Goal: Task Accomplishment & Management: Use online tool/utility

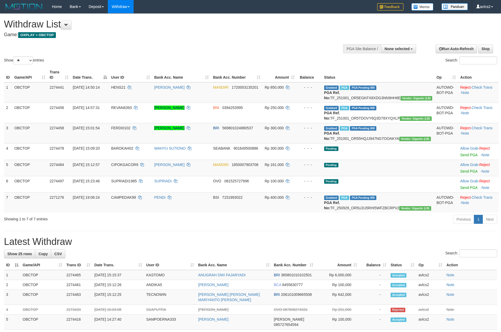
select select
select select "**"
click at [123, 20] on link "WD Fetch" at bounding box center [129, 18] width 42 height 7
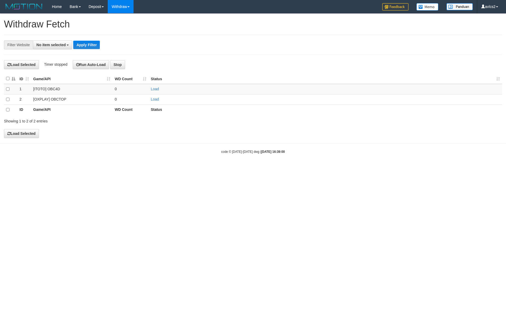
select select
click at [157, 100] on link "Load" at bounding box center [155, 99] width 8 height 4
click at [124, 28] on link "WD Grab" at bounding box center [129, 31] width 42 height 7
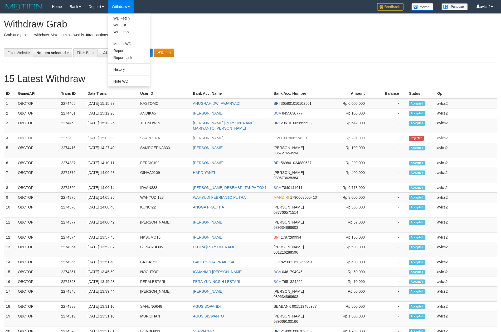
select select
click at [126, 20] on link "WD Fetch" at bounding box center [129, 18] width 42 height 7
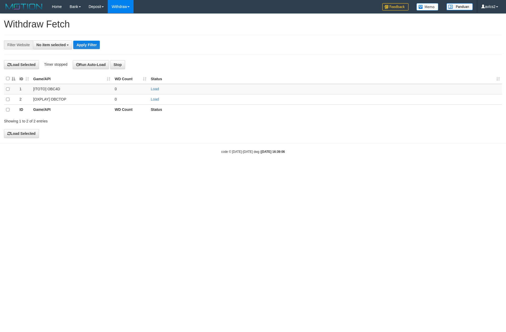
select select
click at [153, 101] on link "Load" at bounding box center [155, 99] width 8 height 4
click at [121, 26] on link "WD List" at bounding box center [129, 25] width 42 height 7
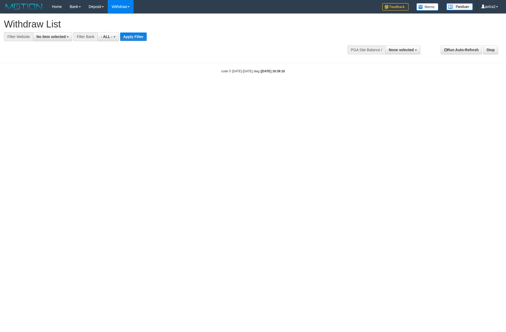
select select
click at [68, 38] on button "No item selected" at bounding box center [52, 36] width 39 height 9
click at [67, 81] on label "[OXPLAY] OBCTOP" at bounding box center [56, 78] width 47 height 7
select select "****"
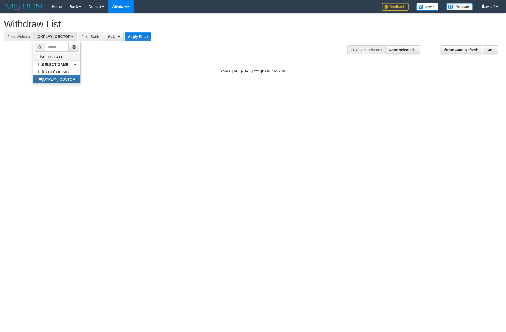
scroll to position [9, 0]
click at [142, 40] on button "Apply Filter" at bounding box center [138, 36] width 27 height 8
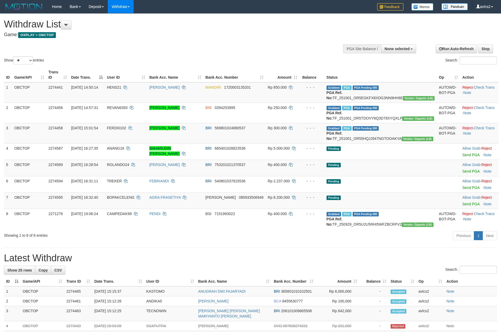
select select
select select "**"
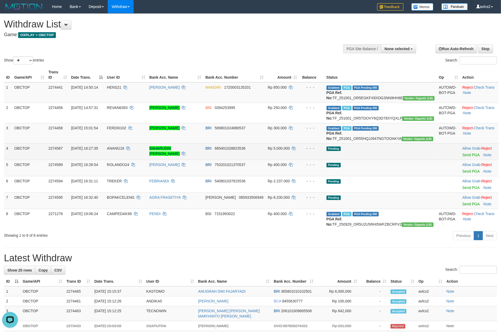
click at [461, 159] on td "Allow Grab · Reject Send PGA · Note" at bounding box center [479, 151] width 38 height 16
click at [465, 157] on link "Send PGA" at bounding box center [470, 155] width 17 height 4
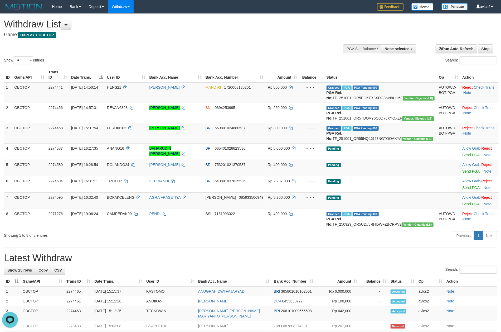
click at [284, 271] on div "**********" at bounding box center [250, 326] width 501 height 625
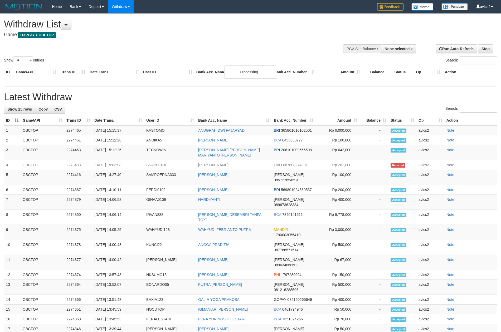
select select
select select "**"
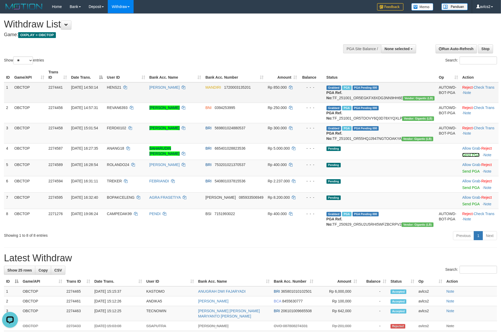
click at [464, 157] on link "Send PGA" at bounding box center [470, 155] width 17 height 4
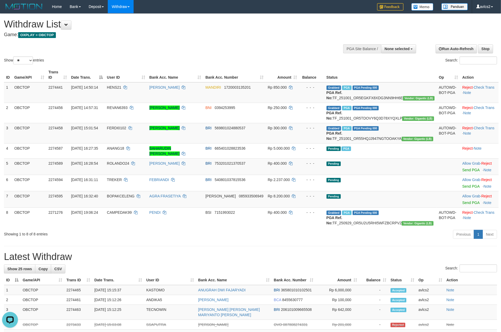
click at [245, 262] on h1 "Latest Withdraw" at bounding box center [250, 256] width 493 height 11
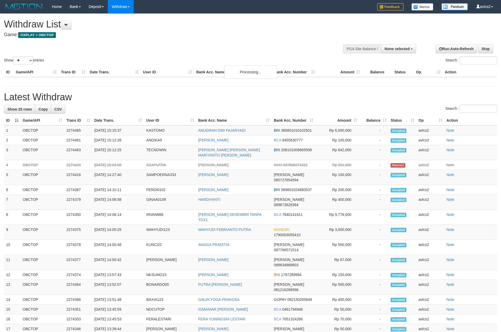
select select
select select "**"
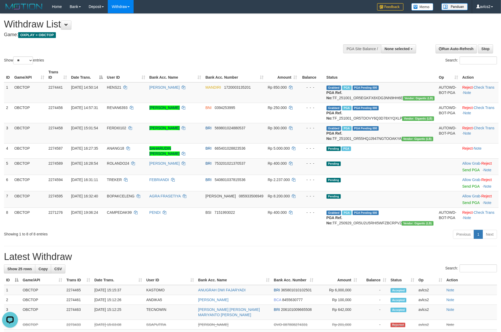
click at [309, 262] on h1 "Latest Withdraw" at bounding box center [250, 256] width 493 height 11
select select
select select "**"
click at [129, 20] on link "WD Fetch" at bounding box center [129, 18] width 42 height 7
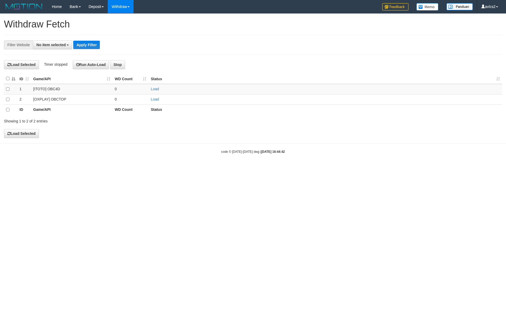
select select
click at [158, 98] on link "Load" at bounding box center [155, 99] width 8 height 4
click at [122, 25] on link "WD List" at bounding box center [129, 25] width 42 height 7
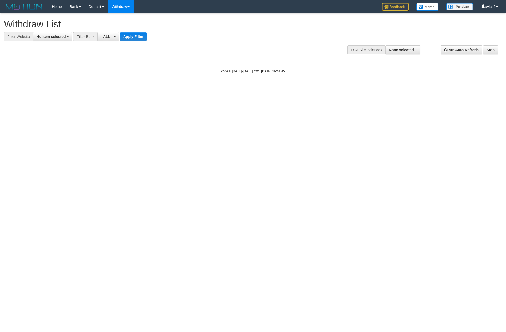
select select
click at [59, 34] on button "No item selected" at bounding box center [52, 36] width 39 height 9
click at [70, 81] on label "[OXPLAY] OBCTOP" at bounding box center [56, 78] width 47 height 7
select select "****"
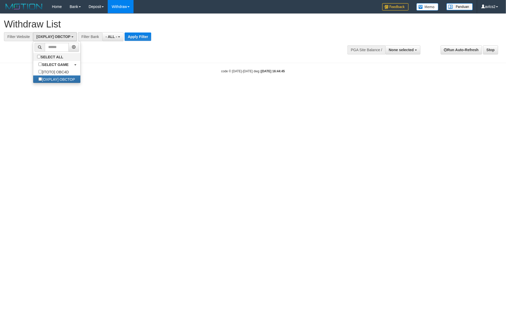
scroll to position [9, 0]
click at [143, 38] on button "Apply Filter" at bounding box center [138, 36] width 27 height 8
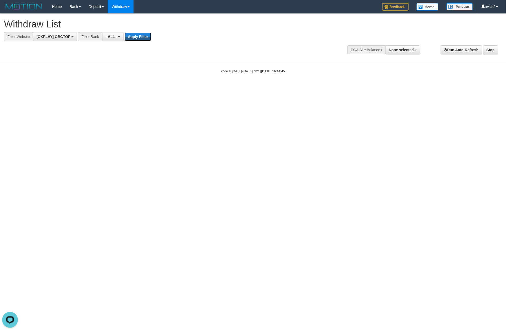
scroll to position [0, 0]
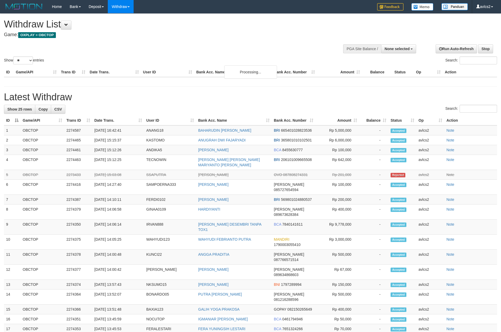
select select
select select "**"
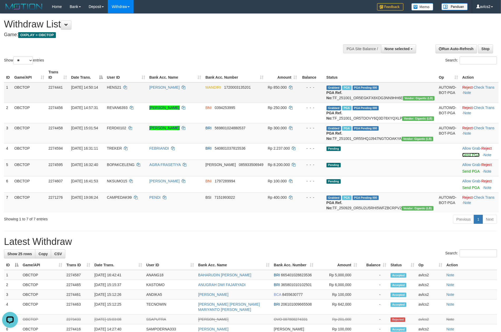
drag, startPoint x: 467, startPoint y: 172, endPoint x: 281, endPoint y: 99, distance: 199.5
click at [467, 157] on link "Send PGA" at bounding box center [470, 155] width 17 height 4
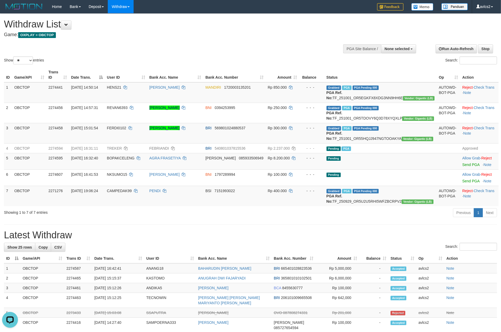
click at [258, 219] on div "Previous 1 Next" at bounding box center [355, 212] width 284 height 11
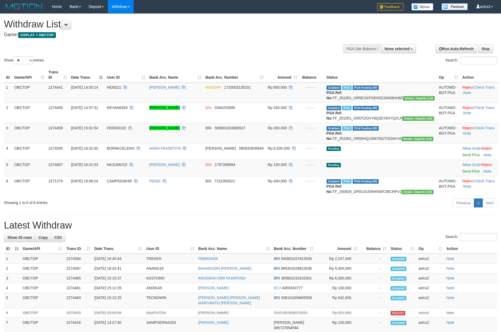
select select
select select "**"
click at [463, 173] on link "Send PGA" at bounding box center [470, 171] width 17 height 4
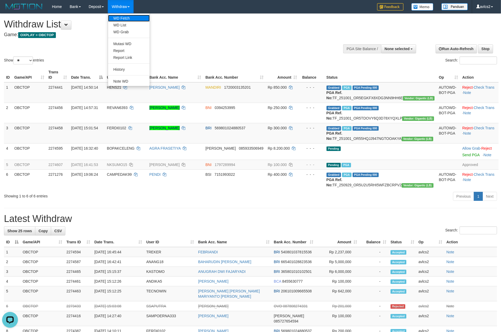
click at [123, 16] on link "WD Fetch" at bounding box center [129, 18] width 42 height 7
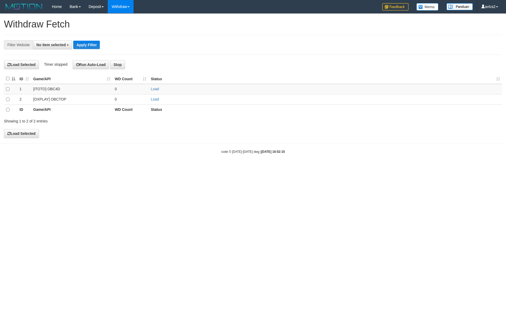
select select
click at [152, 99] on link "Load" at bounding box center [155, 99] width 8 height 4
click at [123, 23] on link "WD List" at bounding box center [129, 25] width 42 height 7
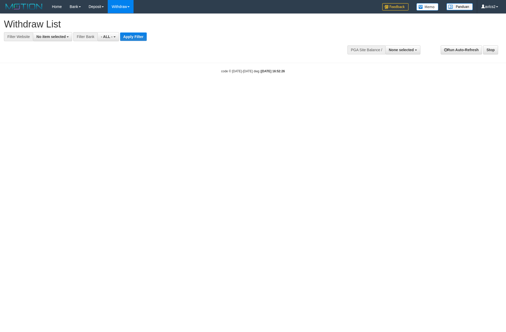
select select
click at [54, 27] on h1 "Withdraw List" at bounding box center [168, 24] width 328 height 11
click at [53, 34] on button "No item selected" at bounding box center [52, 36] width 39 height 9
click at [59, 77] on label "[OXPLAY] OBCTOP" at bounding box center [56, 78] width 47 height 7
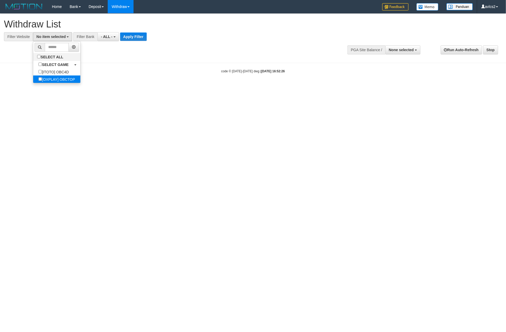
select select "****"
click at [141, 40] on button "Apply Filter" at bounding box center [138, 36] width 27 height 8
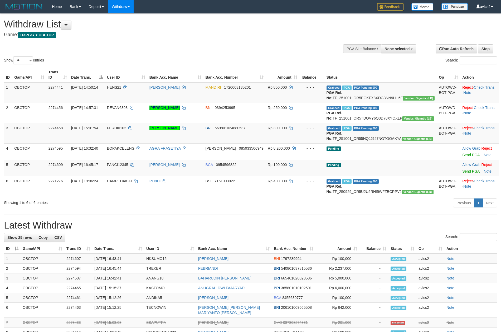
select select
select select "**"
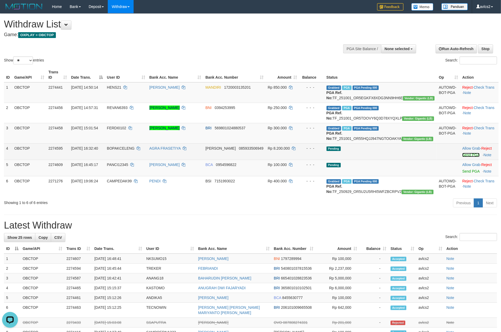
click at [469, 157] on link "Send PGA" at bounding box center [470, 155] width 17 height 4
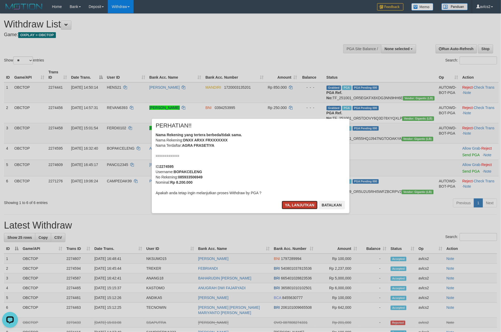
click at [304, 202] on button "Ya, lanjutkan" at bounding box center [300, 205] width 36 height 8
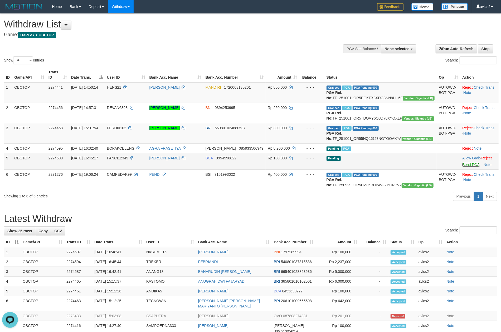
click at [468, 167] on link "Send PGA" at bounding box center [470, 164] width 17 height 4
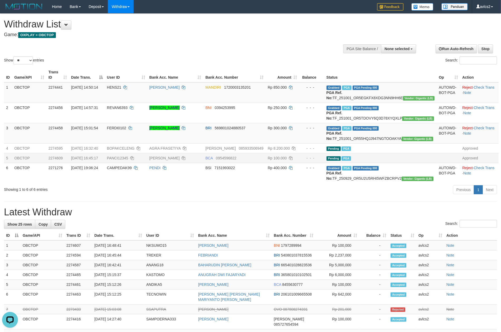
click at [362, 217] on h1 "Latest Withdraw" at bounding box center [250, 212] width 493 height 11
click at [135, 18] on link "WD Fetch" at bounding box center [129, 18] width 42 height 7
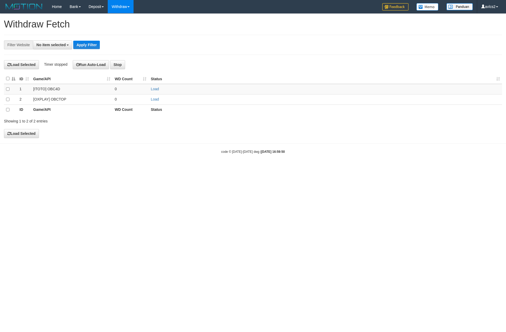
select select
click at [157, 98] on link "Load" at bounding box center [155, 99] width 8 height 4
click at [121, 24] on link "WD List" at bounding box center [129, 25] width 42 height 7
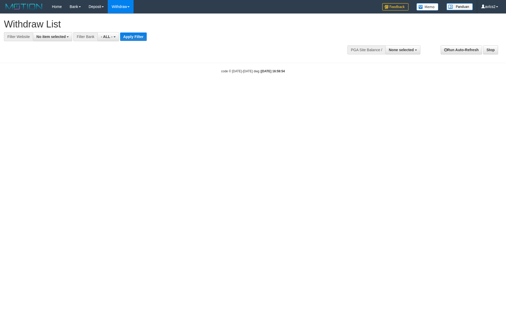
select select
click at [53, 36] on span "No item selected" at bounding box center [50, 37] width 29 height 4
click at [53, 80] on label "[OXPLAY] OBCTOP" at bounding box center [56, 78] width 47 height 7
select select "****"
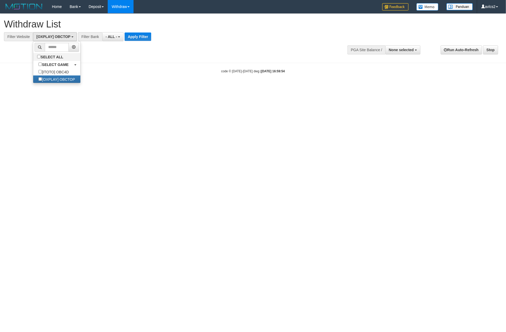
scroll to position [9, 0]
click at [134, 35] on button "Apply Filter" at bounding box center [138, 36] width 27 height 8
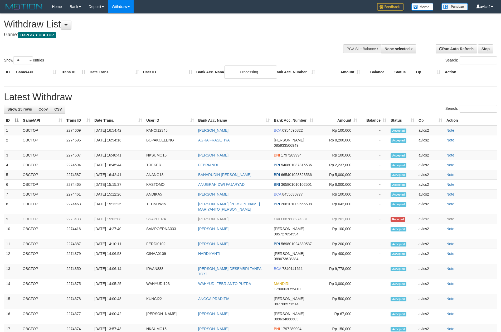
select select
select select "**"
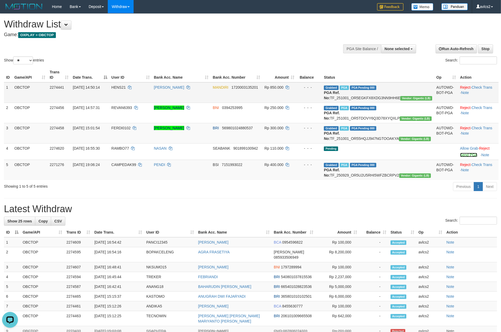
drag, startPoint x: 459, startPoint y: 170, endPoint x: 286, endPoint y: 98, distance: 187.2
click at [460, 157] on link "Send PGA" at bounding box center [468, 155] width 17 height 4
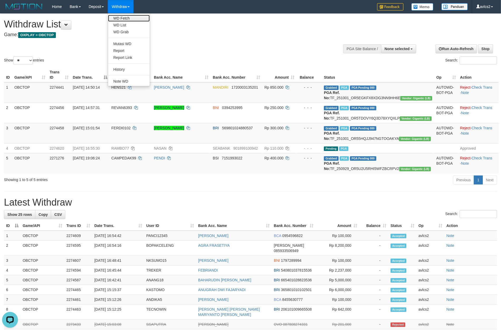
drag, startPoint x: 120, startPoint y: 20, endPoint x: 118, endPoint y: 21, distance: 2.9
click at [120, 20] on link "WD Fetch" at bounding box center [129, 18] width 42 height 7
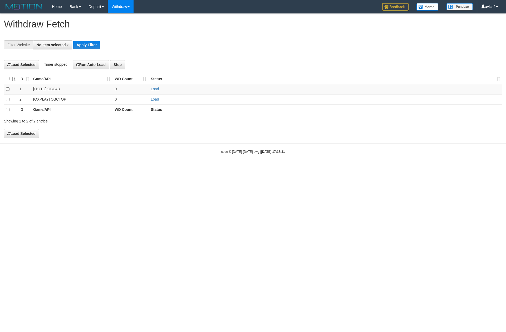
select select
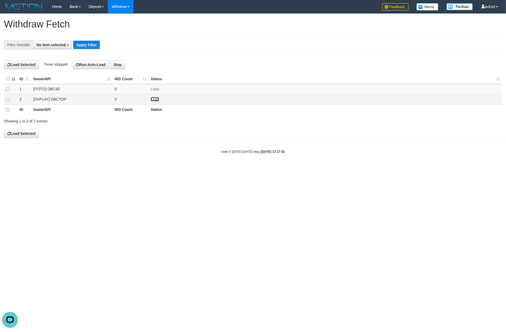
click at [154, 99] on link "Load" at bounding box center [155, 99] width 8 height 4
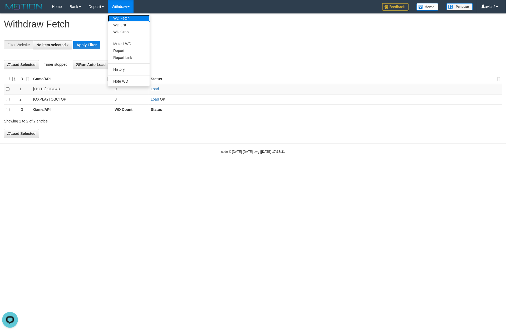
click at [124, 19] on link "WD Fetch" at bounding box center [129, 18] width 42 height 7
select select
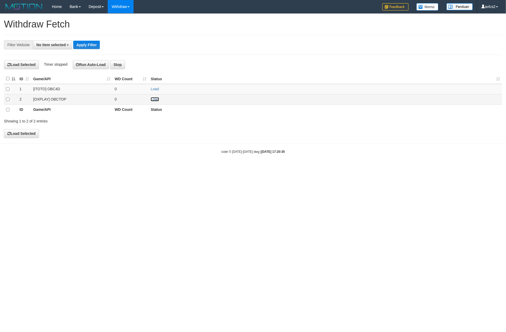
click at [156, 100] on link "Load" at bounding box center [155, 99] width 8 height 4
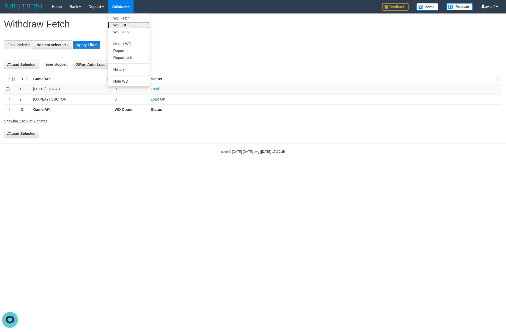
click at [128, 23] on link "WD List" at bounding box center [129, 25] width 42 height 7
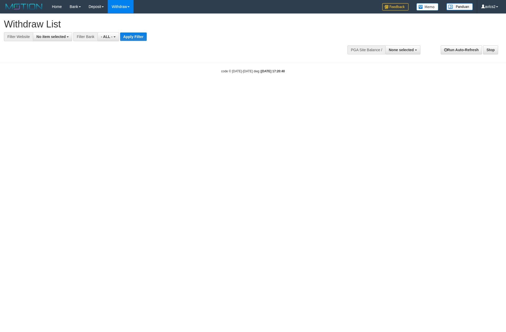
select select
drag, startPoint x: 45, startPoint y: 40, endPoint x: 45, endPoint y: 52, distance: 12.4
click at [45, 40] on button "No item selected" at bounding box center [52, 36] width 39 height 9
click at [47, 80] on label "[OXPLAY] OBCTOP" at bounding box center [56, 78] width 47 height 7
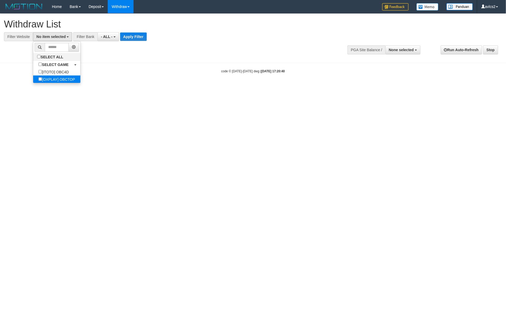
select select "****"
click at [140, 36] on button "Apply Filter" at bounding box center [138, 36] width 27 height 8
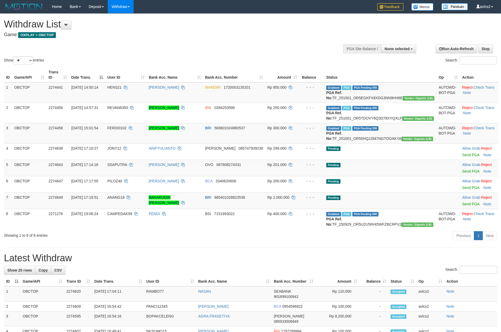
select select
select select "**"
drag, startPoint x: 466, startPoint y: 171, endPoint x: 280, endPoint y: 93, distance: 202.0
click at [466, 157] on link "Send PGA" at bounding box center [470, 155] width 17 height 4
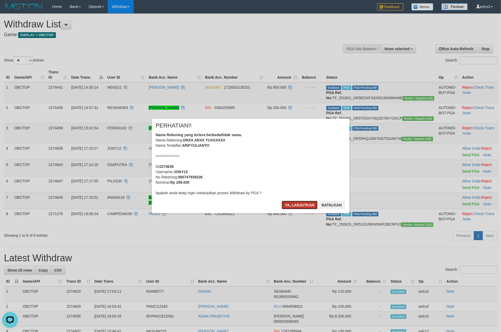
click at [291, 205] on button "Ya, lanjutkan" at bounding box center [300, 205] width 36 height 8
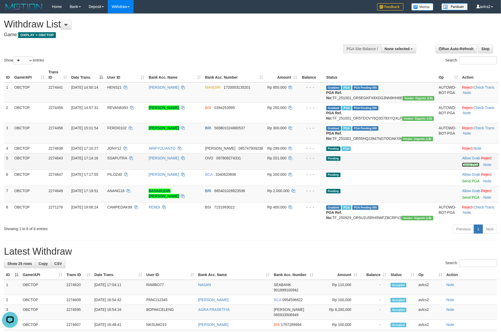
click at [462, 167] on link "Send PGA" at bounding box center [470, 164] width 17 height 4
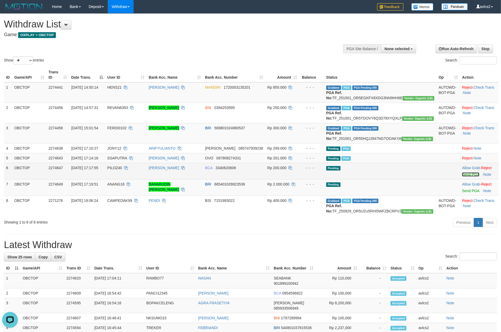
click at [462, 176] on link "Send PGA" at bounding box center [470, 174] width 17 height 4
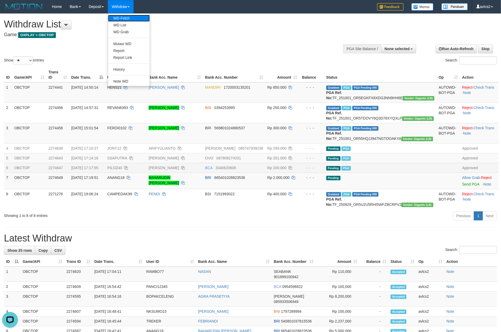
click at [122, 16] on link "WD Fetch" at bounding box center [129, 18] width 42 height 7
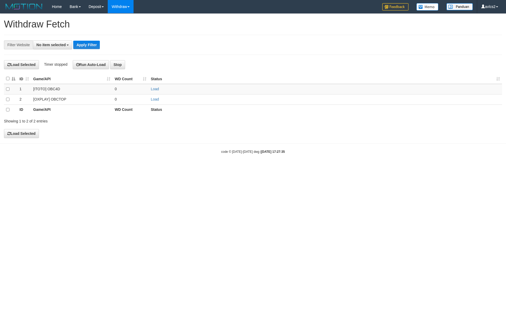
select select
click at [157, 103] on td "Load" at bounding box center [326, 99] width 354 height 10
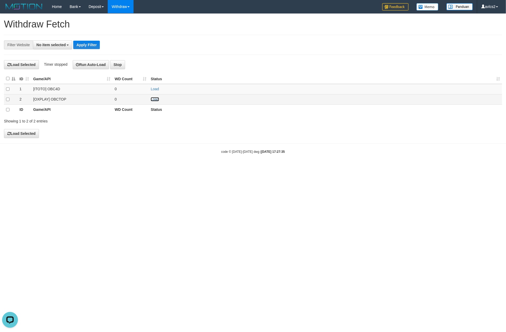
click at [155, 101] on link "Load" at bounding box center [155, 99] width 8 height 4
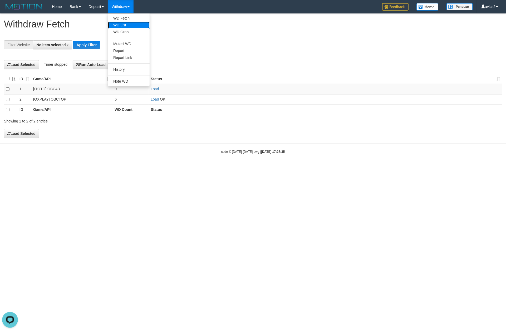
click at [118, 24] on link "WD List" at bounding box center [129, 25] width 42 height 7
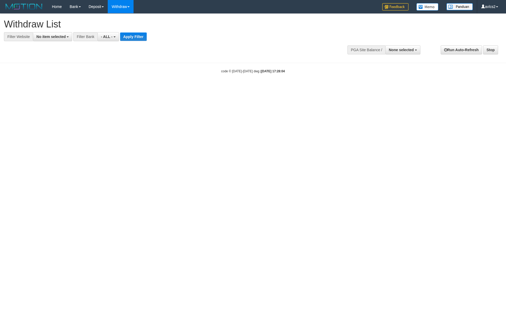
select select
click at [44, 40] on button "No item selected" at bounding box center [52, 36] width 39 height 9
click at [50, 76] on label "[OXPLAY] OBCTOP" at bounding box center [56, 78] width 47 height 7
select select "****"
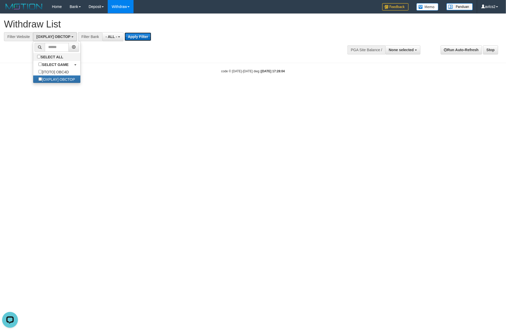
click at [133, 39] on button "Apply Filter" at bounding box center [138, 36] width 27 height 8
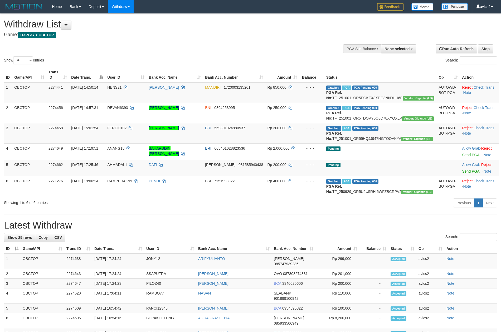
select select
select select "**"
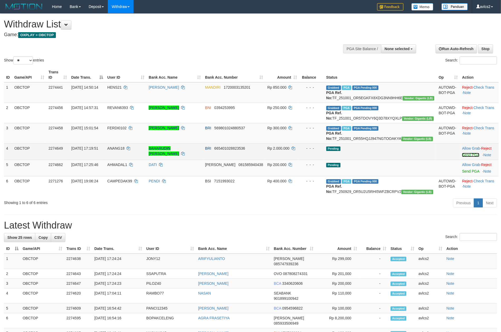
click at [464, 157] on link "Send PGA" at bounding box center [470, 155] width 17 height 4
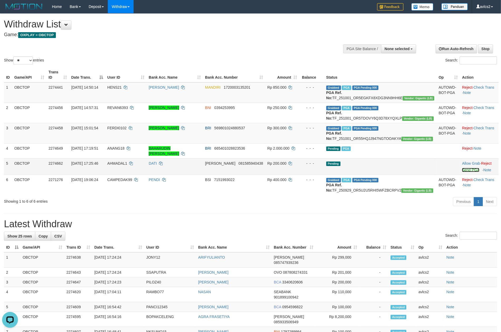
click at [467, 172] on link "Send PGA" at bounding box center [470, 170] width 17 height 4
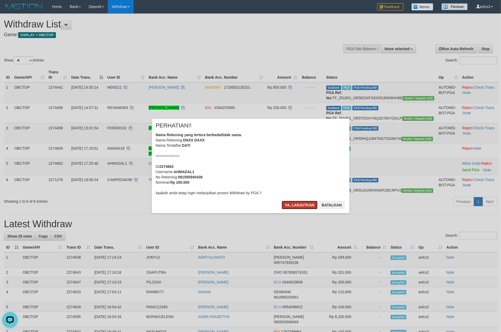
click at [292, 206] on button "Ya, lanjutkan" at bounding box center [300, 205] width 36 height 8
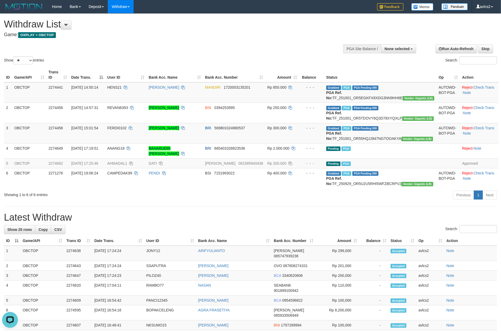
click at [253, 222] on h1 "Latest Withdraw" at bounding box center [250, 217] width 493 height 11
click at [129, 19] on link "WD Fetch" at bounding box center [129, 18] width 42 height 7
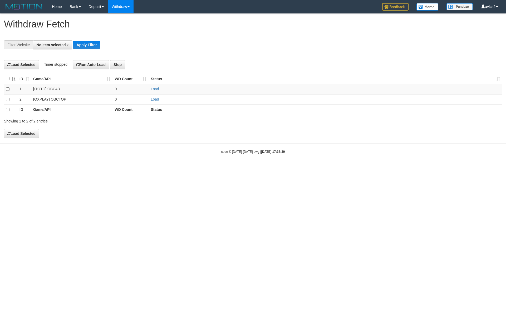
select select
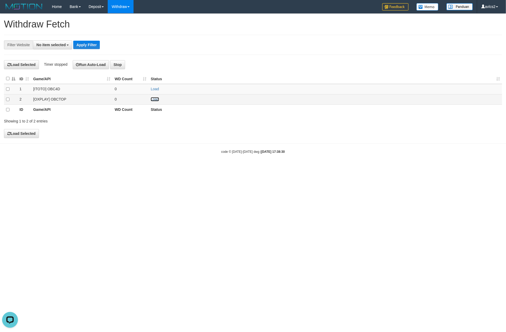
click at [156, 101] on link "Load" at bounding box center [155, 99] width 8 height 4
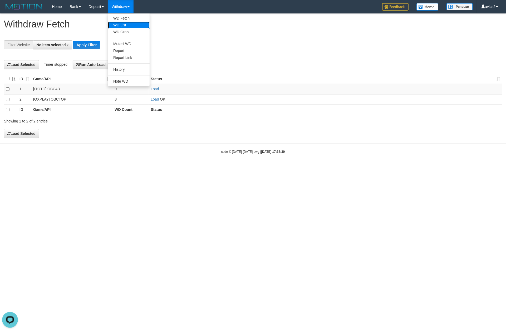
click at [120, 27] on link "WD List" at bounding box center [129, 25] width 42 height 7
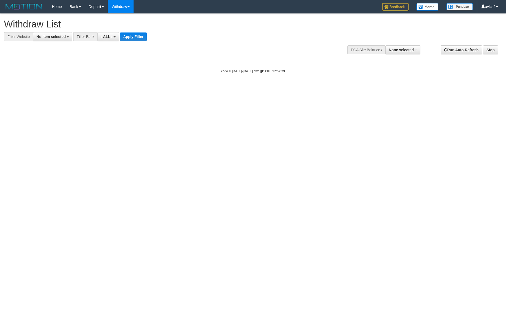
select select
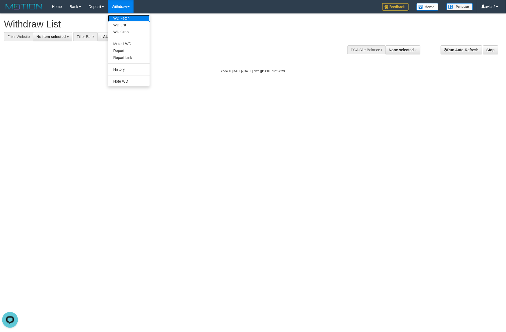
click at [127, 19] on link "WD Fetch" at bounding box center [129, 18] width 42 height 7
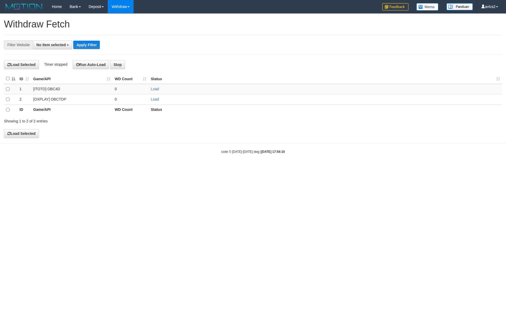
select select
click at [156, 100] on link "Load" at bounding box center [155, 99] width 8 height 4
click at [121, 23] on link "WD List" at bounding box center [129, 25] width 42 height 7
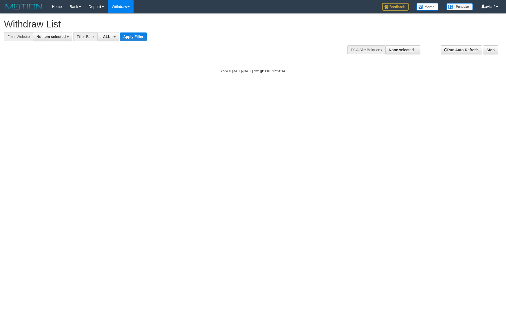
select select
click at [38, 33] on button "No item selected" at bounding box center [52, 36] width 39 height 9
click at [65, 80] on label "[OXPLAY] OBCTOP" at bounding box center [56, 78] width 47 height 7
select select "****"
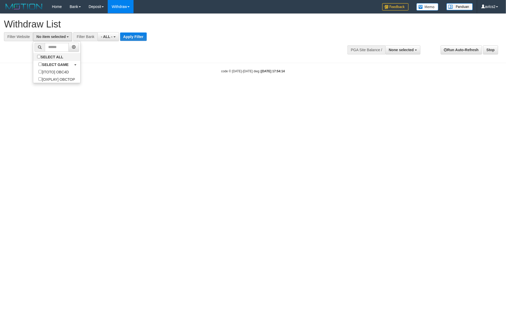
scroll to position [9, 0]
click at [141, 38] on button "Apply Filter" at bounding box center [138, 36] width 27 height 8
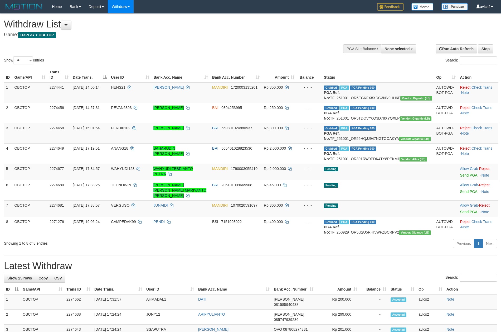
select select
select select "**"
click at [467, 177] on link "Send PGA" at bounding box center [468, 175] width 17 height 4
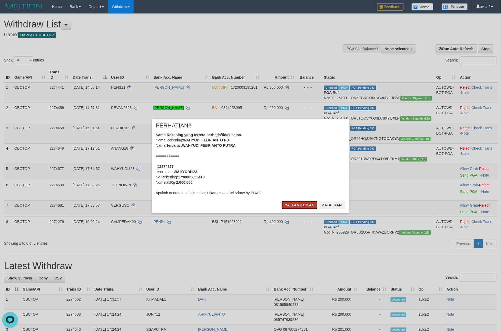
click at [293, 204] on button "Ya, lanjutkan" at bounding box center [300, 205] width 36 height 8
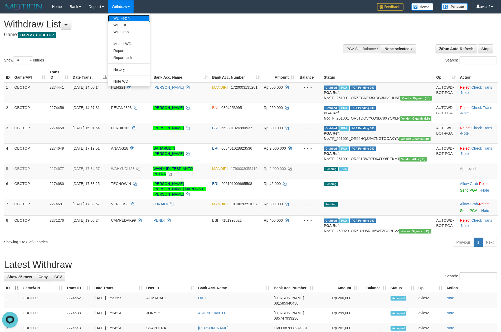
click at [112, 18] on link "WD Fetch" at bounding box center [129, 18] width 42 height 7
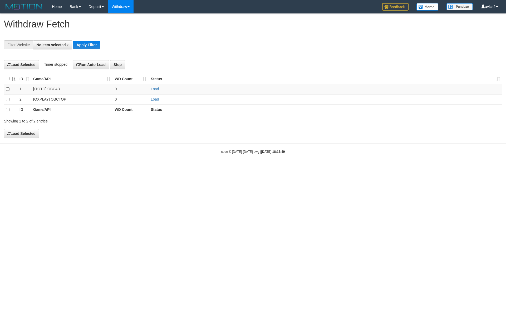
select select
click at [154, 100] on link "Load" at bounding box center [155, 99] width 8 height 4
click at [126, 22] on link "WD List" at bounding box center [129, 25] width 42 height 7
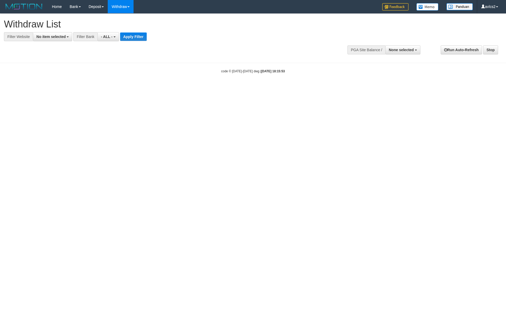
select select
click at [62, 35] on span "No item selected" at bounding box center [50, 37] width 29 height 4
click at [58, 79] on label "[OXPLAY] OBCTOP" at bounding box center [56, 78] width 47 height 7
select select "****"
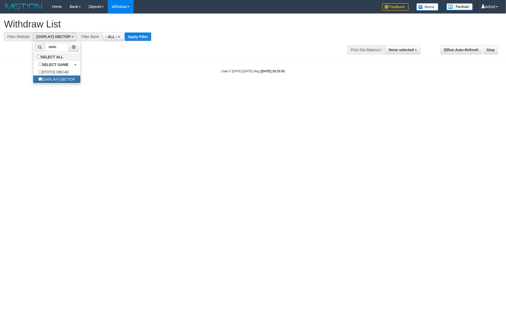
scroll to position [9, 0]
click at [141, 32] on button "Apply Filter" at bounding box center [138, 36] width 27 height 8
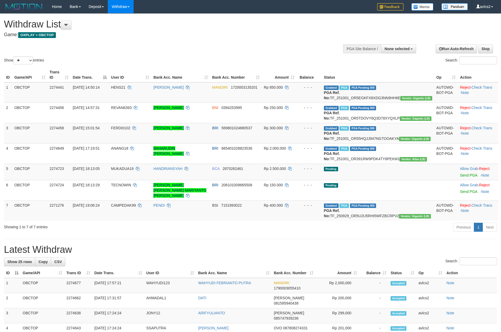
select select
select select "**"
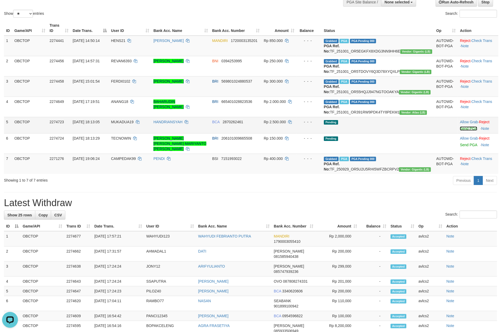
click at [462, 130] on link "Send PGA" at bounding box center [468, 128] width 17 height 4
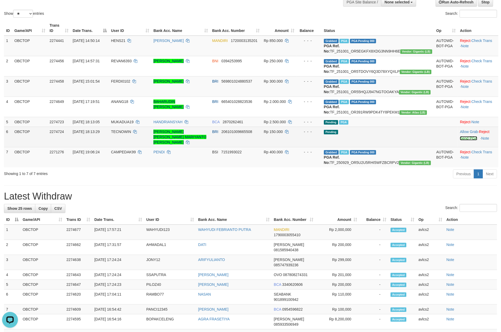
click at [465, 140] on link "Send PGA" at bounding box center [468, 138] width 17 height 4
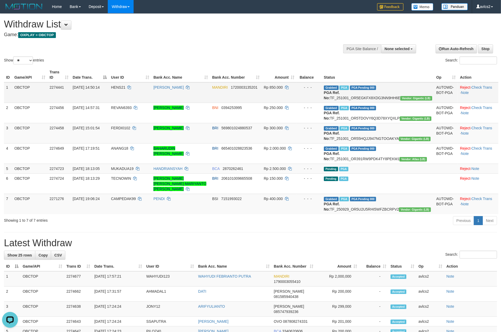
drag, startPoint x: 352, startPoint y: 96, endPoint x: 423, endPoint y: 98, distance: 71.4
click at [423, 98] on td "Grabbed PGA PGA Pending 000 PGA Ref. No: TF_251001_OR5EGKFX8XDG3NN9HH6E Vendor:…" at bounding box center [378, 92] width 113 height 21
copy td "TF_251001_OR5EGKFX8XDG3NN9HH6E"
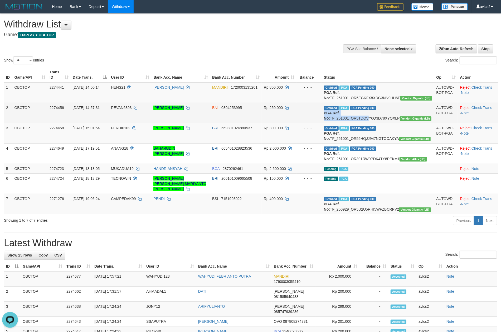
drag, startPoint x: 350, startPoint y: 120, endPoint x: 389, endPoint y: 122, distance: 38.8
click at [389, 122] on td "Grabbed PGA PGA Pending 000 PGA Ref. No: TF_251001_OR5TDOVY6Q3D78XYQXLP Vendor:…" at bounding box center [378, 113] width 113 height 20
click at [340, 120] on b "PGA Ref. No:" at bounding box center [332, 115] width 16 height 9
drag, startPoint x: 352, startPoint y: 123, endPoint x: 423, endPoint y: 121, distance: 71.2
click at [423, 121] on td "Grabbed PGA PGA Pending 000 PGA Ref. No: TF_251001_OR5TDOVY6Q3D78XYQXLP Vendor:…" at bounding box center [378, 113] width 113 height 20
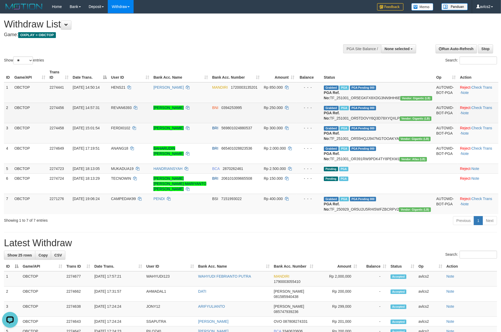
copy td "TF_251001_OR5TDOVY6Q3D78XYQXLP"
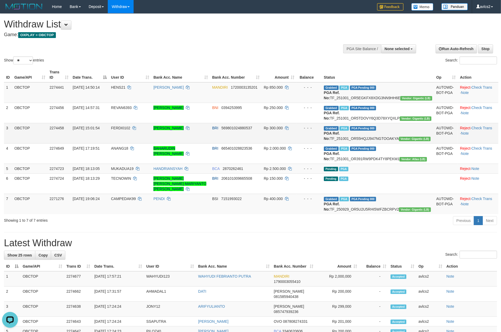
click at [363, 143] on td "Grabbed PGA PGA Pending 000 PGA Ref. No: TF_251001_OR55HQJJ947NGTOOAKYA Vendor:…" at bounding box center [378, 133] width 113 height 20
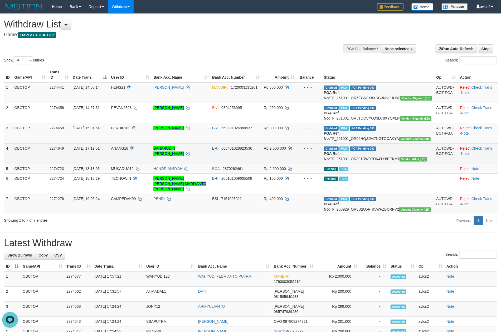
click at [416, 159] on td "Grabbed PGA PGA Pending 000 PGA Ref. No: TF_251001_OR391RW9PDK4TY8PEKM1 Vendor:…" at bounding box center [378, 153] width 113 height 20
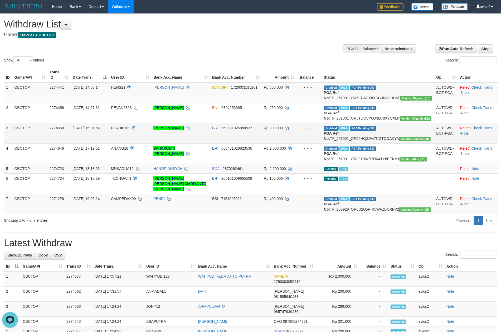
click at [391, 143] on td "Grabbed PGA PGA Pending 000 PGA Ref. No: TF_251001_OR55HQJJ947NGTOOAKYA Vendor:…" at bounding box center [378, 133] width 113 height 20
copy td "TF_251001_OR55HQJJ947NGTOOAKYA"
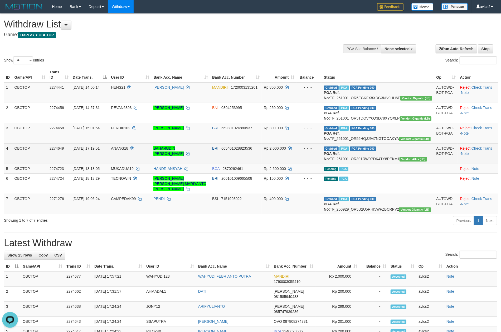
click at [395, 163] on td "Grabbed PGA PGA Pending 000 PGA Ref. No: TF_251001_OR391RW9PDK4TY8PEKM1 Vendor:…" at bounding box center [378, 153] width 113 height 20
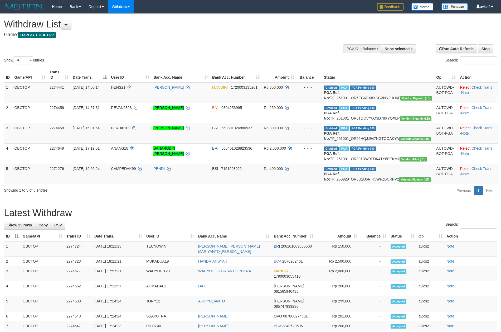
select select
select select "**"
click at [277, 224] on div "**********" at bounding box center [250, 299] width 501 height 570
click at [125, 20] on link "WD Fetch" at bounding box center [129, 18] width 42 height 7
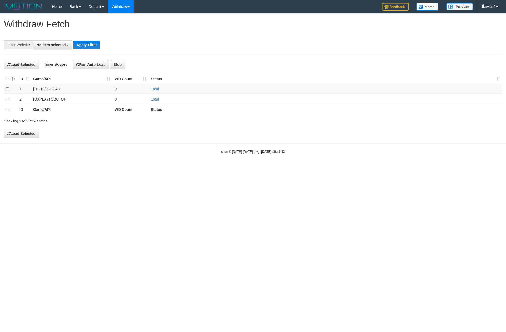
select select
click at [154, 100] on link "Load" at bounding box center [155, 99] width 8 height 4
click at [121, 25] on link "WD List" at bounding box center [129, 25] width 42 height 7
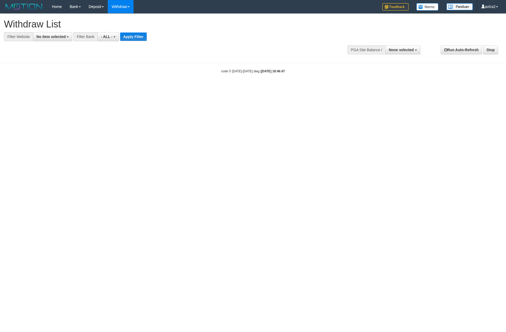
select select
click at [55, 31] on div "**********" at bounding box center [170, 27] width 332 height 27
click at [55, 36] on span "No item selected" at bounding box center [50, 37] width 29 height 4
click at [55, 79] on label "[OXPLAY] OBCTOP" at bounding box center [56, 78] width 47 height 7
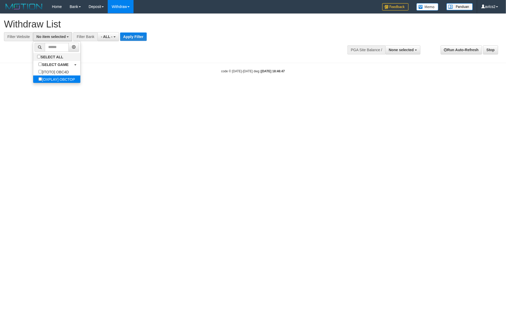
select select "****"
click at [133, 37] on button "Apply Filter" at bounding box center [138, 36] width 27 height 8
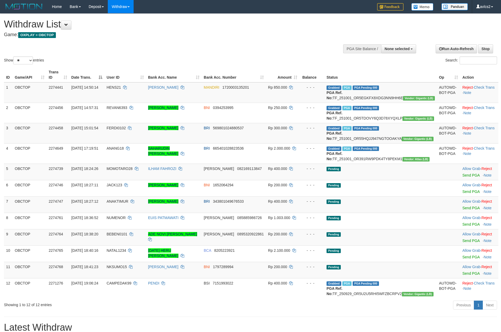
select select
select select "**"
click at [466, 177] on link "Send PGA" at bounding box center [470, 175] width 17 height 4
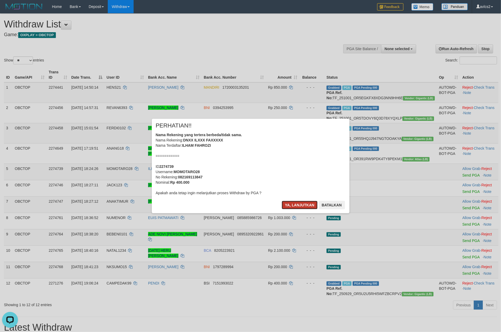
click at [284, 204] on button "Ya, lanjutkan" at bounding box center [300, 205] width 36 height 8
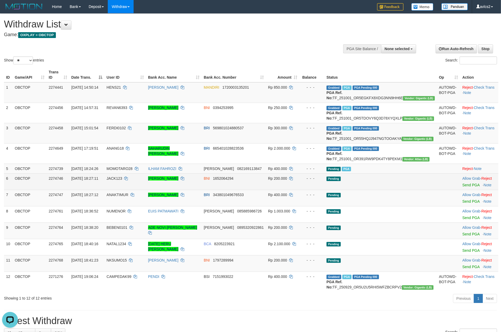
click at [460, 189] on td "Allow Grab · Reject Send PGA · Note" at bounding box center [479, 181] width 38 height 16
click at [462, 187] on link "Send PGA" at bounding box center [470, 185] width 17 height 4
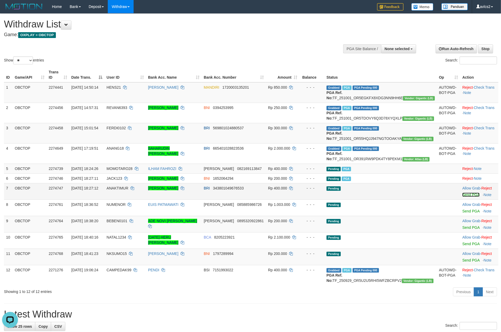
click at [462, 197] on link "Send PGA" at bounding box center [470, 194] width 17 height 4
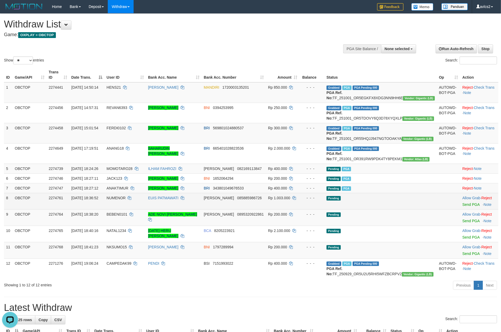
click at [464, 202] on div at bounding box center [479, 200] width 34 height 1
click at [461, 209] on td "Allow Grab · Reject Send PGA · Note" at bounding box center [479, 201] width 38 height 16
click at [462, 206] on link "Send PGA" at bounding box center [470, 204] width 17 height 4
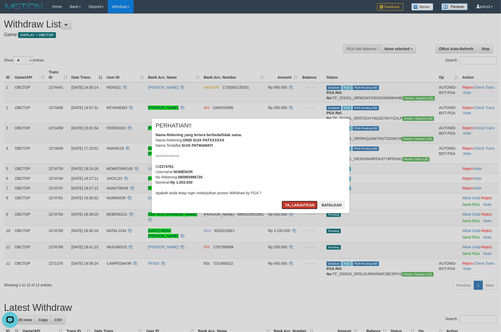
click at [293, 209] on button "Ya, lanjutkan" at bounding box center [300, 205] width 36 height 8
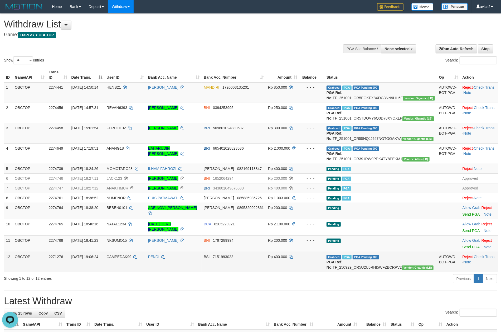
click at [202, 272] on td "PENDI" at bounding box center [174, 261] width 56 height 20
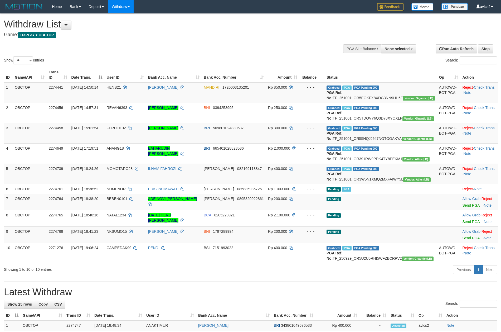
select select
select select "**"
click at [121, 18] on link "WD Fetch" at bounding box center [129, 18] width 42 height 7
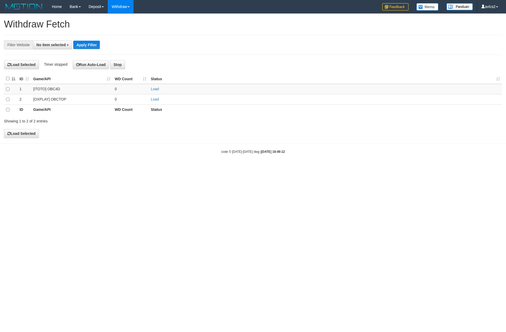
select select
click at [157, 101] on link "Load" at bounding box center [155, 99] width 8 height 4
click at [123, 24] on link "WD List" at bounding box center [129, 25] width 42 height 7
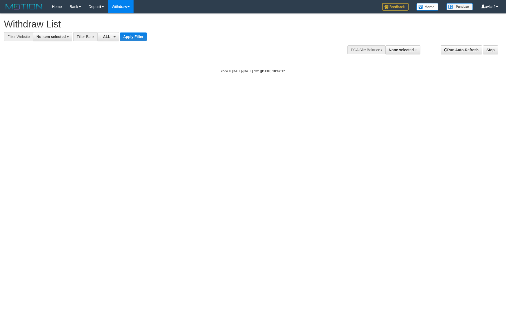
select select
click at [53, 37] on span "No item selected" at bounding box center [50, 37] width 29 height 4
click at [53, 76] on label "[OXPLAY] OBCTOP" at bounding box center [56, 78] width 47 height 7
select select "****"
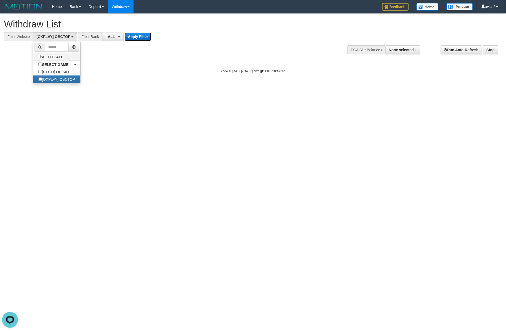
click at [145, 34] on button "Apply Filter" at bounding box center [138, 36] width 27 height 8
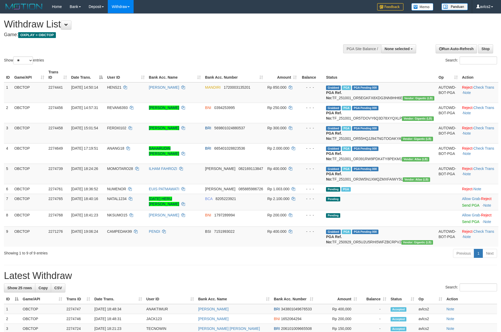
select select
select select "**"
drag, startPoint x: 461, startPoint y: 233, endPoint x: 292, endPoint y: 96, distance: 217.2
click at [462, 207] on link "Send PGA" at bounding box center [470, 205] width 17 height 4
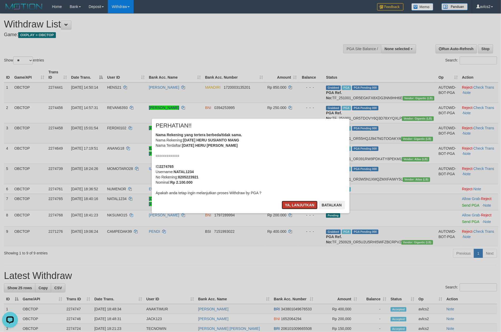
click at [294, 203] on button "Ya, lanjutkan" at bounding box center [300, 205] width 36 height 8
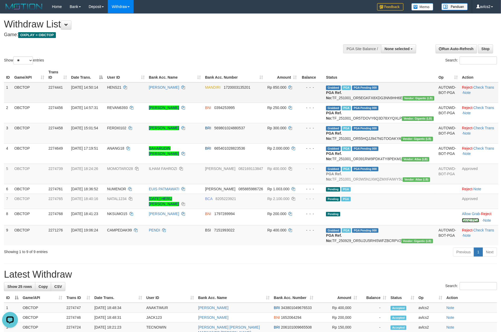
drag, startPoint x: 463, startPoint y: 245, endPoint x: 278, endPoint y: 96, distance: 237.6
click at [463, 222] on link "Send PGA" at bounding box center [470, 220] width 17 height 4
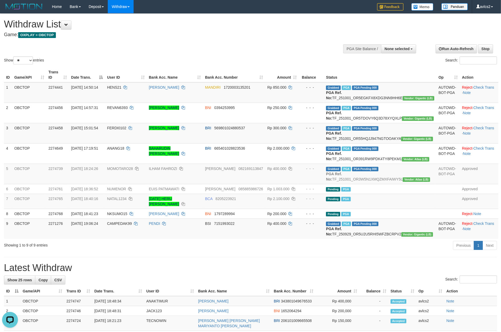
click at [241, 35] on h4 "Game: OXPLAY > OBCTOP" at bounding box center [166, 34] width 325 height 5
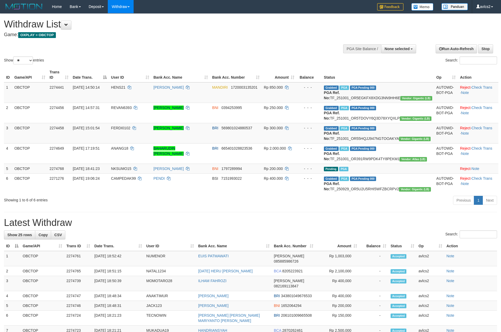
select select
select select "**"
click at [269, 206] on div "Previous 1 Next" at bounding box center [355, 200] width 284 height 11
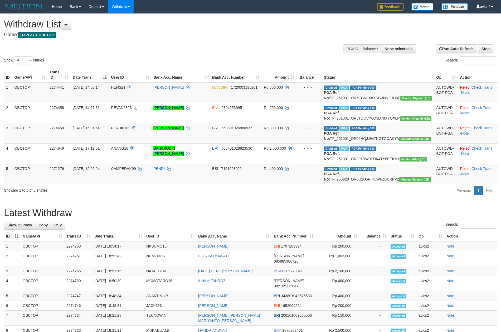
select select
select select "**"
click at [130, 16] on link "WD Fetch" at bounding box center [129, 18] width 42 height 7
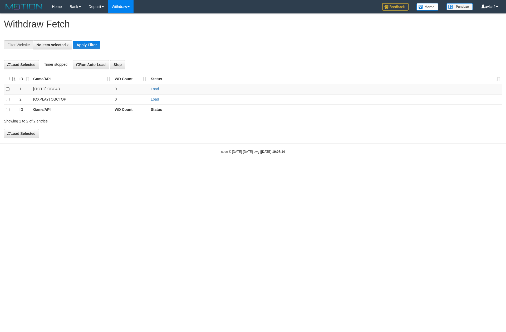
select select
click at [155, 101] on link "Load" at bounding box center [155, 99] width 8 height 4
click at [122, 13] on ul "WD Fetch WD List WD Grab Mutasi WD Report Report Link History Note WD" at bounding box center [129, 49] width 42 height 73
click at [121, 14] on ul "WD Fetch WD List WD Grab Mutasi WD Report Report Link History Note WD" at bounding box center [129, 49] width 42 height 73
click at [124, 18] on link "WD Fetch" at bounding box center [129, 18] width 42 height 7
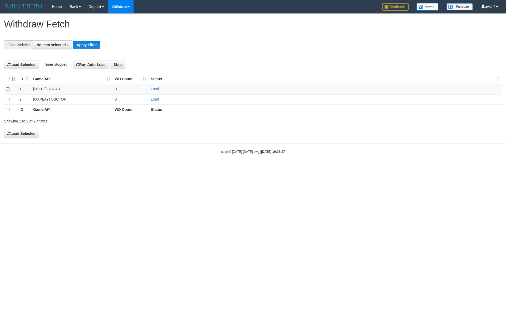
select select
click at [153, 101] on link "Load" at bounding box center [155, 99] width 8 height 4
click at [122, 27] on link "WD List" at bounding box center [129, 25] width 42 height 7
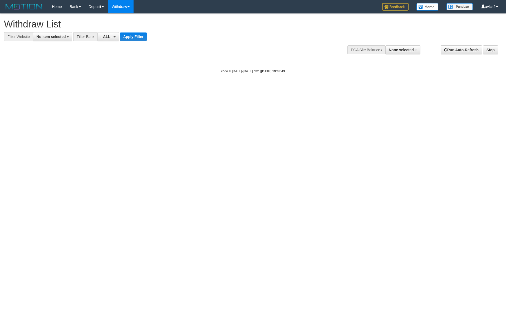
select select
click at [57, 35] on span "No item selected" at bounding box center [50, 37] width 29 height 4
click at [66, 78] on label "[OXPLAY] OBCTOP" at bounding box center [56, 78] width 47 height 7
select select "****"
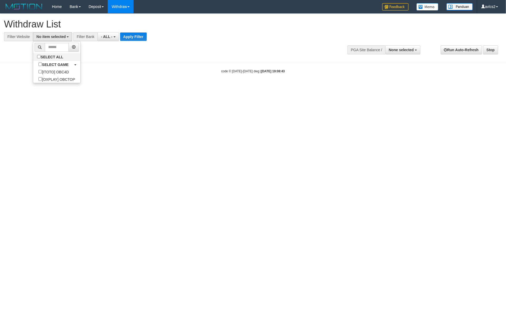
scroll to position [9, 0]
click at [137, 39] on button "Apply Filter" at bounding box center [138, 36] width 27 height 8
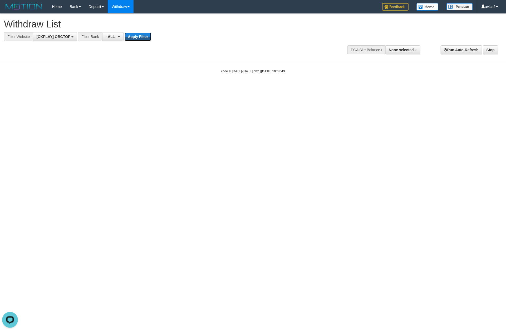
scroll to position [0, 0]
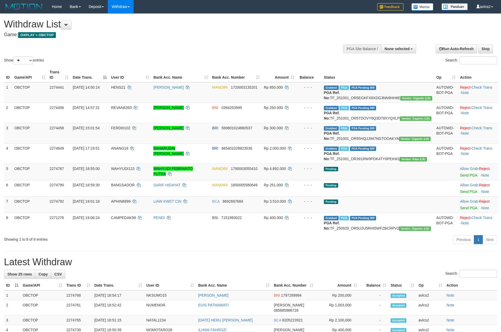
select select
select select "**"
click at [465, 177] on link "Send PGA" at bounding box center [468, 175] width 17 height 4
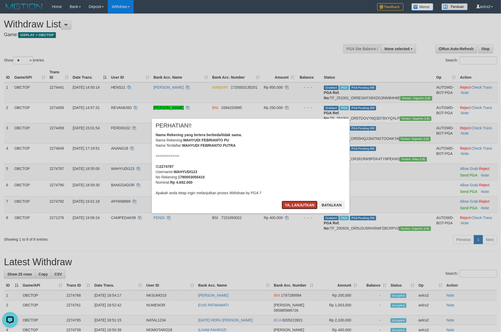
click at [300, 205] on button "Ya, lanjutkan" at bounding box center [300, 205] width 36 height 8
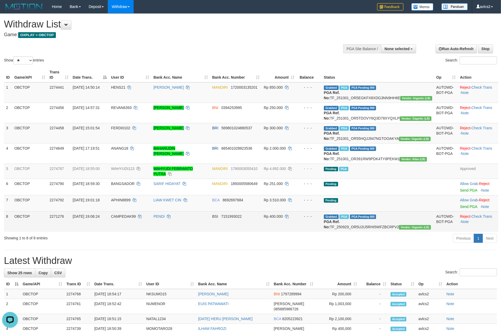
click at [210, 231] on td "PENDI" at bounding box center [180, 221] width 59 height 20
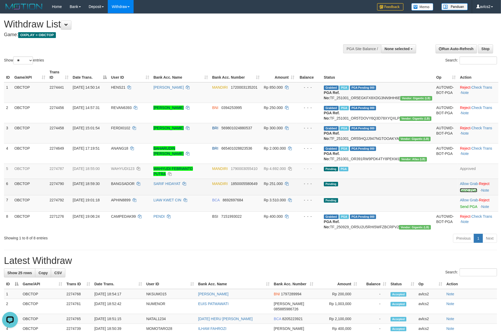
click at [465, 192] on link "Send PGA" at bounding box center [468, 190] width 17 height 4
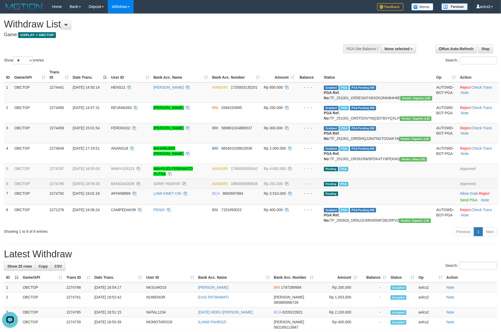
click at [249, 238] on div "Previous 1 Next" at bounding box center [355, 231] width 284 height 11
click at [291, 238] on div "Previous 1 Next" at bounding box center [355, 231] width 284 height 11
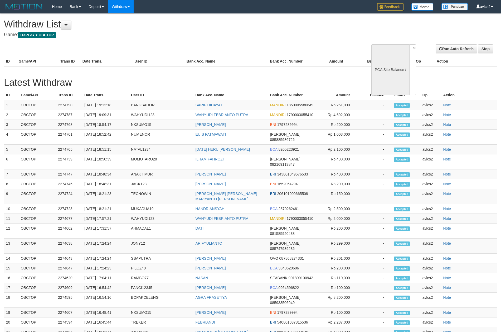
select select
select select "**"
select select
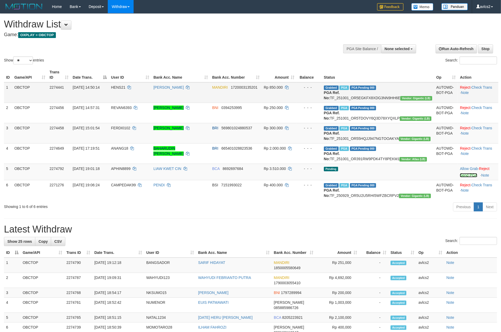
drag, startPoint x: 458, startPoint y: 195, endPoint x: 278, endPoint y: 92, distance: 207.8
click at [460, 177] on link "Send PGA" at bounding box center [468, 175] width 17 height 4
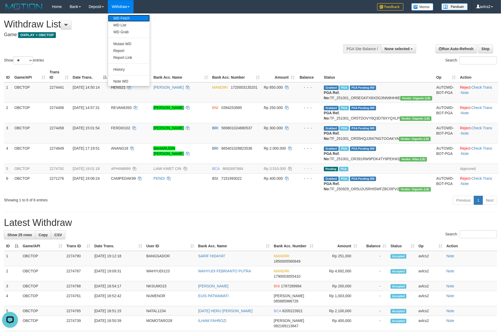
click at [125, 19] on link "WD Fetch" at bounding box center [129, 18] width 42 height 7
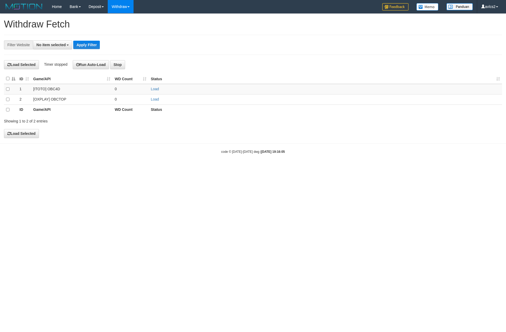
select select
click at [151, 98] on link "Load" at bounding box center [155, 99] width 8 height 4
click at [118, 24] on link "WD List" at bounding box center [129, 25] width 42 height 7
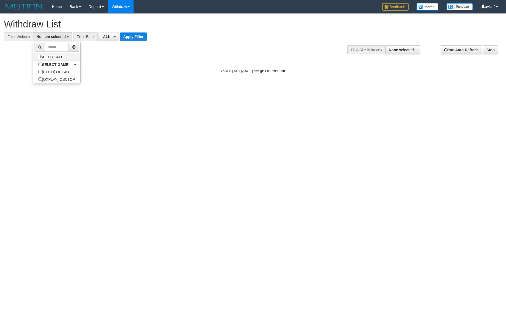
select select
click at [65, 80] on label "[OXPLAY] OBCTOP" at bounding box center [56, 78] width 47 height 7
select select "****"
click at [144, 38] on button "Apply Filter" at bounding box center [138, 36] width 27 height 8
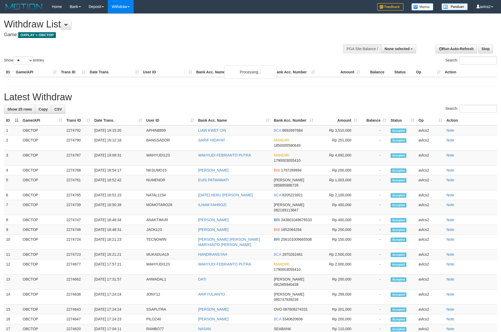
select select
select select "**"
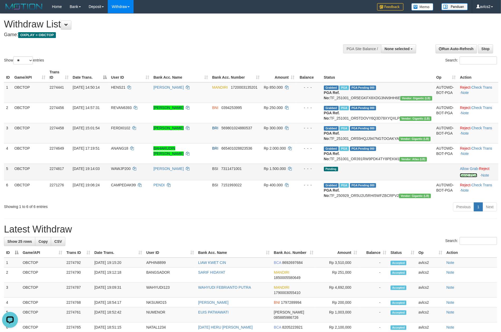
click at [460, 177] on link "Send PGA" at bounding box center [468, 175] width 17 height 4
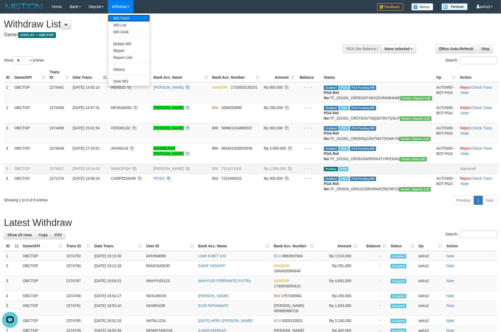
click at [116, 21] on link "WD Fetch" at bounding box center [129, 18] width 42 height 7
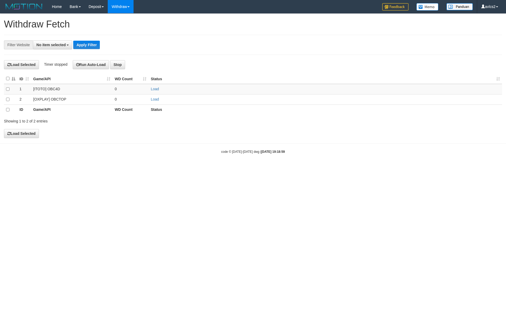
select select
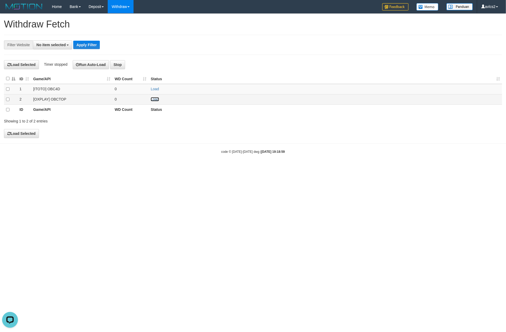
click at [152, 99] on link "Load" at bounding box center [155, 99] width 8 height 4
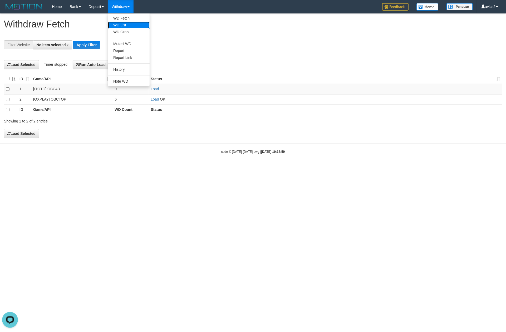
click at [120, 22] on link "WD List" at bounding box center [129, 25] width 42 height 7
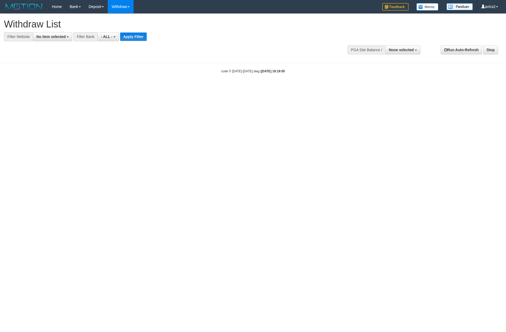
select select
click at [55, 38] on span "No item selected" at bounding box center [50, 37] width 29 height 4
click at [65, 81] on label "[OXPLAY] OBCTOP" at bounding box center [56, 78] width 47 height 7
select select "****"
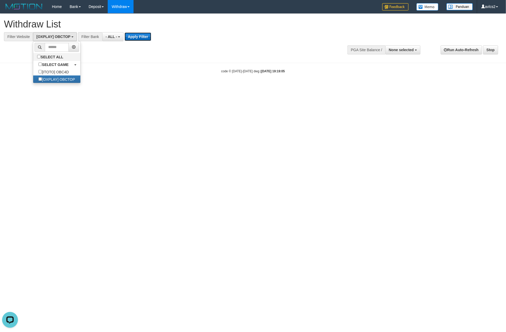
click at [136, 34] on button "Apply Filter" at bounding box center [138, 36] width 27 height 8
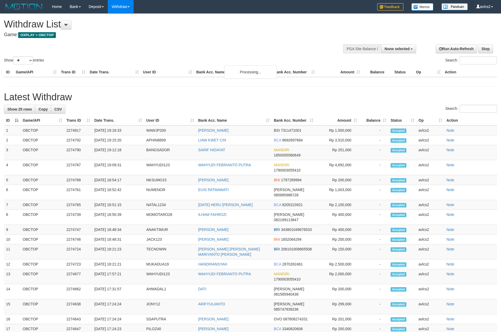
select select
select select "**"
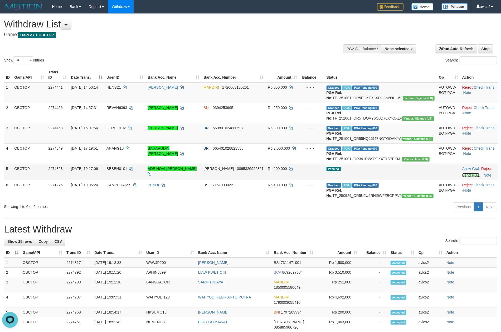
click at [466, 177] on link "Send PGA" at bounding box center [470, 175] width 17 height 4
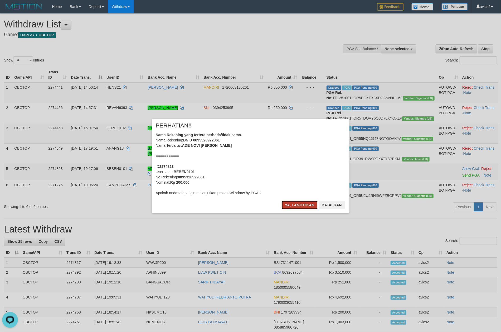
click at [298, 207] on button "Ya, lanjutkan" at bounding box center [300, 205] width 36 height 8
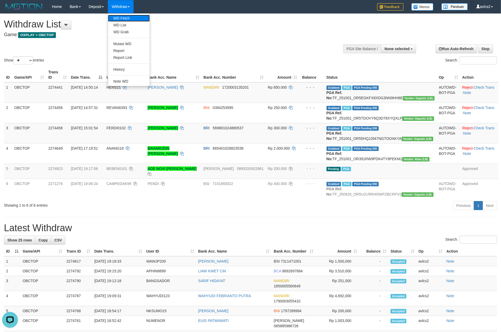
click at [123, 19] on link "WD Fetch" at bounding box center [129, 18] width 42 height 7
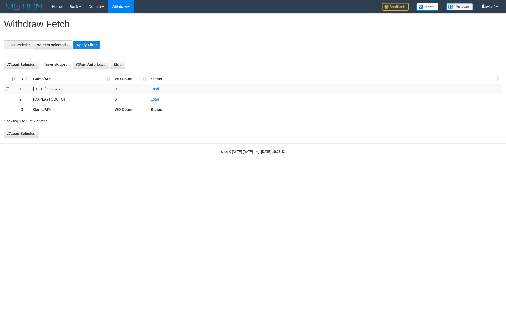
select select
click at [154, 99] on link "Load" at bounding box center [155, 99] width 8 height 4
click at [128, 23] on link "WD List" at bounding box center [129, 25] width 42 height 7
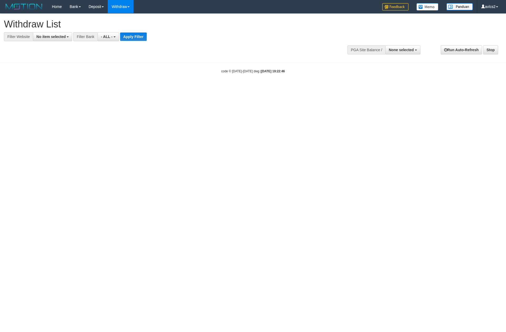
select select
click at [54, 36] on span "No item selected" at bounding box center [50, 37] width 29 height 4
click at [57, 83] on label "[OXPLAY] OBCTOP" at bounding box center [56, 78] width 47 height 7
select select "****"
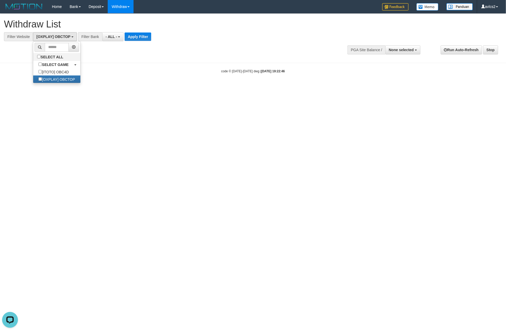
scroll to position [9, 0]
click at [143, 36] on button "Apply Filter" at bounding box center [138, 36] width 27 height 8
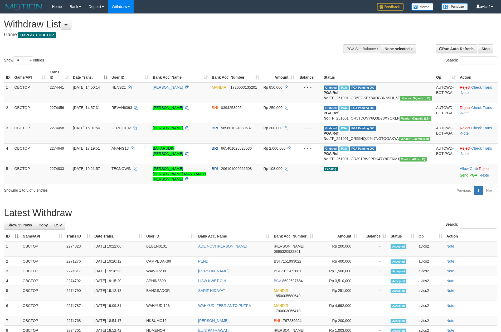
select select
select select "**"
click at [464, 177] on link "Send PGA" at bounding box center [468, 175] width 17 height 4
click at [254, 219] on div "**********" at bounding box center [250, 293] width 501 height 559
click at [287, 216] on div "**********" at bounding box center [250, 293] width 501 height 559
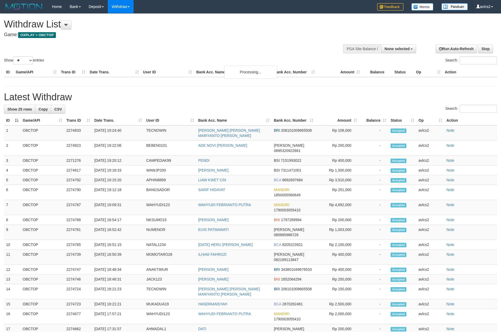
select select
select select "**"
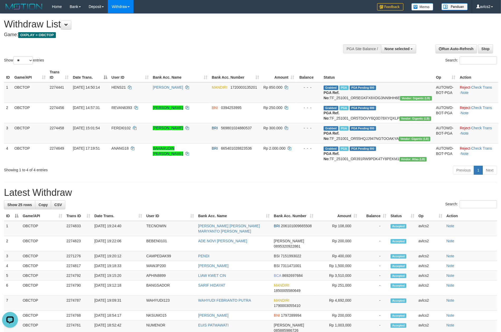
click at [310, 176] on div "Previous 1 Next" at bounding box center [355, 170] width 284 height 11
click at [126, 17] on link "WD Fetch" at bounding box center [129, 18] width 42 height 7
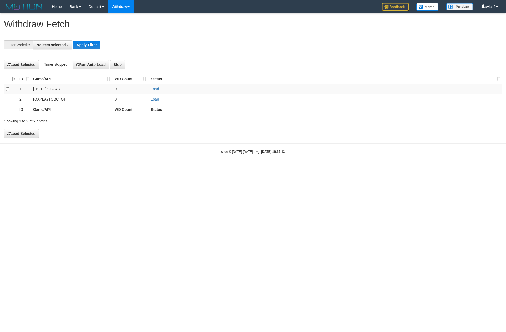
select select
click at [151, 99] on link "Load" at bounding box center [155, 99] width 8 height 4
click at [126, 25] on link "WD List" at bounding box center [129, 25] width 42 height 7
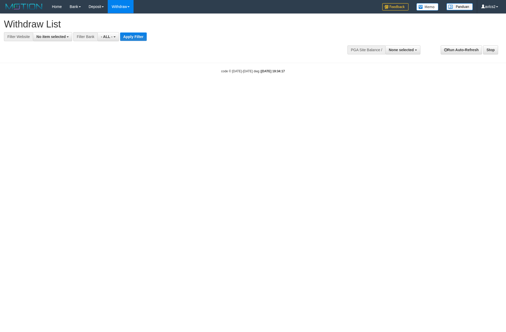
select select
click at [60, 39] on button "No item selected" at bounding box center [52, 36] width 39 height 9
click at [59, 86] on body "Toggle navigation Home Bank Account List Load By Website Group [ITOTO] OBC4D Gr…" at bounding box center [253, 43] width 506 height 87
click at [55, 37] on span "No item selected" at bounding box center [50, 37] width 29 height 4
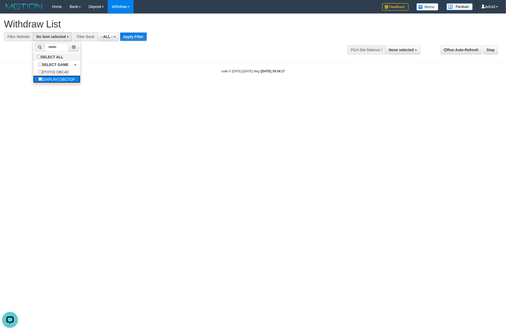
click at [51, 78] on label "[OXPLAY] OBCTOP" at bounding box center [56, 78] width 47 height 7
select select "****"
click at [131, 39] on button "Apply Filter" at bounding box center [138, 36] width 27 height 8
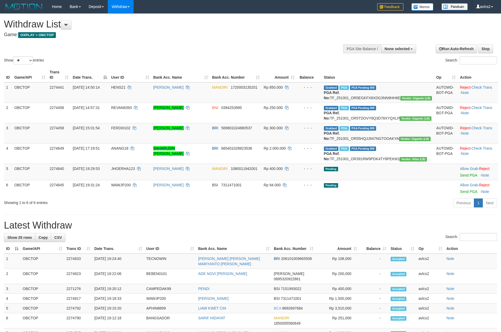
select select
select select "**"
drag, startPoint x: 462, startPoint y: 194, endPoint x: 278, endPoint y: 100, distance: 206.6
click at [462, 177] on link "Send PGA" at bounding box center [468, 175] width 17 height 4
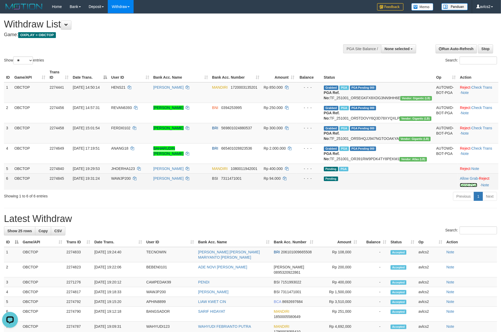
click at [463, 187] on link "Send PGA" at bounding box center [468, 185] width 17 height 4
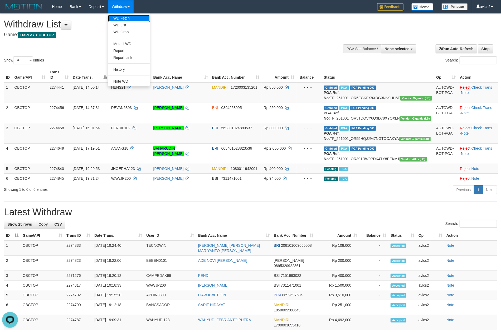
click at [128, 15] on link "WD Fetch" at bounding box center [129, 18] width 42 height 7
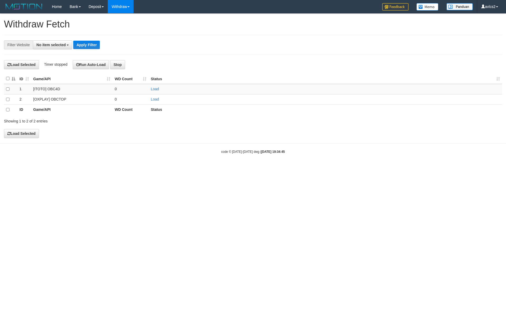
select select
click at [157, 99] on link "Load" at bounding box center [155, 99] width 8 height 4
click at [126, 21] on link "WD Fetch" at bounding box center [129, 18] width 42 height 7
select select
click at [151, 98] on link "Load" at bounding box center [155, 99] width 8 height 4
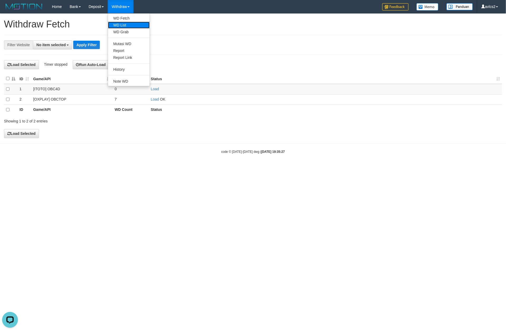
click at [124, 24] on link "WD List" at bounding box center [129, 25] width 42 height 7
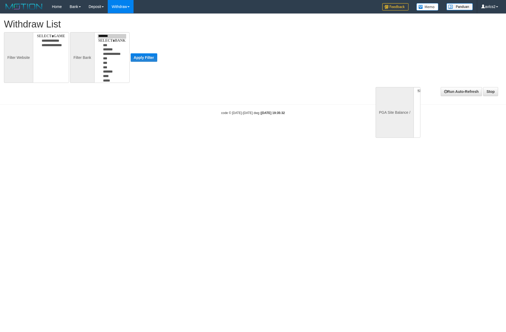
select select
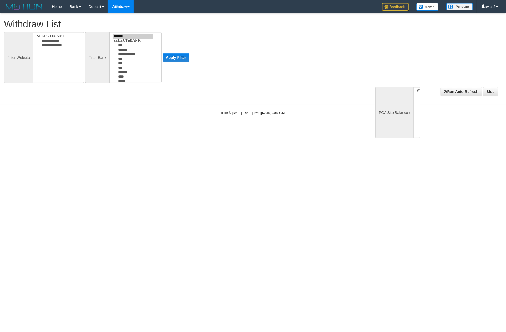
select select
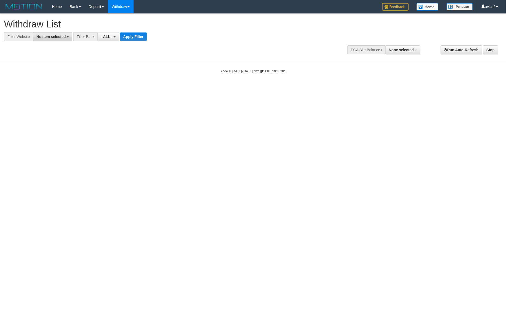
click at [56, 37] on span "No item selected" at bounding box center [50, 37] width 29 height 4
click at [60, 85] on body "Toggle navigation Home Bank Account List Load By Website Group [ITOTO] OBC4D Gr…" at bounding box center [253, 43] width 506 height 87
click at [59, 42] on div "**********" at bounding box center [253, 36] width 506 height 44
click at [58, 36] on span "No item selected" at bounding box center [50, 37] width 29 height 4
click at [53, 78] on label "[OXPLAY] OBCTOP" at bounding box center [56, 78] width 47 height 7
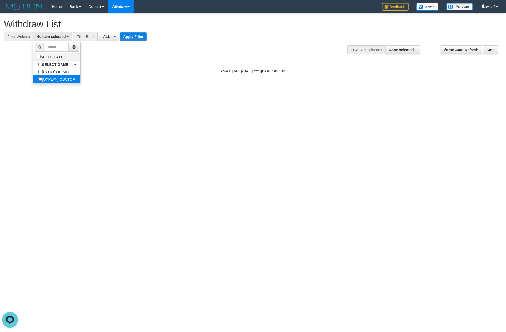
select select "****"
click at [145, 37] on button "Apply Filter" at bounding box center [138, 36] width 27 height 8
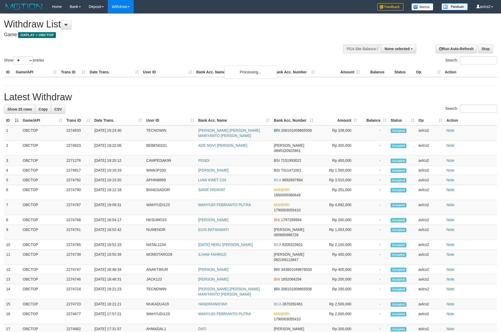
select select
select select "**"
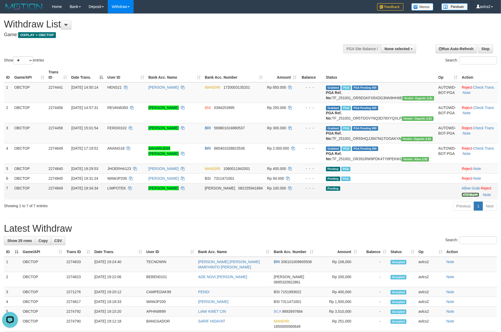
click at [462, 197] on link "Send PGA" at bounding box center [470, 194] width 17 height 4
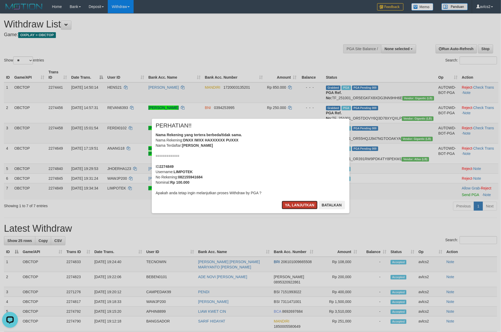
click at [307, 203] on button "Ya, lanjutkan" at bounding box center [300, 205] width 36 height 8
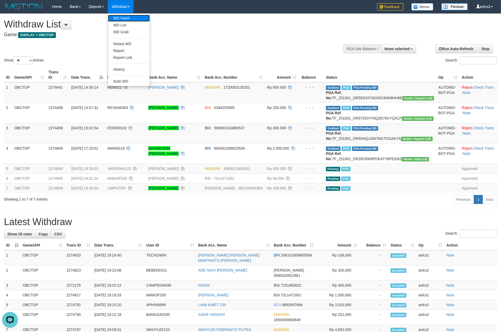
click at [123, 16] on link "WD Fetch" at bounding box center [129, 18] width 42 height 7
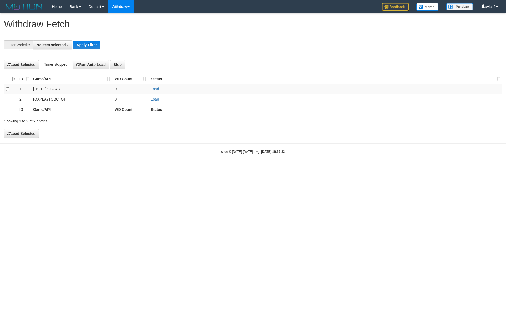
select select
click at [161, 100] on td "Load" at bounding box center [326, 99] width 354 height 10
click at [157, 99] on link "Load" at bounding box center [155, 99] width 8 height 4
click at [119, 28] on link "WD List" at bounding box center [129, 25] width 42 height 7
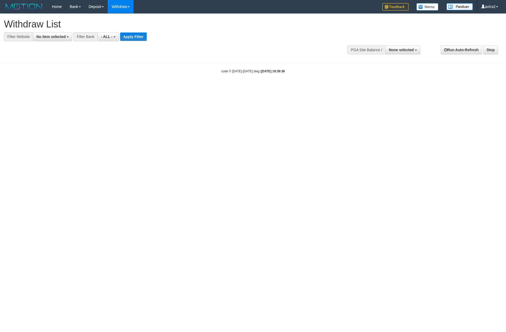
select select
click at [41, 35] on span "No item selected" at bounding box center [50, 37] width 29 height 4
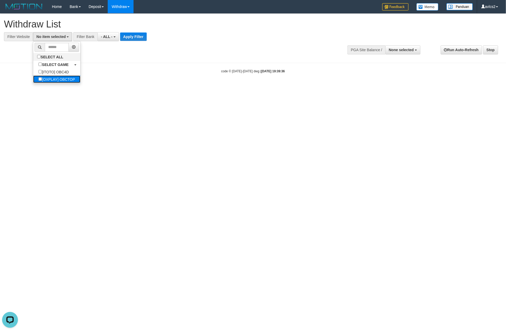
click at [65, 79] on label "[OXPLAY] OBCTOP" at bounding box center [56, 78] width 47 height 7
select select "****"
click at [149, 38] on button "Apply Filter" at bounding box center [138, 36] width 27 height 8
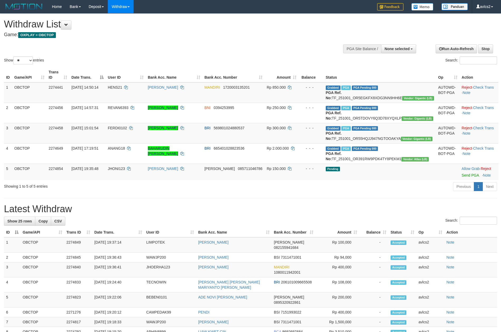
select select
select select "**"
click at [464, 177] on link "Send PGA" at bounding box center [470, 175] width 17 height 4
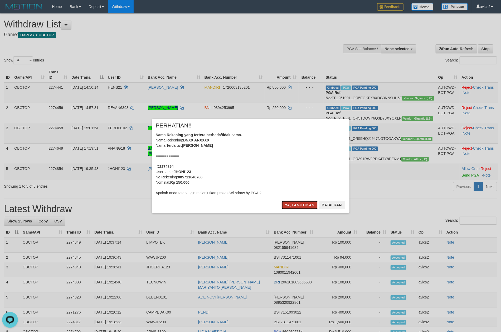
click at [299, 208] on button "Ya, lanjutkan" at bounding box center [300, 205] width 36 height 8
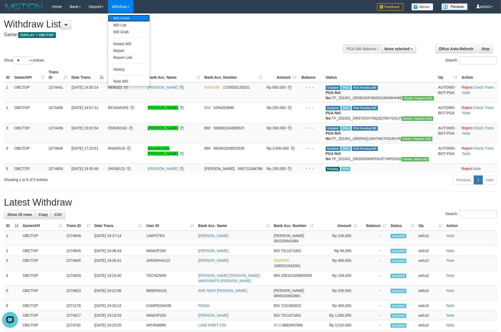
click at [123, 18] on link "WD Fetch" at bounding box center [129, 18] width 42 height 7
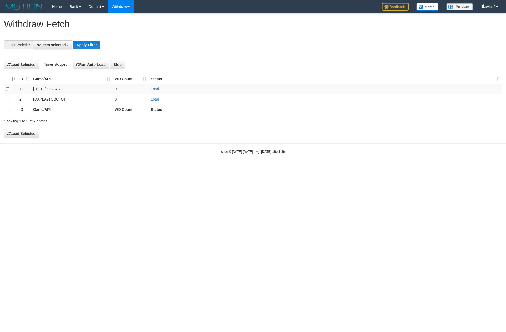
select select
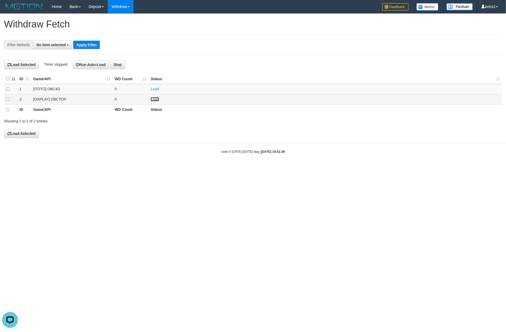
click at [153, 99] on link "Load" at bounding box center [155, 99] width 8 height 4
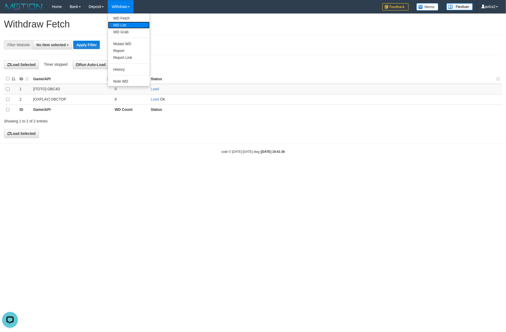
click at [120, 22] on link "WD List" at bounding box center [129, 25] width 42 height 7
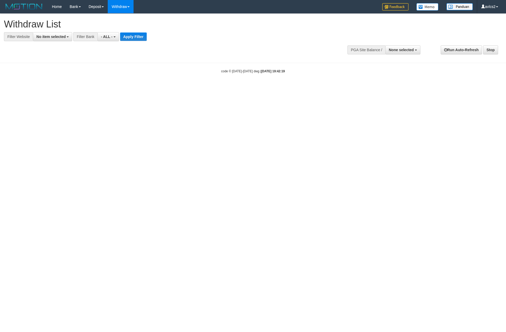
select select
click at [40, 37] on span "No item selected" at bounding box center [50, 37] width 29 height 4
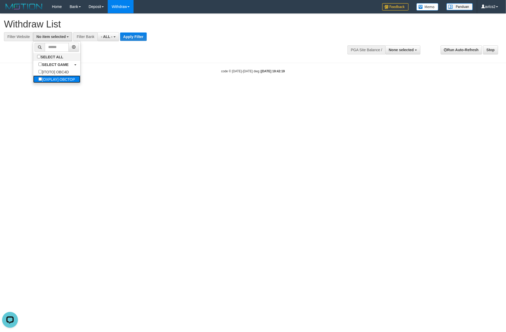
click at [53, 80] on label "[OXPLAY] OBCTOP" at bounding box center [56, 78] width 47 height 7
select select "****"
click at [134, 37] on button "Apply Filter" at bounding box center [138, 36] width 27 height 8
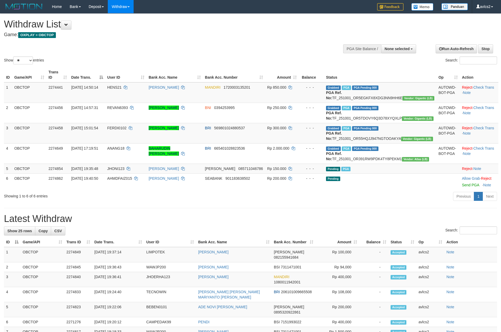
select select
select select "**"
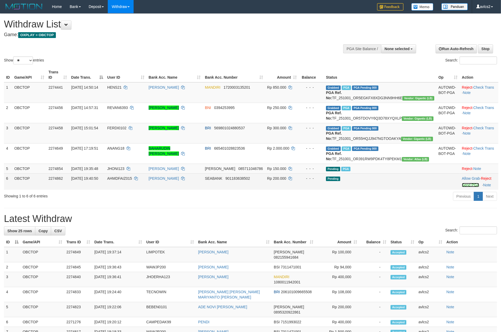
click at [462, 187] on link "Send PGA" at bounding box center [470, 185] width 17 height 4
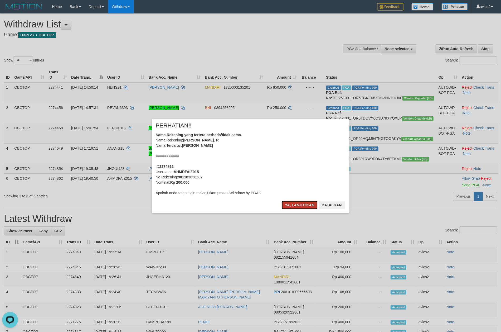
click at [297, 204] on button "Ya, lanjutkan" at bounding box center [300, 205] width 36 height 8
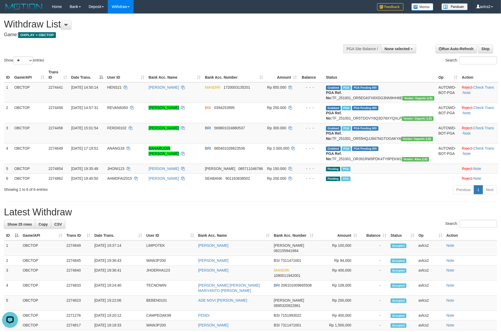
click at [206, 227] on div "**********" at bounding box center [250, 298] width 501 height 569
click at [278, 201] on hr at bounding box center [250, 201] width 493 height 0
click at [117, 17] on link "WD Fetch" at bounding box center [129, 18] width 42 height 7
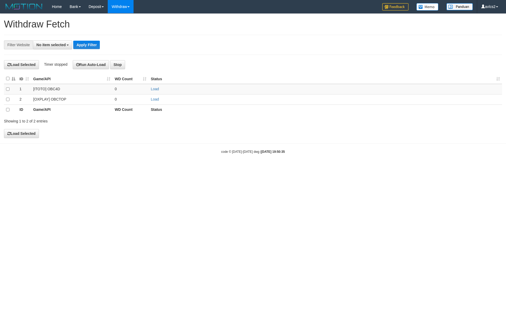
select select
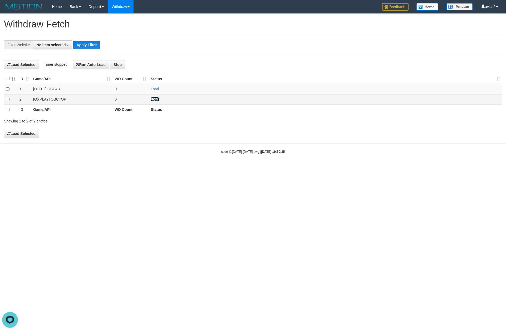
click at [153, 97] on link "Load" at bounding box center [155, 99] width 8 height 4
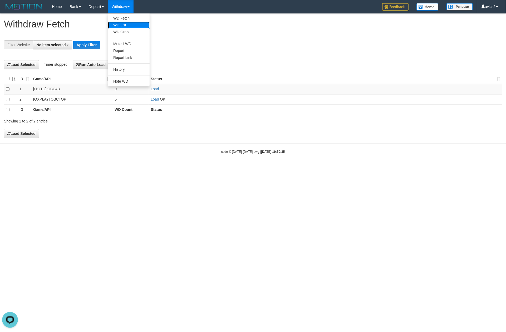
click at [120, 27] on link "WD List" at bounding box center [129, 25] width 42 height 7
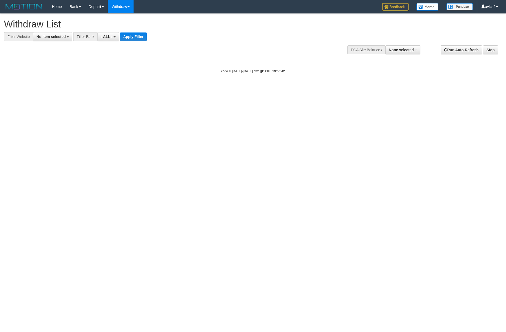
select select
click at [54, 37] on span "No item selected" at bounding box center [50, 37] width 29 height 4
click at [62, 75] on label "[ITOTO] OBC4D" at bounding box center [53, 71] width 41 height 7
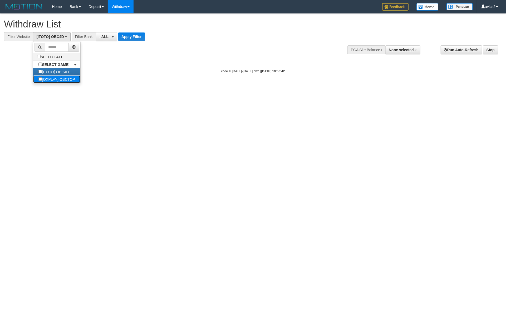
click at [63, 80] on label "[OXPLAY] OBCTOP" at bounding box center [56, 78] width 47 height 7
click at [64, 74] on label "[ITOTO] OBC4D" at bounding box center [53, 71] width 41 height 7
select select "****"
click at [135, 39] on button "Apply Filter" at bounding box center [138, 36] width 27 height 8
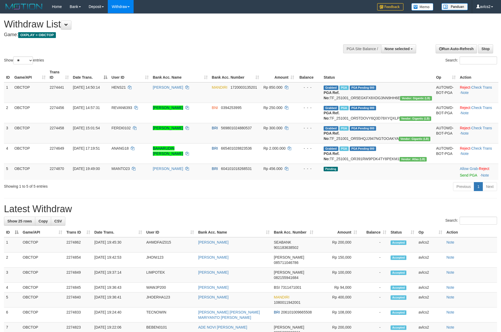
select select
select select "**"
click at [468, 177] on link "Send PGA" at bounding box center [468, 175] width 17 height 4
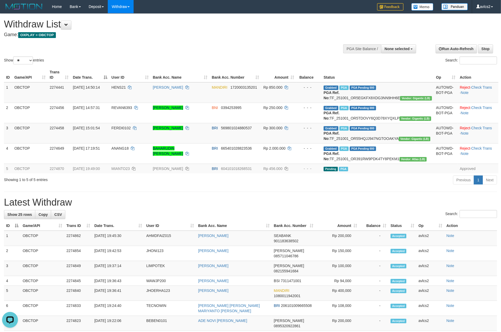
click at [325, 216] on div "**********" at bounding box center [250, 296] width 501 height 564
click at [264, 31] on div "Withdraw List Game: OXPLAY > OBCTOP" at bounding box center [166, 28] width 325 height 18
click at [128, 17] on link "WD Fetch" at bounding box center [129, 18] width 42 height 7
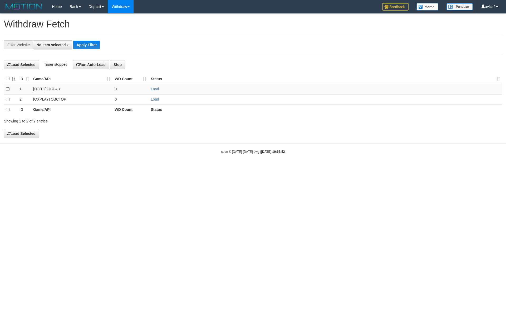
select select
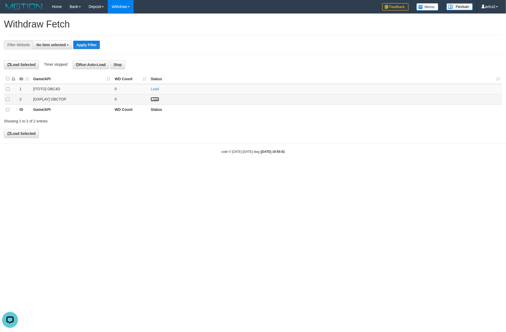
click at [158, 100] on link "Load" at bounding box center [155, 99] width 8 height 4
click at [333, 167] on html "Toggle navigation Home Bank Account List Load By Website Group [ITOTO] OBC4D Gr…" at bounding box center [253, 83] width 506 height 167
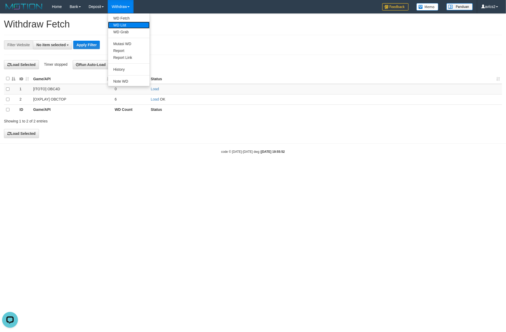
click at [114, 22] on link "WD List" at bounding box center [129, 25] width 42 height 7
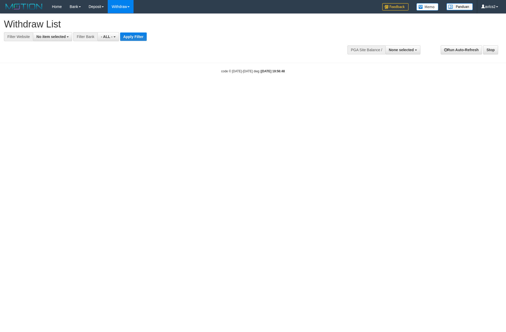
select select
click at [60, 35] on span "No item selected" at bounding box center [50, 37] width 29 height 4
click at [61, 80] on label "[OXPLAY] OBCTOP" at bounding box center [56, 78] width 47 height 7
select select "****"
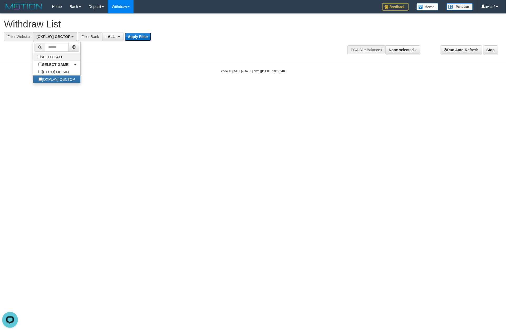
click at [136, 39] on button "Apply Filter" at bounding box center [138, 36] width 27 height 8
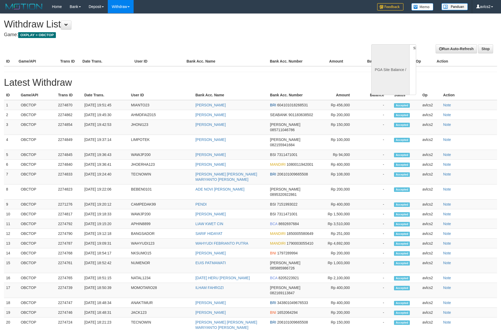
select select
select select "**"
select select
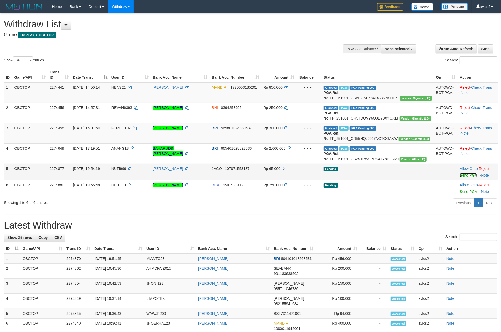
click at [468, 177] on link "Send PGA" at bounding box center [468, 175] width 17 height 4
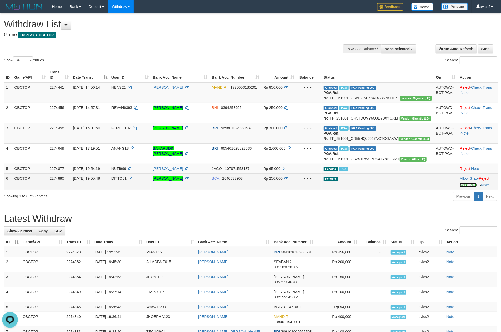
click at [465, 187] on link "Send PGA" at bounding box center [468, 185] width 17 height 4
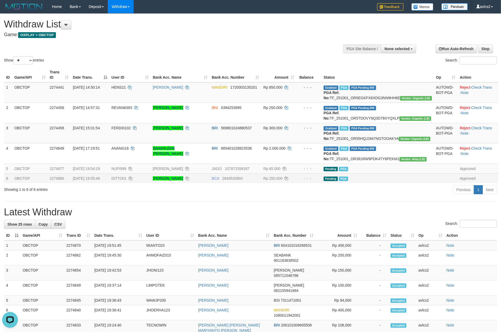
click at [221, 47] on div "Show ** ** ** *** entries Search:" at bounding box center [250, 40] width 501 height 52
click at [121, 16] on link "WD Fetch" at bounding box center [129, 18] width 42 height 7
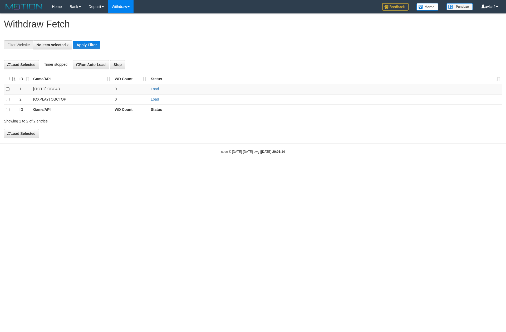
select select
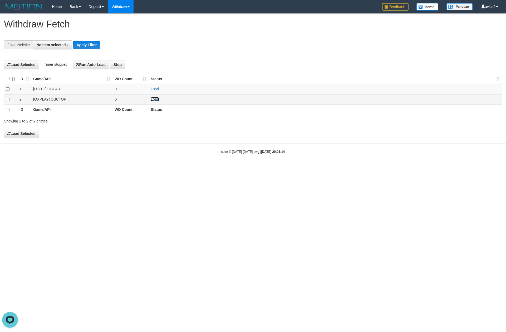
click at [156, 98] on link "Load" at bounding box center [155, 99] width 8 height 4
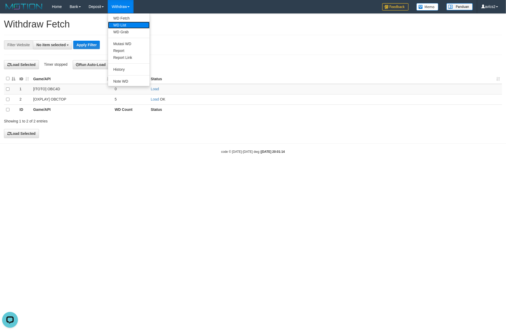
click at [121, 26] on link "WD List" at bounding box center [129, 25] width 42 height 7
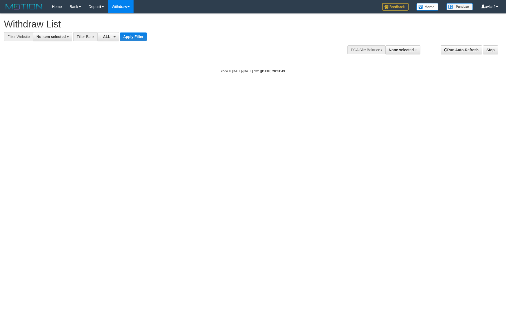
select select
click at [40, 41] on div at bounding box center [253, 41] width 498 height 0
click at [49, 37] on span "No item selected" at bounding box center [50, 37] width 29 height 4
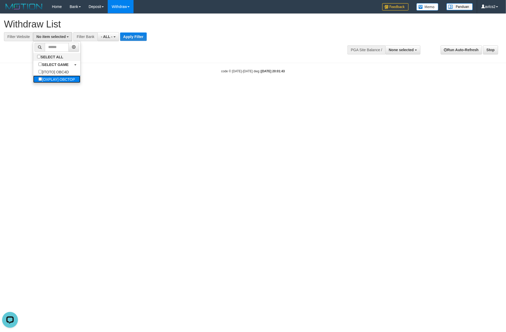
click at [59, 79] on label "[OXPLAY] OBCTOP" at bounding box center [56, 78] width 47 height 7
select select "****"
click at [134, 36] on button "Apply Filter" at bounding box center [138, 36] width 27 height 8
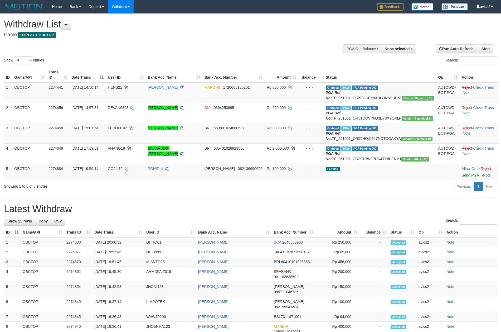
select select
select select "**"
click at [462, 177] on link "Send PGA" at bounding box center [470, 175] width 17 height 4
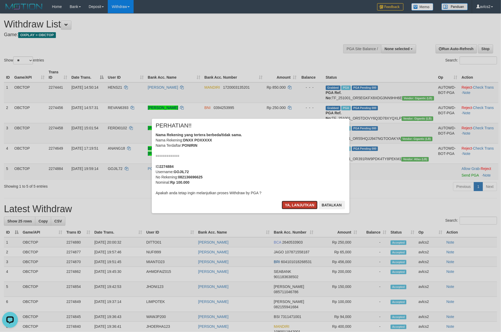
click at [289, 207] on button "Ya, lanjutkan" at bounding box center [300, 205] width 36 height 8
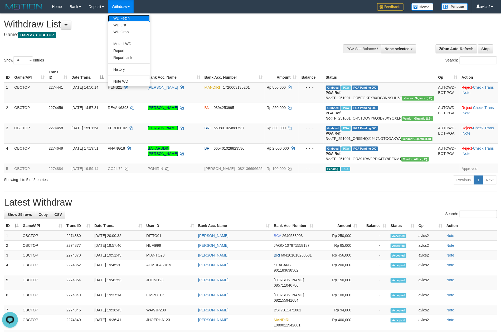
click at [124, 18] on link "WD Fetch" at bounding box center [129, 18] width 42 height 7
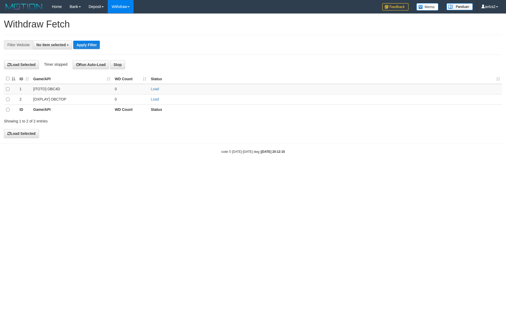
select select
click at [157, 101] on link "Load" at bounding box center [155, 99] width 8 height 4
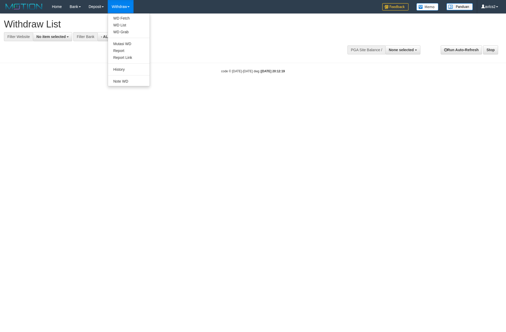
select select
click at [122, 19] on link "WD Fetch" at bounding box center [129, 18] width 42 height 7
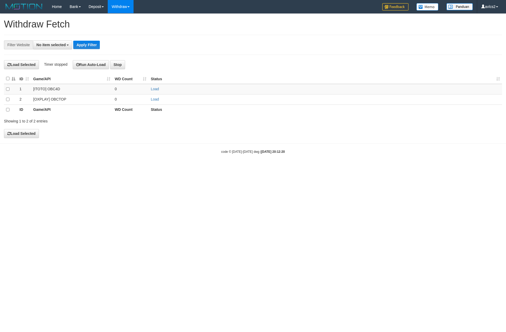
select select
click at [155, 99] on link "Load" at bounding box center [155, 99] width 8 height 4
click at [126, 19] on link "WD Fetch" at bounding box center [129, 18] width 42 height 7
select select
click at [152, 100] on link "Load" at bounding box center [155, 99] width 8 height 4
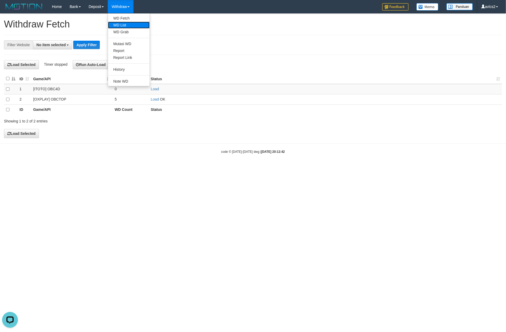
click at [119, 23] on link "WD List" at bounding box center [129, 25] width 42 height 7
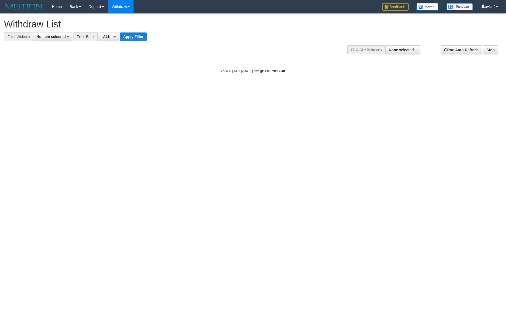
select select
click at [50, 35] on span "No item selected" at bounding box center [50, 37] width 29 height 4
click at [62, 76] on label "[OXPLAY] OBCTOP" at bounding box center [56, 78] width 47 height 7
select select "****"
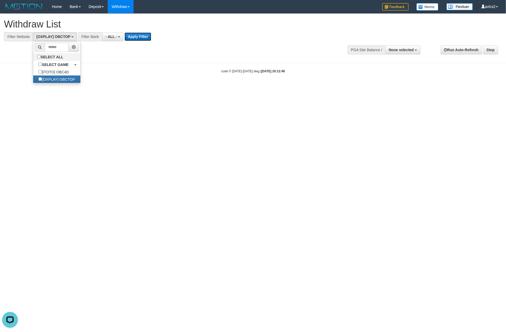
click at [142, 37] on button "Apply Filter" at bounding box center [138, 36] width 27 height 8
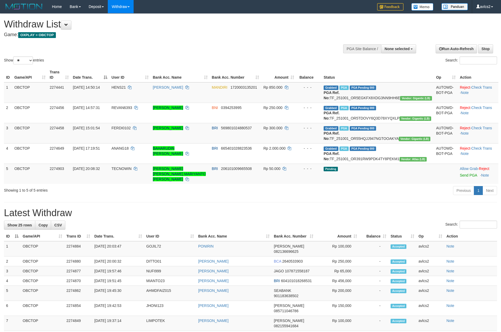
select select
select select "**"
click at [464, 177] on link "Send PGA" at bounding box center [468, 175] width 17 height 4
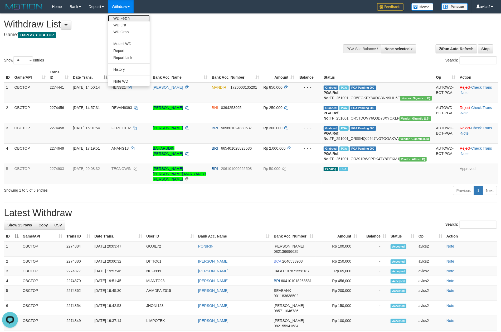
drag, startPoint x: 118, startPoint y: 20, endPoint x: 132, endPoint y: 26, distance: 14.8
click at [118, 20] on link "WD Fetch" at bounding box center [129, 18] width 42 height 7
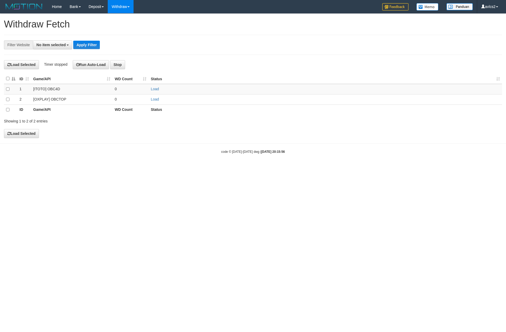
select select
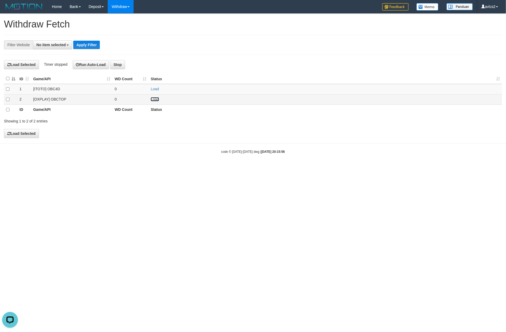
click at [154, 101] on link "Load" at bounding box center [155, 99] width 8 height 4
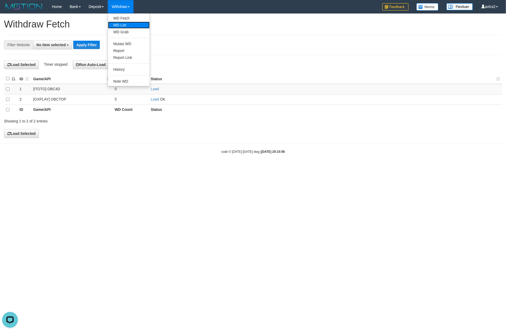
click at [124, 24] on link "WD List" at bounding box center [129, 25] width 42 height 7
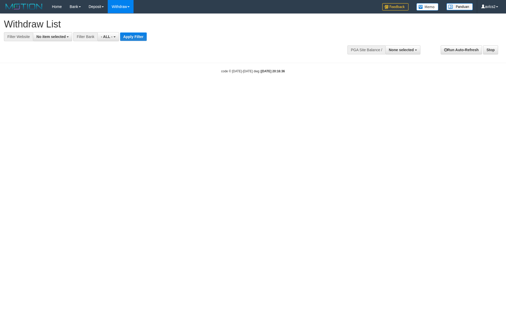
select select
click at [52, 37] on span "No item selected" at bounding box center [50, 37] width 29 height 4
click at [62, 75] on label "[ITOTO] OBC4D" at bounding box center [53, 71] width 41 height 7
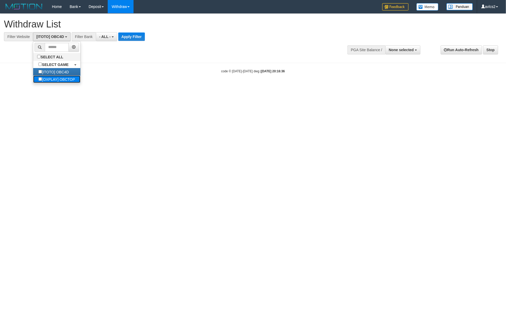
click at [60, 77] on label "[OXPLAY] OBCTOP" at bounding box center [56, 78] width 47 height 7
click at [64, 72] on label "[ITOTO] OBC4D" at bounding box center [53, 71] width 41 height 7
select select "****"
click at [132, 39] on button "Apply Filter" at bounding box center [138, 36] width 27 height 8
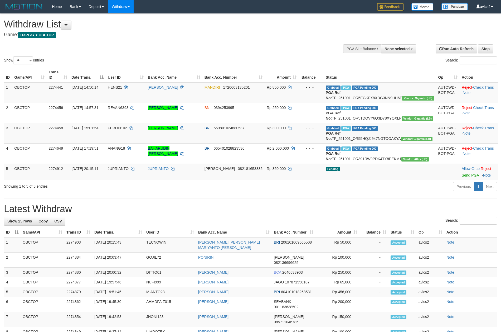
select select
select select "**"
click at [462, 177] on link "Send PGA" at bounding box center [470, 175] width 17 height 4
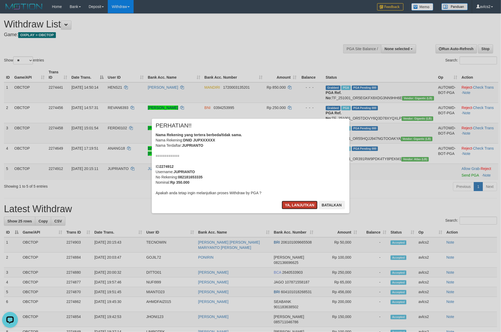
click at [301, 206] on button "Ya, lanjutkan" at bounding box center [300, 205] width 36 height 8
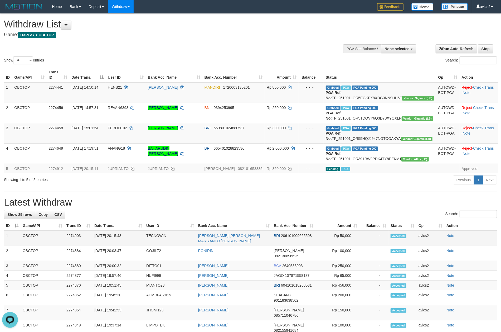
click at [352, 246] on td "Rp 50,000" at bounding box center [337, 237] width 44 height 15
click at [128, 21] on link "WD Fetch" at bounding box center [129, 18] width 42 height 7
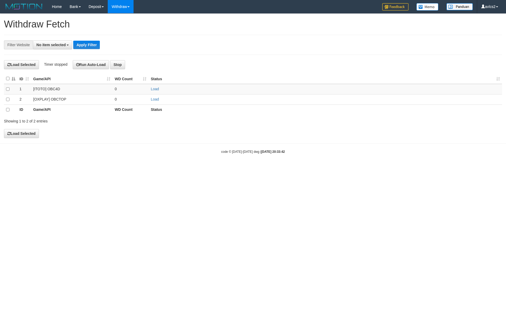
select select
click at [158, 101] on link "Load" at bounding box center [155, 99] width 8 height 4
click at [132, 23] on link "WD List" at bounding box center [129, 25] width 42 height 7
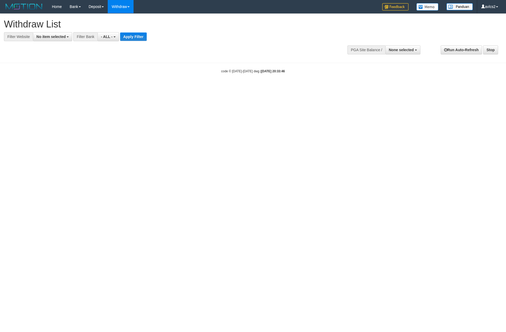
select select
click at [60, 35] on span "No item selected" at bounding box center [50, 37] width 29 height 4
click at [58, 82] on label "[OXPLAY] OBCTOP" at bounding box center [56, 78] width 47 height 7
select select "****"
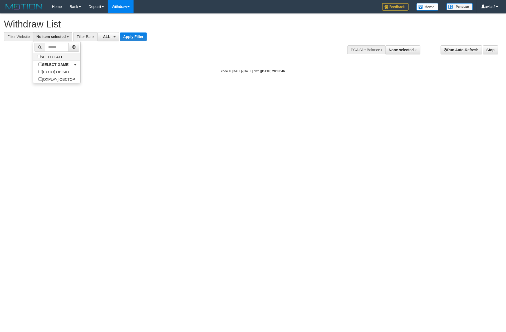
scroll to position [9, 0]
click at [145, 33] on button "Apply Filter" at bounding box center [138, 36] width 27 height 8
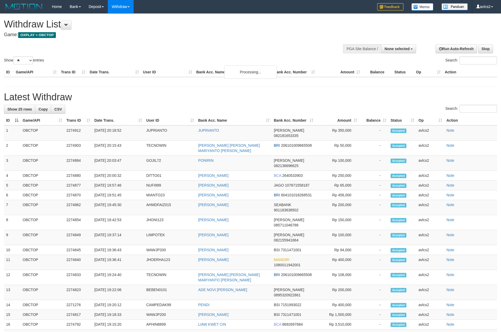
select select
select select "**"
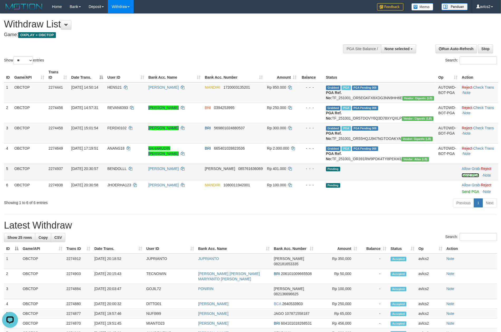
click at [468, 177] on link "Send PGA" at bounding box center [470, 175] width 17 height 4
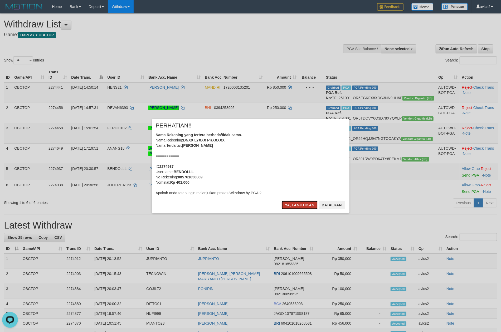
click at [296, 202] on button "Ya, lanjutkan" at bounding box center [300, 205] width 36 height 8
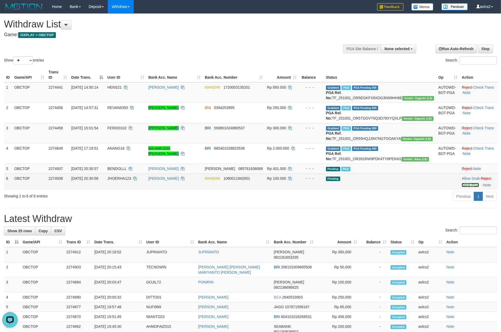
click at [462, 187] on link "Send PGA" at bounding box center [470, 185] width 17 height 4
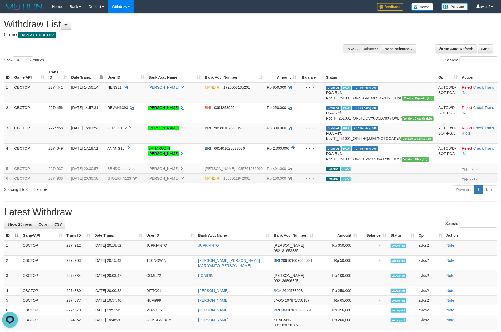
click at [279, 228] on div "**********" at bounding box center [250, 301] width 501 height 574
click at [120, 16] on link "WD Fetch" at bounding box center [129, 18] width 42 height 7
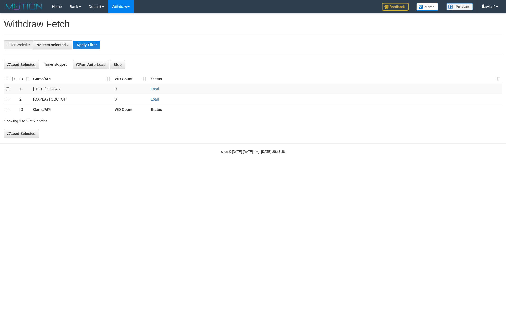
select select
click at [228, 167] on html "Toggle navigation Home Bank Account List Load By Website Group [ITOTO] OBC4D Gr…" at bounding box center [253, 83] width 506 height 167
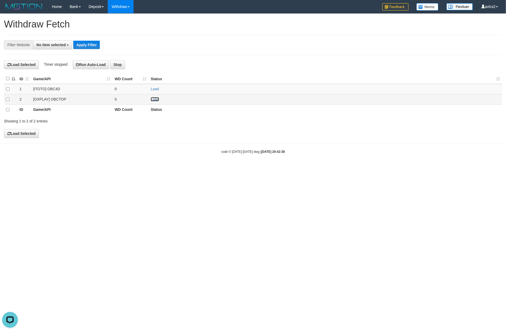
click at [154, 100] on link "Load" at bounding box center [155, 99] width 8 height 4
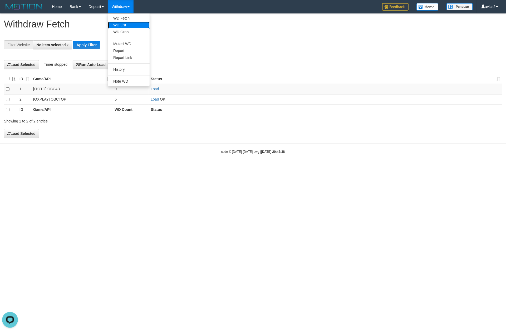
click at [123, 28] on link "WD List" at bounding box center [129, 25] width 42 height 7
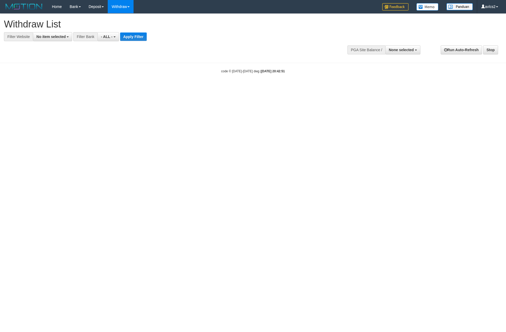
select select
click at [64, 39] on button "No item selected" at bounding box center [52, 36] width 39 height 9
click at [57, 77] on label "[OXPLAY] OBCTOP" at bounding box center [56, 78] width 47 height 7
select select "****"
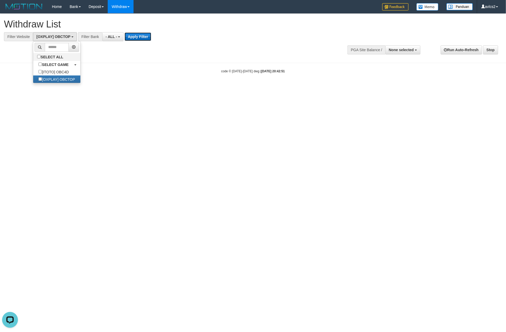
click at [142, 37] on button "Apply Filter" at bounding box center [138, 36] width 27 height 8
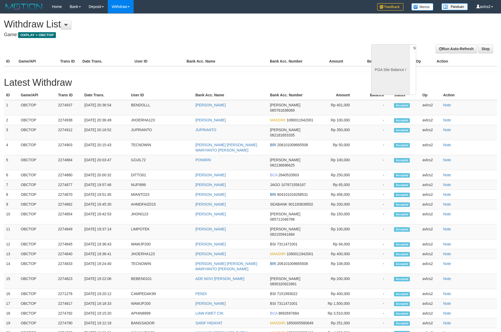
select select
select select "**"
select select
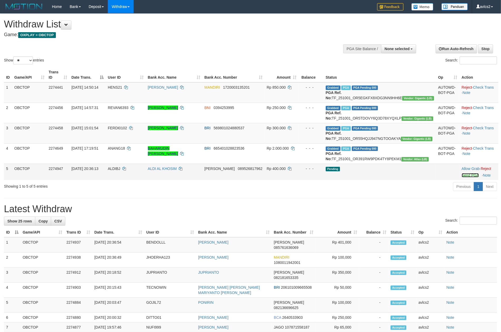
click at [465, 177] on link "Send PGA" at bounding box center [470, 175] width 17 height 4
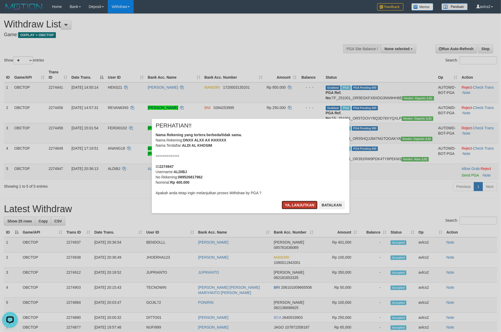
click at [308, 204] on button "Ya, lanjutkan" at bounding box center [300, 205] width 36 height 8
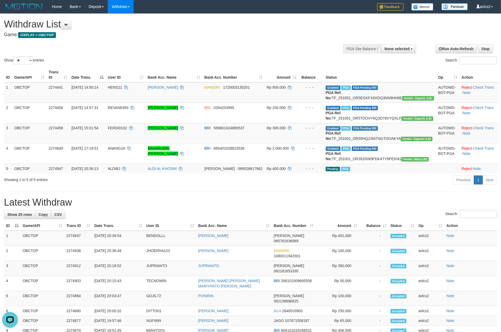
click at [329, 186] on div "Previous 1 Next" at bounding box center [355, 180] width 284 height 11
click at [315, 186] on div "Previous 1 Next" at bounding box center [355, 180] width 284 height 11
click at [129, 16] on link "WD Fetch" at bounding box center [129, 18] width 42 height 7
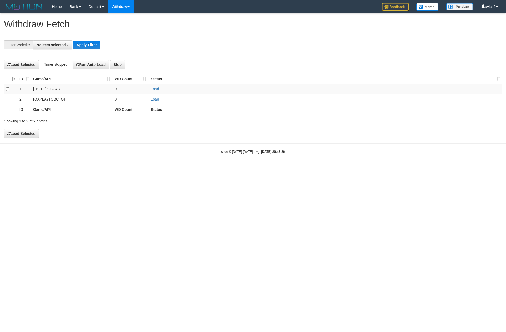
select select
click at [155, 101] on link "Load" at bounding box center [155, 99] width 8 height 4
click at [124, 23] on link "WD List" at bounding box center [129, 25] width 42 height 7
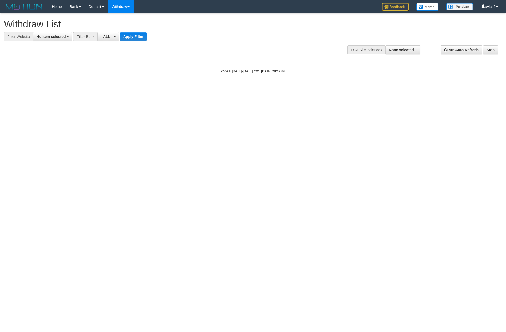
select select
click at [55, 40] on button "No item selected" at bounding box center [52, 36] width 39 height 9
click at [56, 77] on label "[OXPLAY] OBCTOP" at bounding box center [56, 78] width 47 height 7
select select "****"
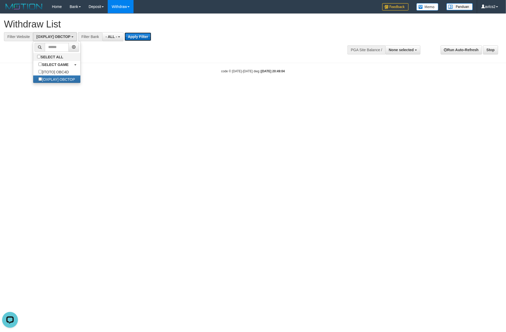
click at [139, 34] on button "Apply Filter" at bounding box center [138, 36] width 27 height 8
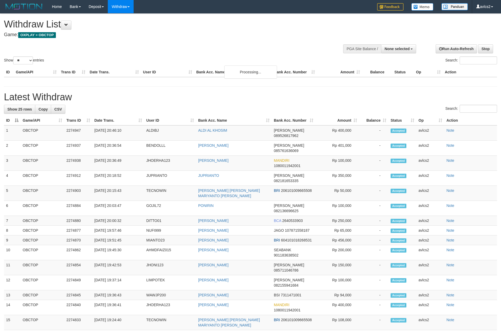
select select
select select "**"
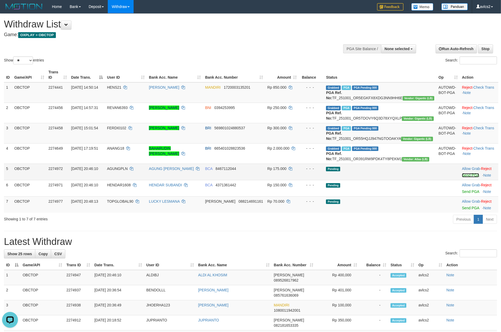
click at [464, 177] on link "Send PGA" at bounding box center [470, 175] width 17 height 4
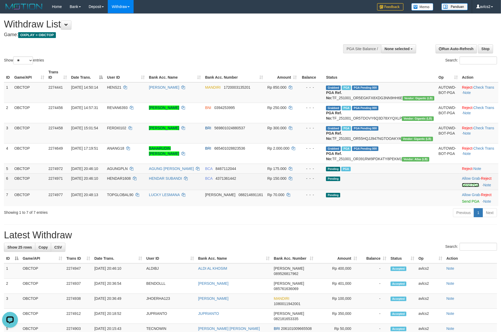
click at [462, 187] on link "Send PGA" at bounding box center [470, 185] width 17 height 4
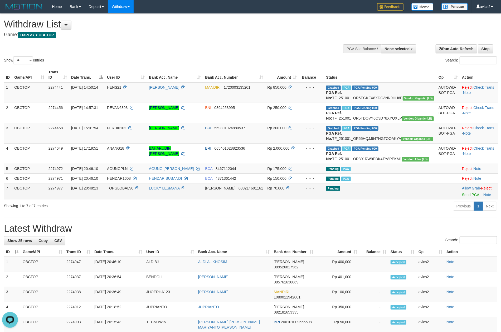
click at [460, 199] on td "Allow Grab · Reject Send PGA · Note" at bounding box center [479, 191] width 38 height 16
click at [462, 197] on link "Send PGA" at bounding box center [470, 194] width 17 height 4
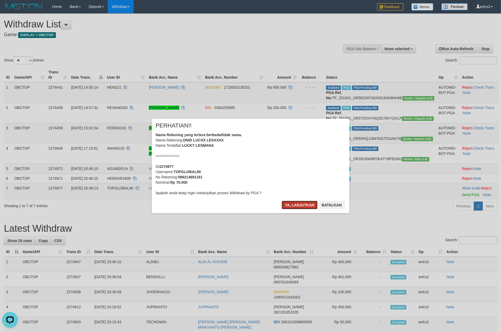
click at [300, 207] on button "Ya, lanjutkan" at bounding box center [300, 205] width 36 height 8
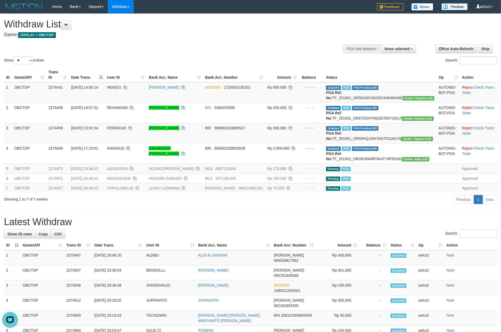
click at [330, 227] on h1 "Latest Withdraw" at bounding box center [250, 221] width 493 height 11
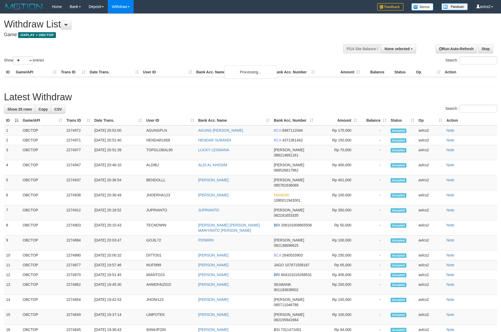
select select
select select "**"
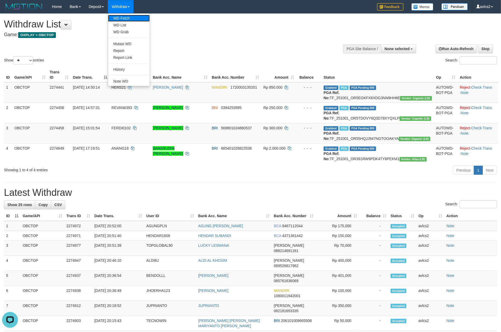
click at [126, 17] on link "WD Fetch" at bounding box center [129, 18] width 42 height 7
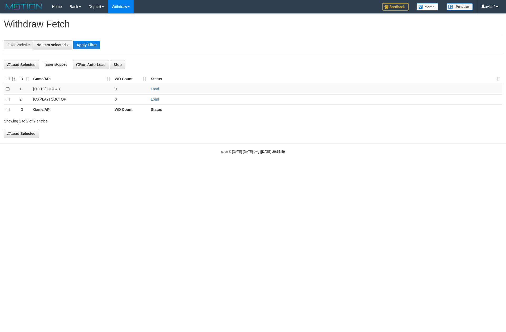
select select
click at [154, 103] on td "Load" at bounding box center [326, 99] width 354 height 10
click at [155, 99] on link "Load" at bounding box center [155, 99] width 8 height 4
click at [118, 27] on link "WD List" at bounding box center [129, 25] width 42 height 7
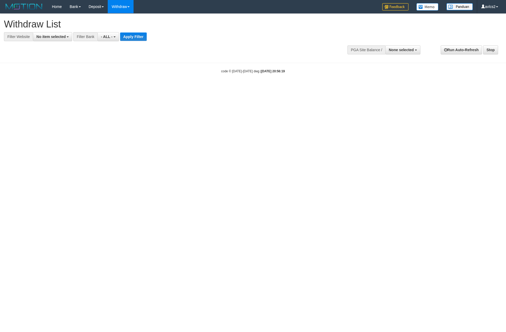
select select
click at [56, 35] on span "No item selected" at bounding box center [50, 37] width 29 height 4
click at [51, 78] on label "[OXPLAY] OBCTOP" at bounding box center [56, 78] width 47 height 7
select select "****"
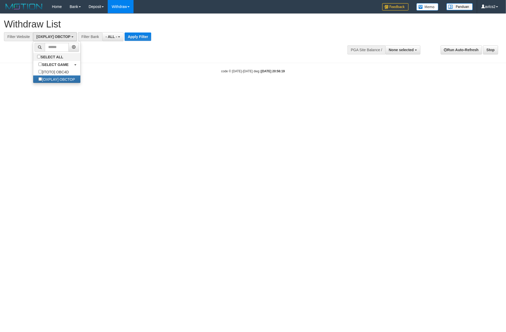
scroll to position [9, 0]
click at [139, 41] on div at bounding box center [253, 41] width 498 height 0
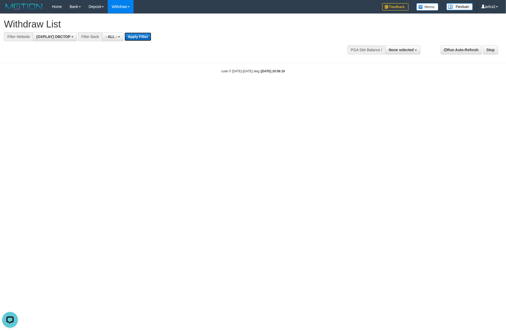
scroll to position [0, 0]
click at [139, 35] on button "Apply Filter" at bounding box center [138, 36] width 27 height 8
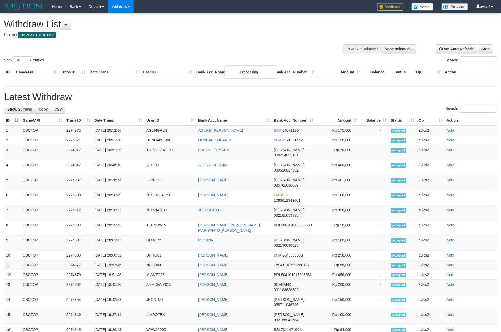
select select
select select "**"
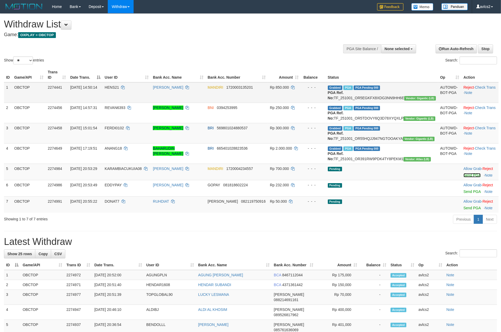
drag, startPoint x: 461, startPoint y: 196, endPoint x: 290, endPoint y: 101, distance: 195.5
click at [464, 177] on link "Send PGA" at bounding box center [472, 175] width 17 height 4
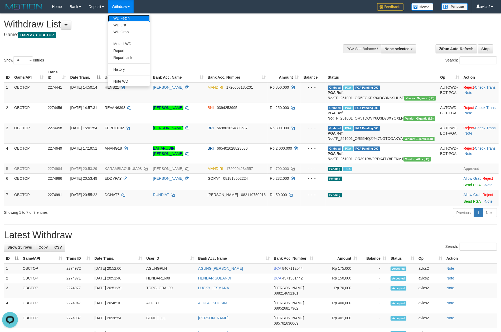
click at [125, 18] on link "WD Fetch" at bounding box center [129, 18] width 42 height 7
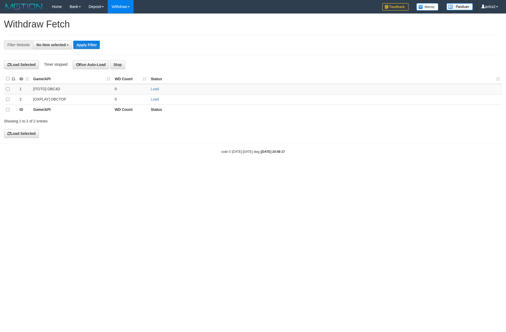
select select
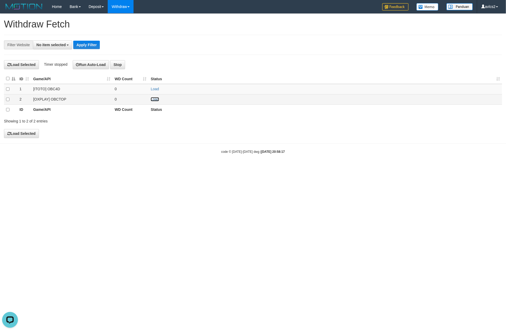
click at [155, 99] on link "Load" at bounding box center [155, 99] width 8 height 4
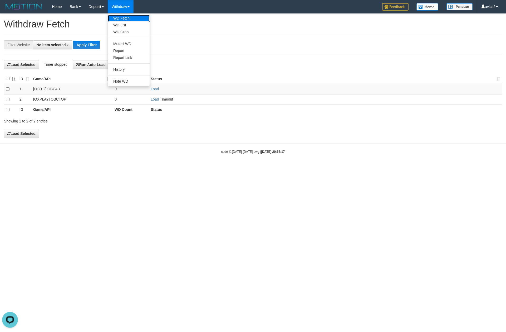
click at [126, 18] on link "WD Fetch" at bounding box center [129, 18] width 42 height 7
select select
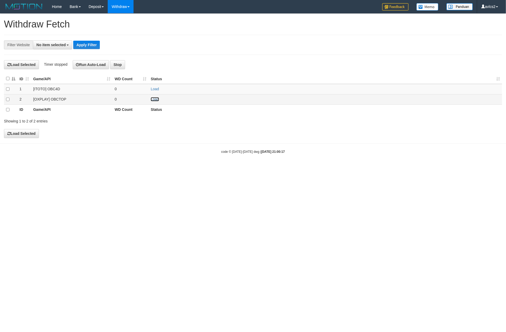
click at [154, 101] on link "Load" at bounding box center [155, 99] width 8 height 4
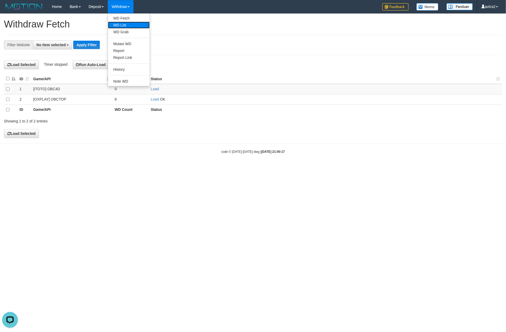
click at [122, 25] on link "WD List" at bounding box center [129, 25] width 42 height 7
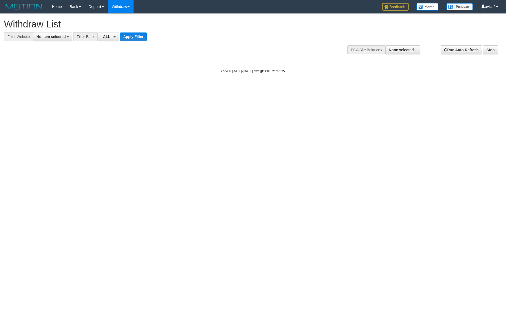
select select
click at [58, 33] on button "No item selected" at bounding box center [52, 36] width 39 height 9
click at [60, 79] on label "[OXPLAY] OBCTOP" at bounding box center [56, 78] width 47 height 7
select select "****"
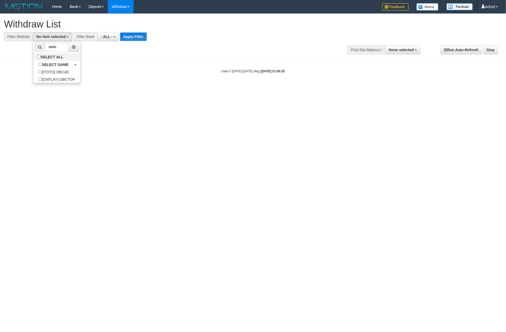
scroll to position [9, 0]
click at [142, 37] on button "Apply Filter" at bounding box center [138, 36] width 27 height 8
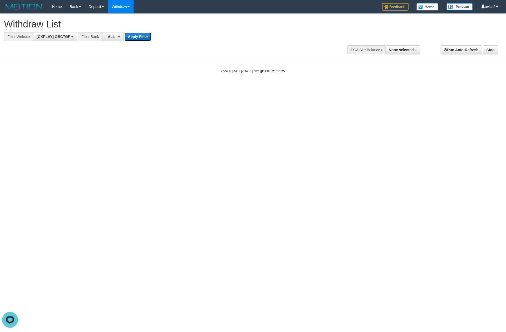
scroll to position [0, 0]
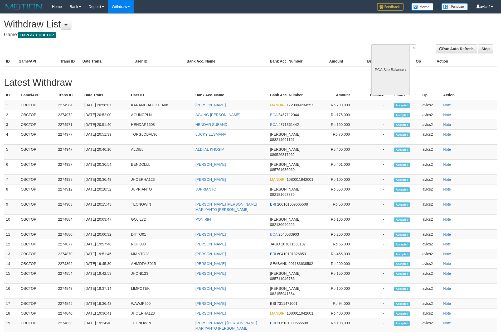
select select
select select "**"
select select
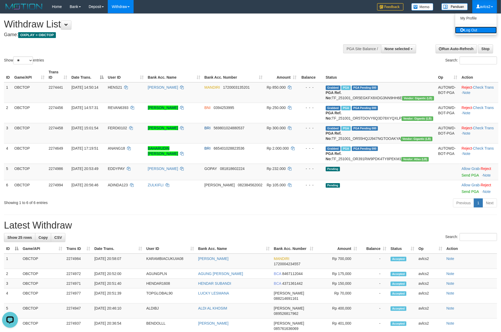
click at [481, 28] on link "Log Out" at bounding box center [476, 30] width 42 height 7
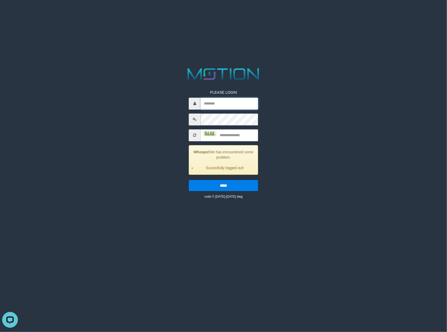
click at [250, 105] on input "text" at bounding box center [229, 104] width 57 height 12
type input "******"
type input "****"
click at [189, 180] on input "*****" at bounding box center [223, 185] width 69 height 11
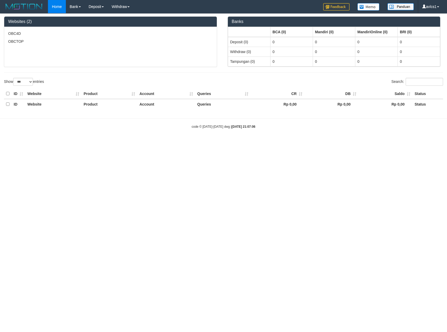
select select "***"
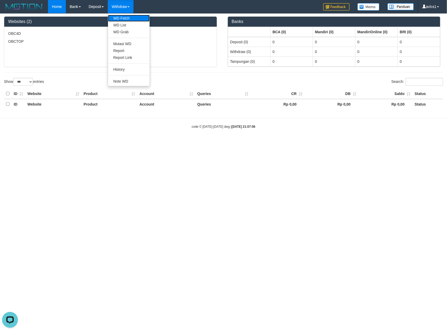
click at [123, 19] on link "WD Fetch" at bounding box center [129, 18] width 42 height 7
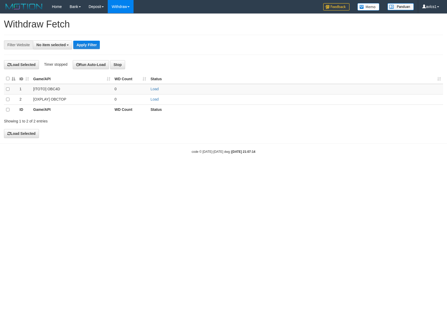
select select
click at [156, 101] on link "Load" at bounding box center [154, 99] width 8 height 4
click at [127, 22] on link "WD List" at bounding box center [129, 25] width 42 height 7
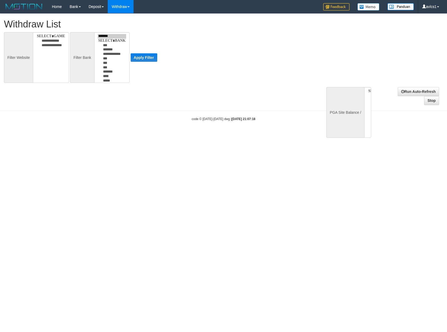
select select
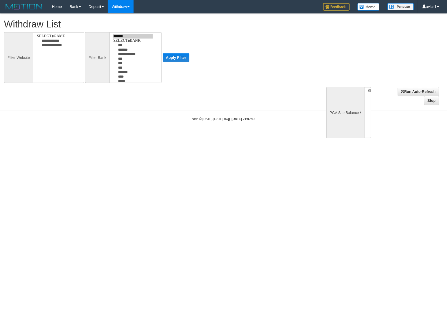
select select
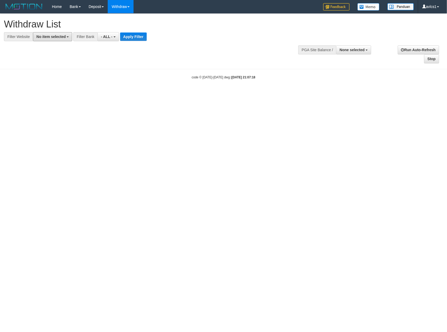
click at [60, 35] on span "No item selected" at bounding box center [50, 37] width 29 height 4
click at [64, 79] on label "[OXPLAY] OBCTOP" at bounding box center [56, 78] width 47 height 7
select select "****"
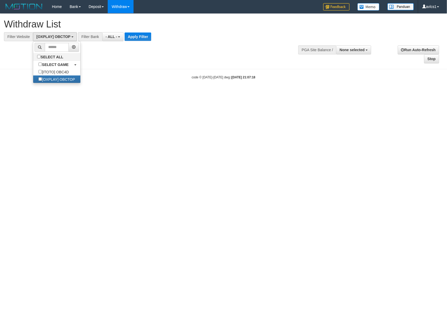
scroll to position [9, 0]
click at [144, 32] on button "Apply Filter" at bounding box center [138, 36] width 27 height 8
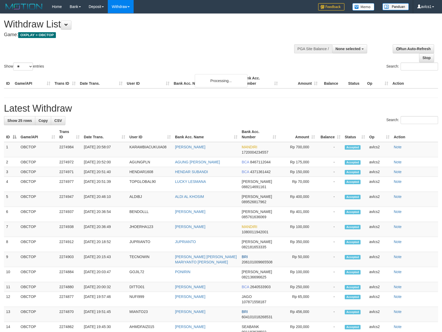
select select
select select "**"
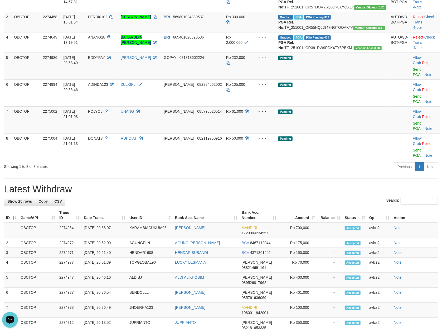
drag, startPoint x: 10, startPoint y: 320, endPoint x: 11, endPoint y: 629, distance: 309.1
click at [11, 320] on icon "Open LiveChat chat widget" at bounding box center [10, 318] width 5 height 3
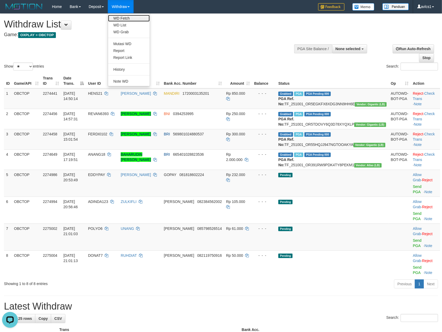
click at [123, 17] on link "WD Fetch" at bounding box center [129, 18] width 42 height 7
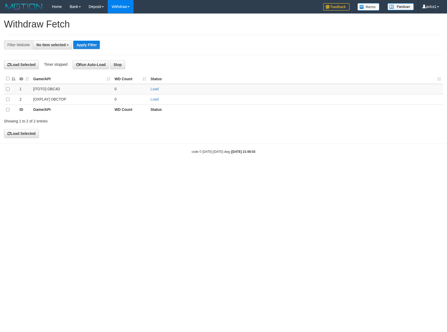
select select
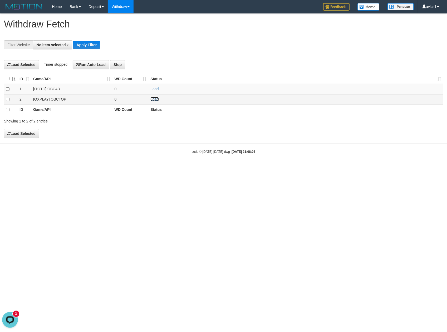
click at [154, 98] on link "Load" at bounding box center [154, 99] width 8 height 4
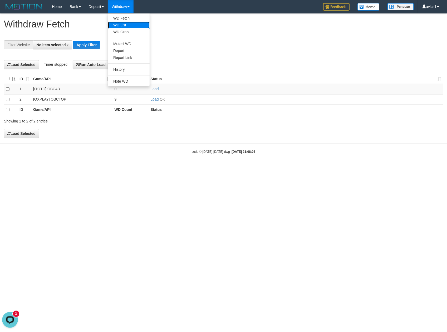
click at [126, 22] on link "WD List" at bounding box center [129, 25] width 42 height 7
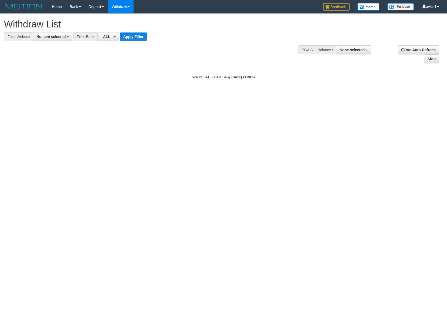
select select
click at [65, 36] on span "No item selected" at bounding box center [50, 37] width 29 height 4
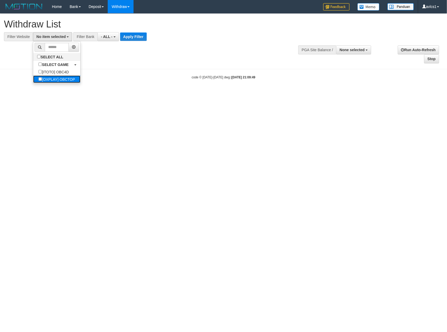
click at [64, 79] on label "[OXPLAY] OBCTOP" at bounding box center [56, 78] width 47 height 7
select select "****"
click at [150, 36] on button "Apply Filter" at bounding box center [138, 36] width 27 height 8
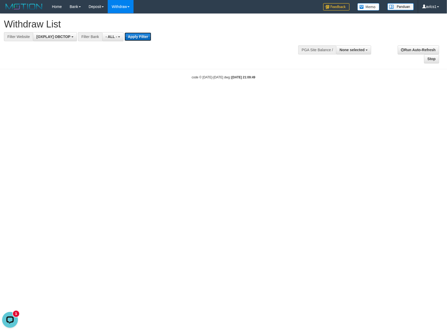
scroll to position [0, 0]
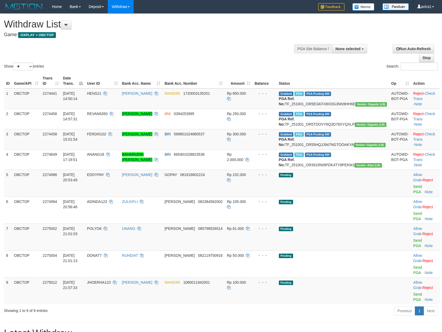
select select
select select "**"
click at [204, 38] on div "**********" at bounding box center [148, 27] width 289 height 26
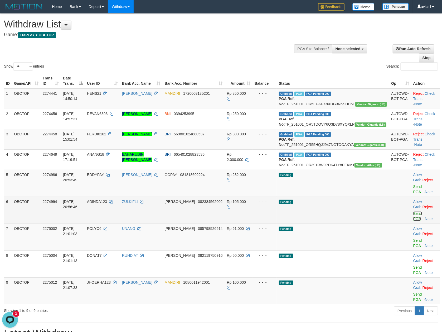
click at [414, 220] on link "Send PGA" at bounding box center [417, 215] width 9 height 9
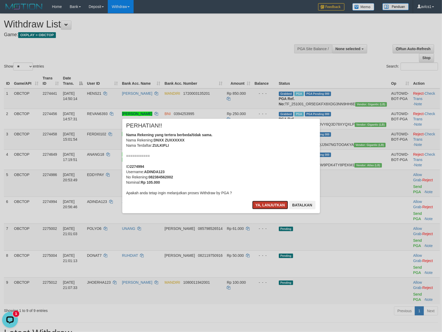
click at [259, 208] on button "Ya, lanjutkan" at bounding box center [270, 205] width 36 height 8
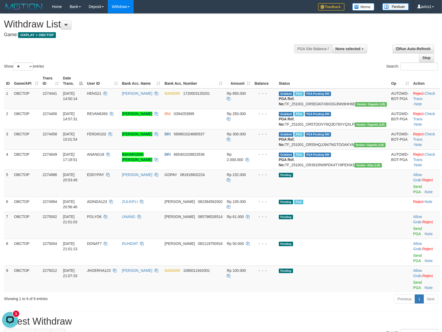
click at [273, 316] on h1 "Latest Withdraw" at bounding box center [221, 321] width 434 height 11
click at [414, 280] on link "Send PGA" at bounding box center [417, 284] width 9 height 9
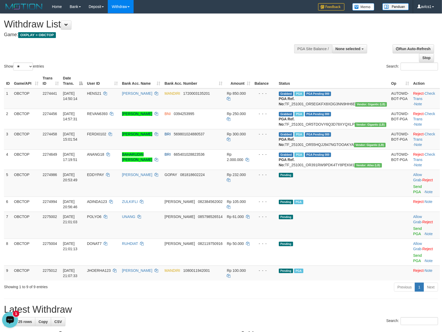
click at [12, 319] on icon "Open LiveChat chat widget" at bounding box center [10, 318] width 5 height 3
click at [186, 304] on h1 "Latest Withdraw" at bounding box center [221, 309] width 434 height 11
click at [413, 234] on link "Send PGA" at bounding box center [417, 230] width 9 height 9
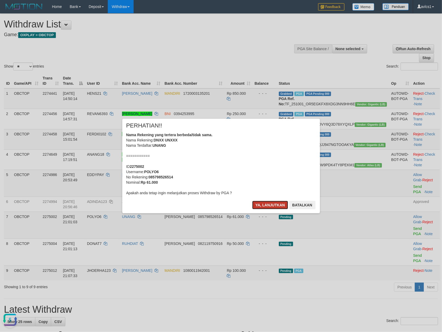
click at [266, 205] on button "Ya, lanjutkan" at bounding box center [270, 205] width 36 height 8
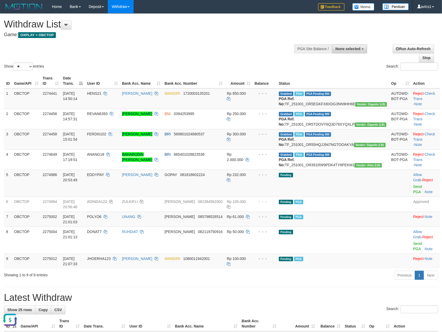
click at [351, 50] on span "None selected" at bounding box center [347, 49] width 25 height 4
click at [318, 81] on label "[OXPLAY] OBCTOP" at bounding box center [342, 82] width 49 height 7
select select "****"
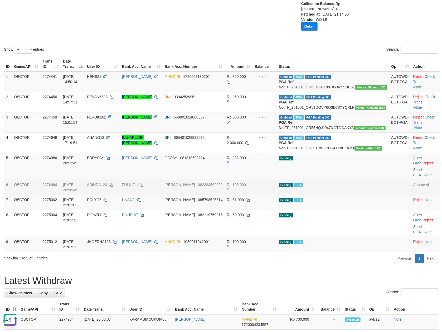
scroll to position [94, 0]
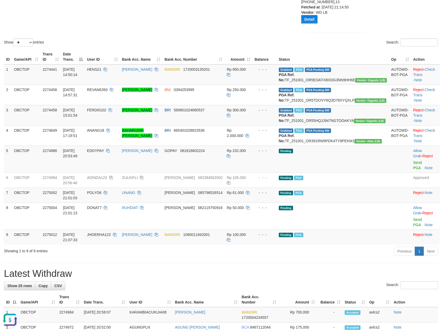
click at [302, 270] on h1 "Latest Withdraw" at bounding box center [221, 273] width 434 height 11
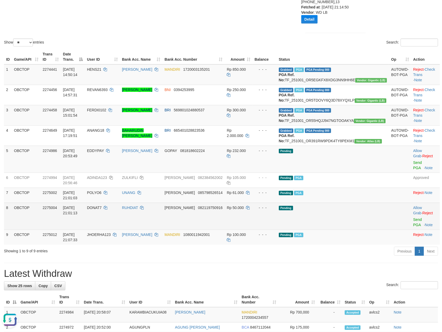
click at [411, 222] on td "Allow Grab · Reject Send PGA · Note" at bounding box center [425, 215] width 29 height 27
click at [413, 224] on link "Send PGA" at bounding box center [417, 221] width 9 height 9
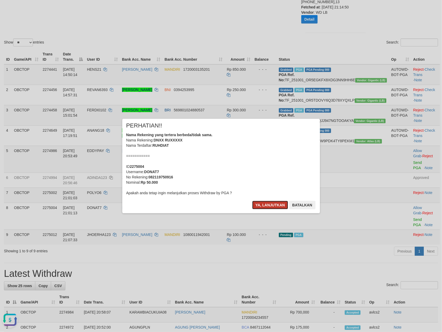
click at [269, 206] on button "Ya, lanjutkan" at bounding box center [270, 205] width 36 height 8
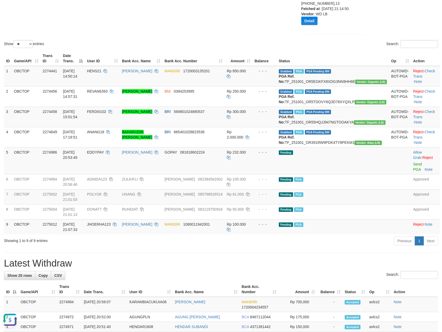
scroll to position [0, 0]
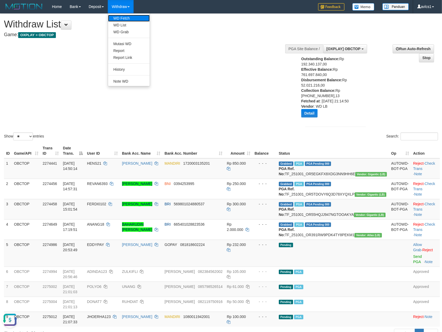
click at [132, 17] on link "WD Fetch" at bounding box center [129, 18] width 42 height 7
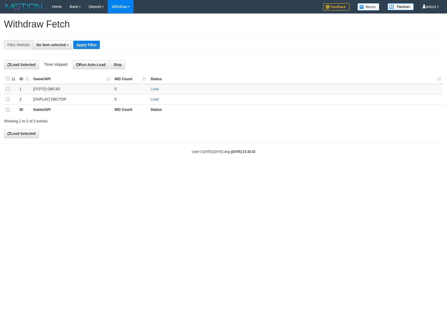
select select
click at [157, 101] on link "Load" at bounding box center [154, 99] width 8 height 4
click at [133, 9] on link "Withdraw" at bounding box center [121, 6] width 26 height 13
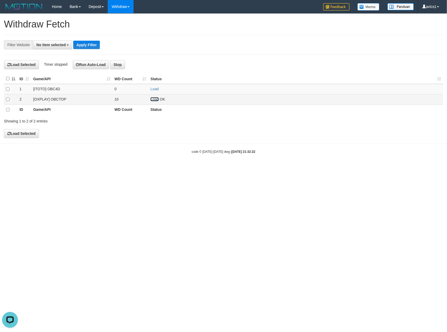
click at [157, 100] on link "Load" at bounding box center [154, 99] width 8 height 4
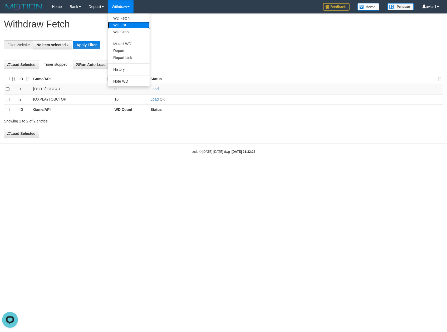
click at [131, 25] on link "WD List" at bounding box center [129, 25] width 42 height 7
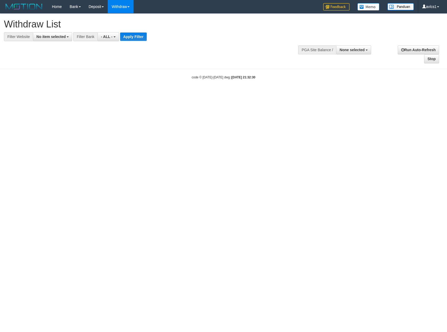
select select
click at [48, 35] on span "No item selected" at bounding box center [50, 37] width 29 height 4
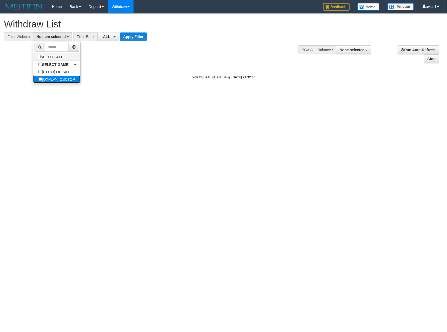
click at [60, 79] on label "[OXPLAY] OBCTOP" at bounding box center [56, 78] width 47 height 7
select select "****"
click at [145, 33] on button "Apply Filter" at bounding box center [138, 36] width 27 height 8
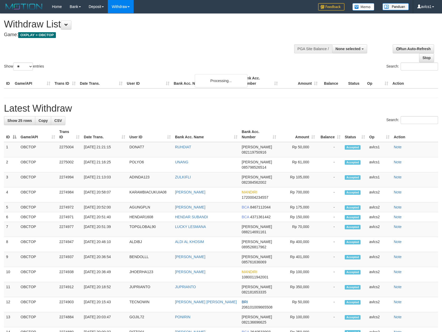
select select
select select "**"
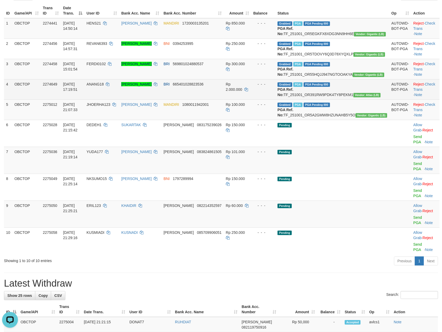
click at [204, 86] on span "665401028823536" at bounding box center [188, 84] width 31 height 4
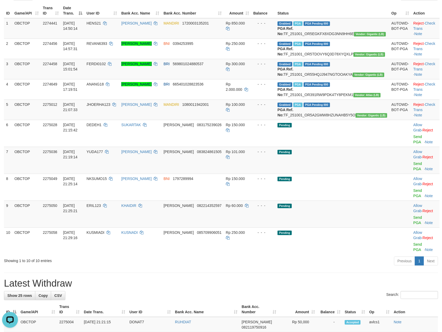
click at [198, 261] on div "Previous 1 Next" at bounding box center [313, 261] width 250 height 11
click at [217, 270] on div "**********" at bounding box center [221, 317] width 442 height 747
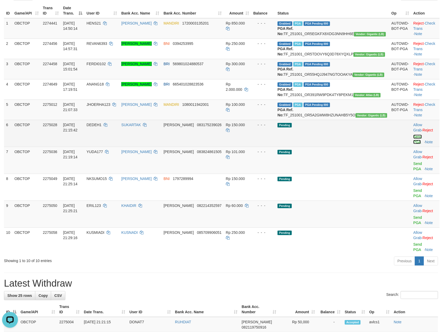
click at [413, 144] on link "Send PGA" at bounding box center [417, 138] width 9 height 9
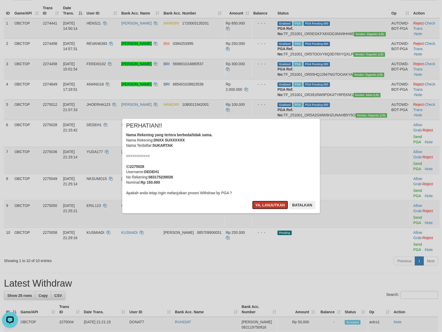
click at [266, 201] on button "Ya, lanjutkan" at bounding box center [270, 205] width 36 height 8
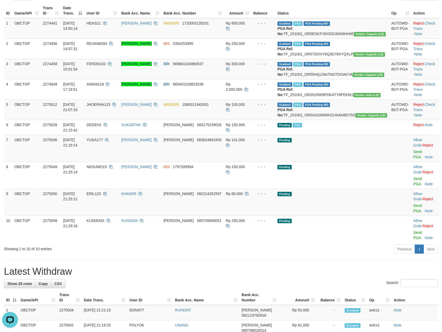
click at [252, 262] on div "**********" at bounding box center [221, 311] width 442 height 735
click at [413, 159] on link "Send PGA" at bounding box center [417, 153] width 9 height 9
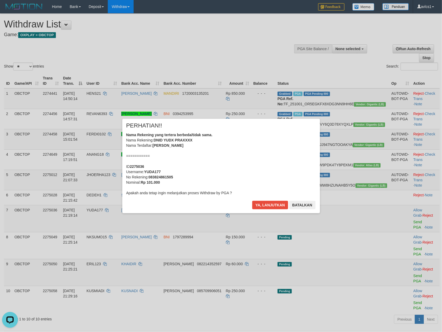
click at [269, 199] on div "× PERHATIAN!! Nama Rekening yang tertera berbeda/tidak sama. Nama Rekening: DNI…" at bounding box center [221, 166] width 198 height 94
click at [268, 202] on button "Ya, lanjutkan" at bounding box center [270, 205] width 36 height 8
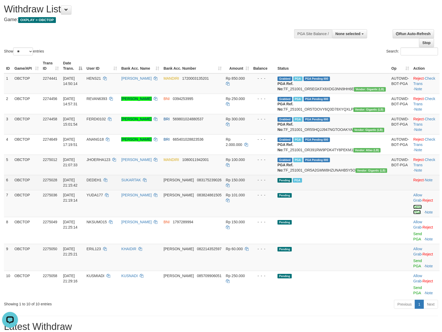
scroll to position [23, 0]
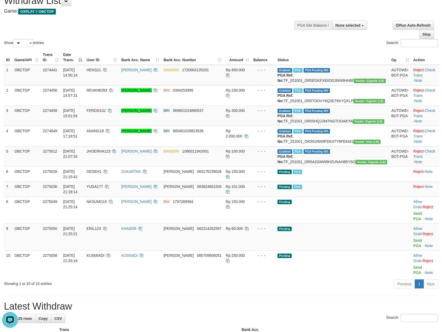
click at [270, 311] on h1 "Latest Withdraw" at bounding box center [221, 306] width 434 height 11
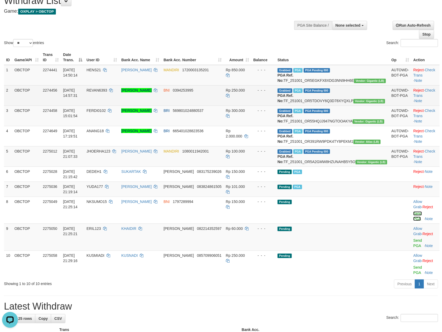
drag, startPoint x: 406, startPoint y: 240, endPoint x: 253, endPoint y: 95, distance: 211.0
click at [413, 221] on link "Send PGA" at bounding box center [417, 215] width 9 height 9
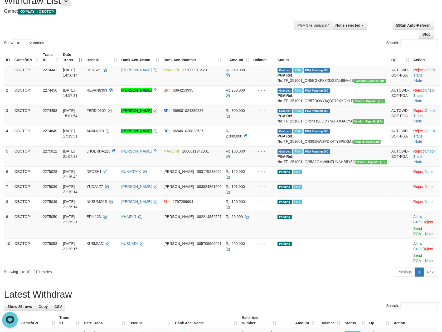
click at [413, 236] on link "Send PGA" at bounding box center [417, 230] width 9 height 9
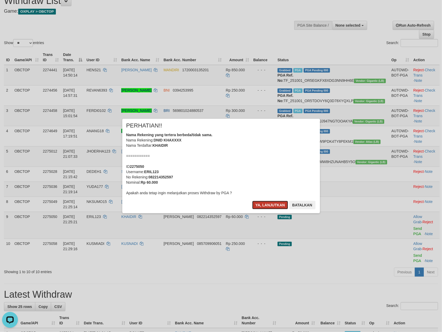
drag, startPoint x: 274, startPoint y: 204, endPoint x: 268, endPoint y: 203, distance: 5.9
click at [274, 204] on button "Ya, lanjutkan" at bounding box center [270, 205] width 36 height 8
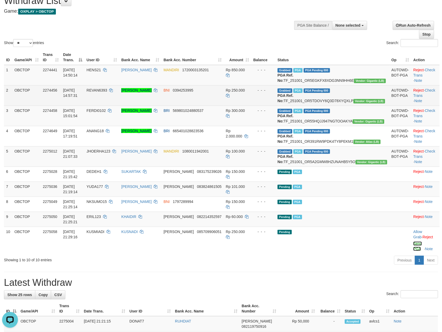
drag, startPoint x: 416, startPoint y: 270, endPoint x: 252, endPoint y: 96, distance: 239.4
click at [416, 251] on link "Send PGA" at bounding box center [417, 245] width 9 height 9
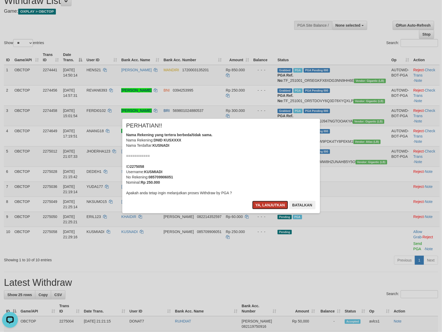
click at [271, 205] on button "Ya, lanjutkan" at bounding box center [270, 205] width 36 height 8
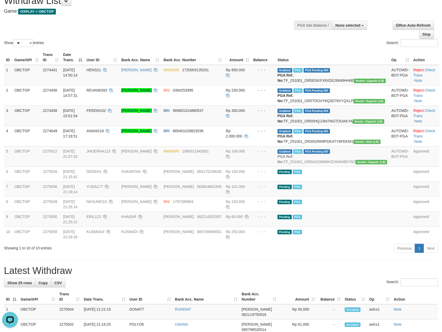
click at [186, 26] on div "Show ** ** ** *** entries Search:" at bounding box center [221, 19] width 442 height 58
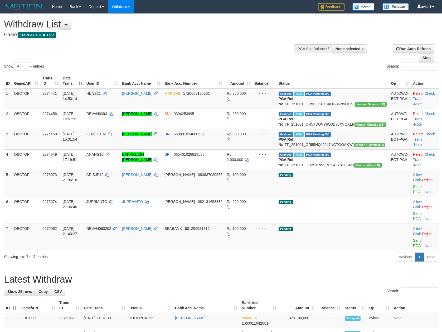
select select
select select "**"
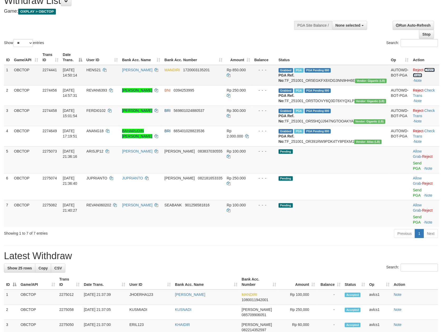
click at [424, 69] on link "Check Trans" at bounding box center [424, 72] width 22 height 9
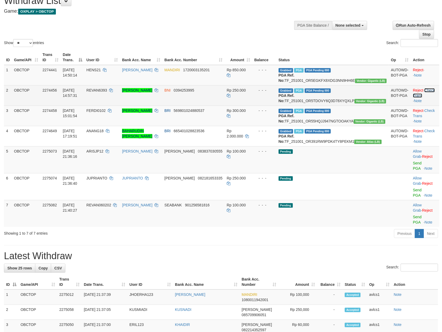
click at [424, 94] on link "Check Trans" at bounding box center [424, 92] width 22 height 9
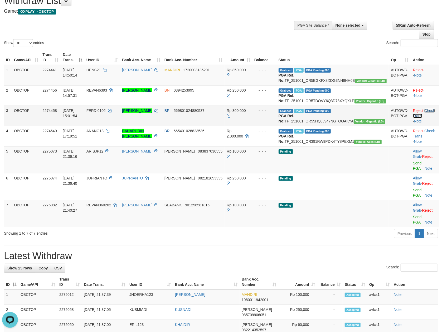
click at [422, 118] on link "Check Trans" at bounding box center [424, 112] width 22 height 9
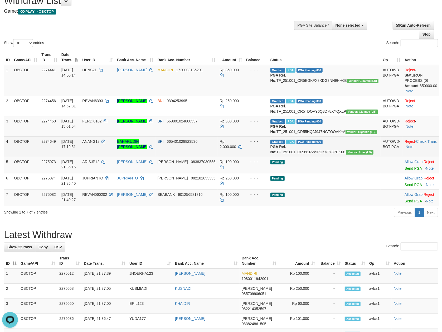
click at [425, 149] on td "Reject · Check Trans · Note" at bounding box center [420, 146] width 37 height 20
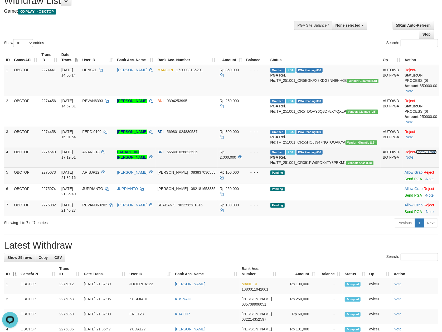
click at [425, 154] on link "Check Trans" at bounding box center [426, 152] width 21 height 4
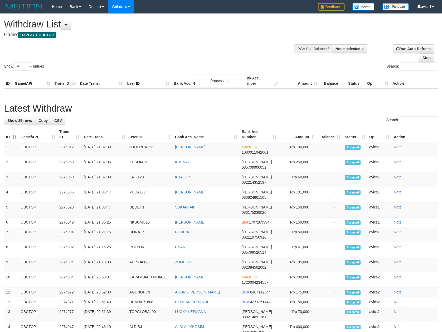
select select
select select "**"
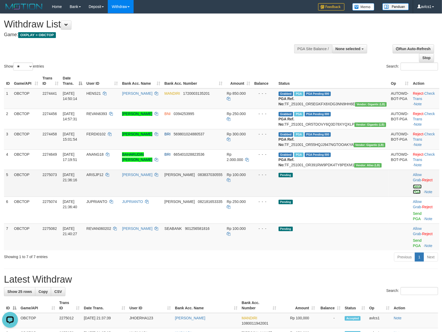
click at [413, 194] on link "Send PGA" at bounding box center [417, 188] width 9 height 9
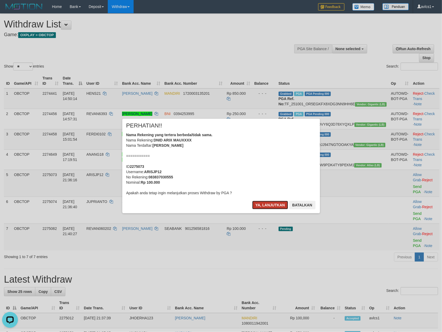
click at [261, 203] on button "Ya, lanjutkan" at bounding box center [270, 205] width 36 height 8
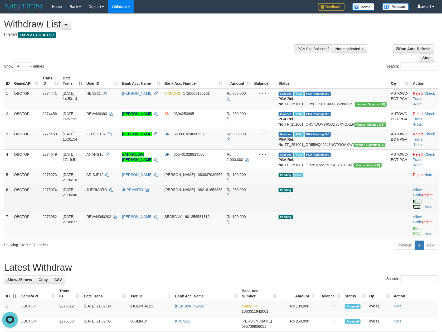
click at [413, 209] on link "Send PGA" at bounding box center [417, 203] width 9 height 9
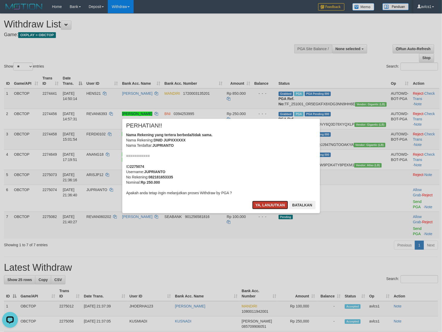
click at [273, 203] on button "Ya, lanjutkan" at bounding box center [270, 205] width 36 height 8
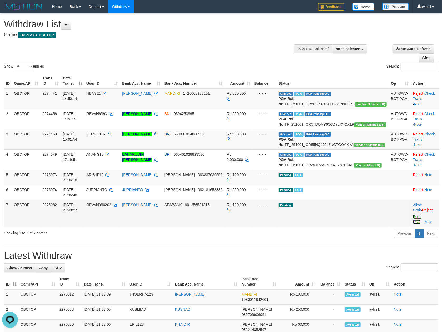
click at [413, 224] on link "Send PGA" at bounding box center [417, 218] width 9 height 9
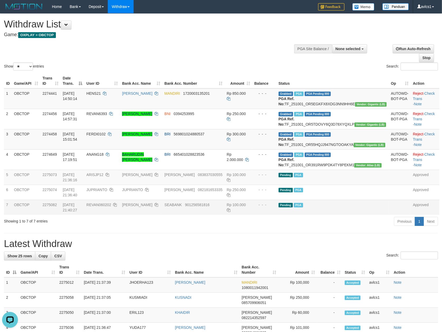
click at [202, 46] on div "Show ** ** ** *** entries Search:" at bounding box center [221, 43] width 442 height 58
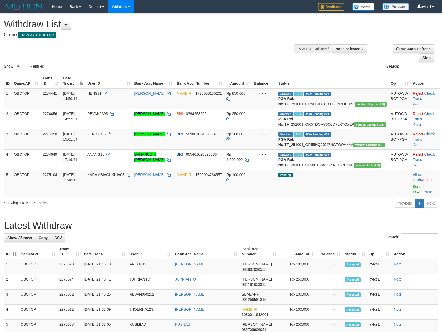
select select
select select "**"
click at [240, 47] on div "Show ** ** ** *** entries Search:" at bounding box center [221, 43] width 442 height 58
click at [413, 194] on link "Send PGA" at bounding box center [417, 188] width 9 height 9
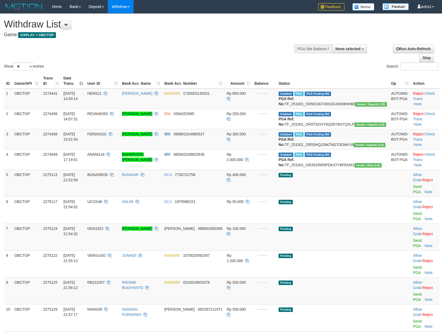
select select
select select "**"
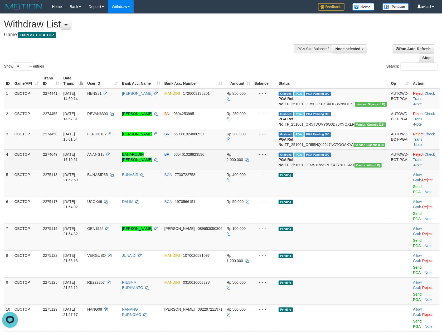
click at [250, 169] on td "Rp 2.000.000" at bounding box center [239, 159] width 28 height 20
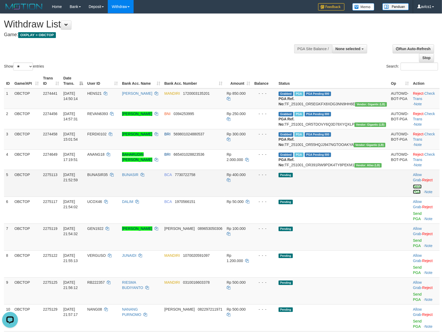
click at [413, 194] on link "Send PGA" at bounding box center [417, 188] width 9 height 9
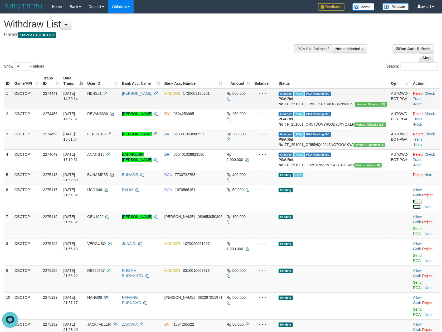
click at [413, 209] on link "Send PGA" at bounding box center [417, 203] width 9 height 9
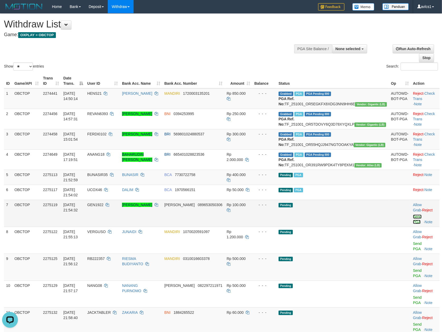
click at [413, 224] on link "Send PGA" at bounding box center [417, 218] width 9 height 9
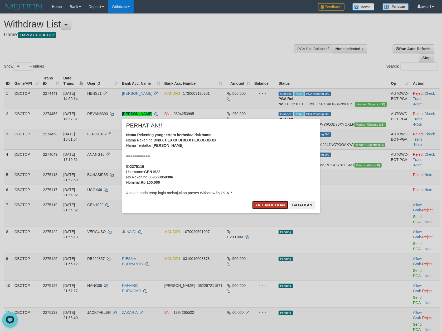
click at [260, 202] on button "Ya, lanjutkan" at bounding box center [270, 205] width 36 height 8
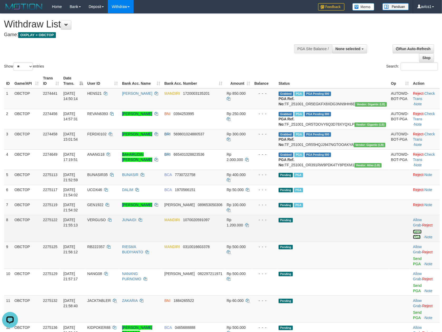
click at [413, 239] on link "Send PGA" at bounding box center [417, 233] width 9 height 9
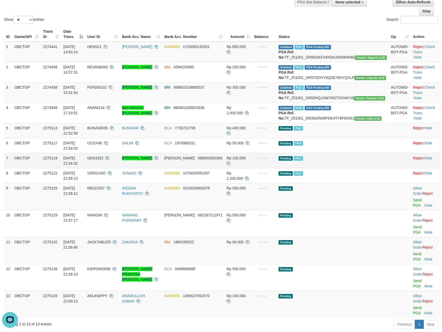
scroll to position [23, 0]
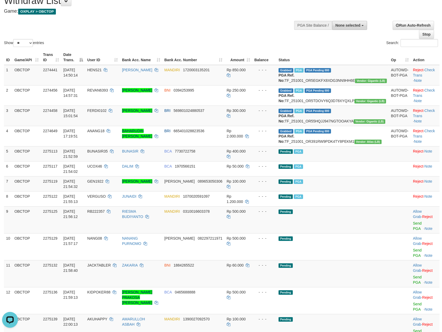
click at [356, 26] on span "None selected" at bounding box center [347, 25] width 25 height 4
drag, startPoint x: 348, startPoint y: 59, endPoint x: 345, endPoint y: 53, distance: 7.1
click at [348, 59] on label "[OXPLAY] OBCTOP" at bounding box center [342, 58] width 49 height 7
select select "****"
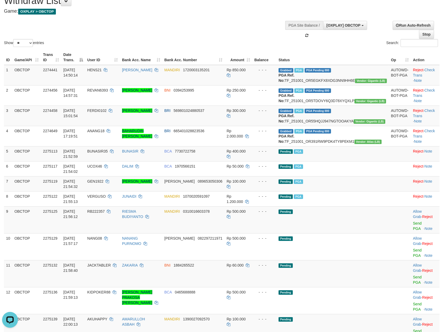
click at [221, 29] on div "Show ** ** ** *** entries Search:" at bounding box center [221, 19] width 442 height 58
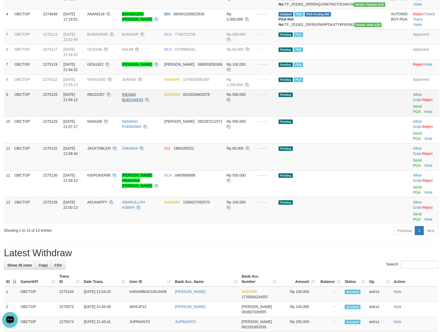
scroll to position [211, 0]
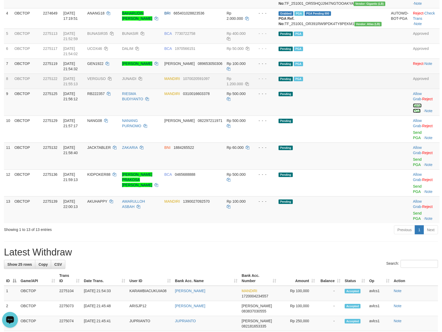
drag, startPoint x: 413, startPoint y: 121, endPoint x: 262, endPoint y: 96, distance: 152.9
click at [413, 113] on link "Send PGA" at bounding box center [417, 107] width 9 height 9
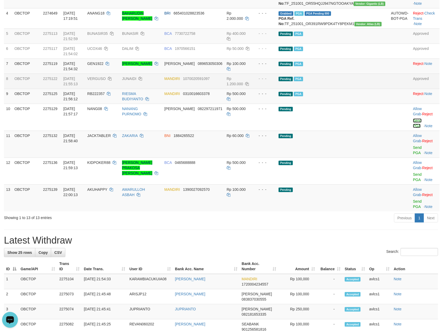
drag, startPoint x: 407, startPoint y: 136, endPoint x: 253, endPoint y: 98, distance: 158.9
click at [413, 128] on link "Send PGA" at bounding box center [417, 122] width 9 height 9
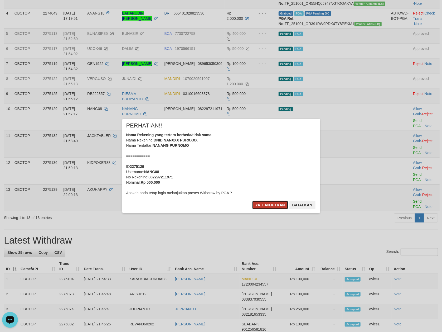
click at [269, 204] on button "Ya, lanjutkan" at bounding box center [270, 205] width 36 height 8
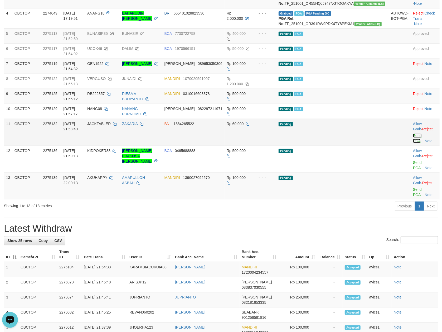
click at [413, 143] on link "Send PGA" at bounding box center [417, 137] width 9 height 9
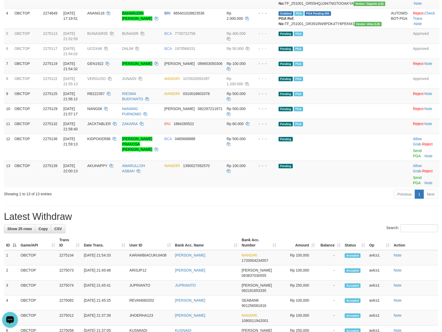
click at [213, 203] on div "**********" at bounding box center [221, 218] width 442 height 831
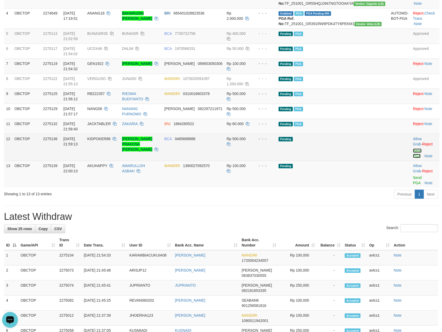
click at [413, 158] on link "Send PGA" at bounding box center [417, 152] width 9 height 9
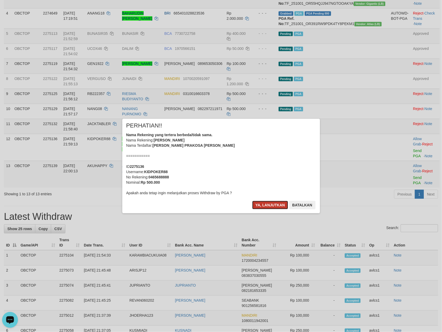
click at [262, 205] on button "Ya, lanjutkan" at bounding box center [270, 205] width 36 height 8
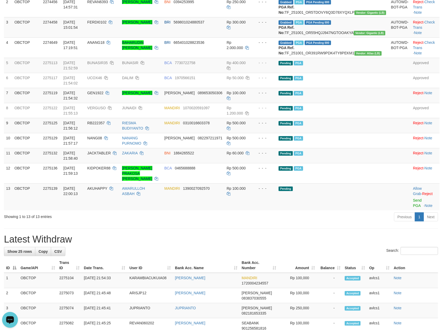
scroll to position [164, 0]
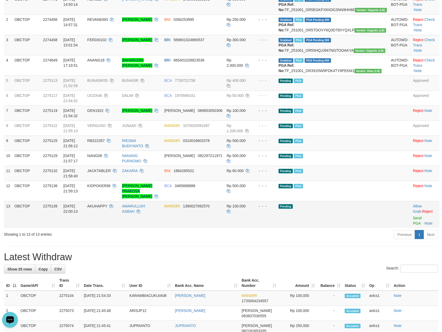
click at [56, 219] on td "2275139" at bounding box center [51, 214] width 20 height 27
copy span "2275139"
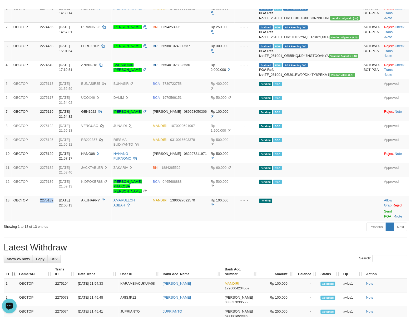
scroll to position [169, 0]
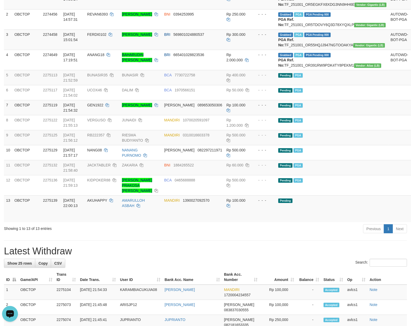
click at [218, 235] on div "Previous 1 Next" at bounding box center [291, 229] width 232 height 11
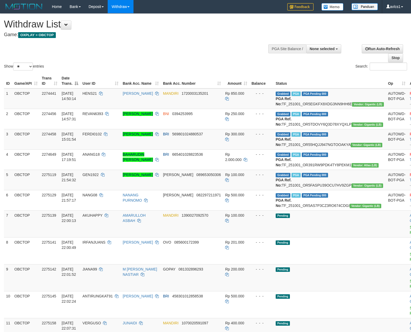
select select
select select "**"
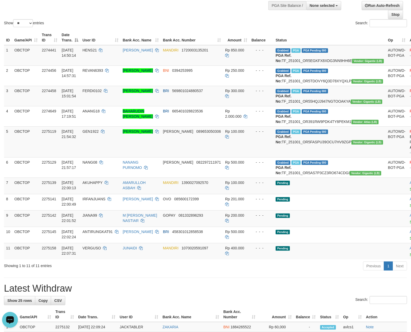
click at [10, 318] on circle "Open LiveChat chat widget" at bounding box center [9, 318] width 1 height 1
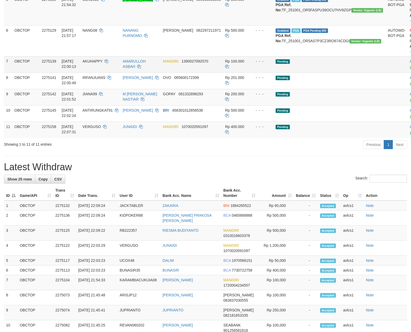
scroll to position [184, 0]
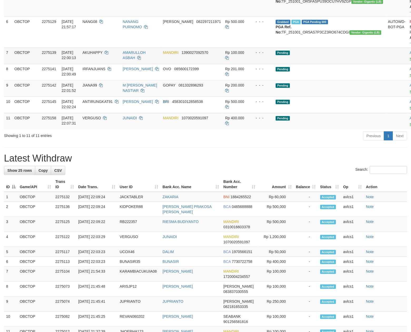
click at [50, 64] on td "2275139" at bounding box center [50, 55] width 20 height 16
copy span "2275139"
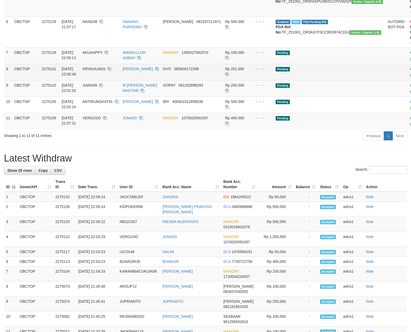
click at [226, 80] on td "Rp 201.000" at bounding box center [236, 72] width 26 height 16
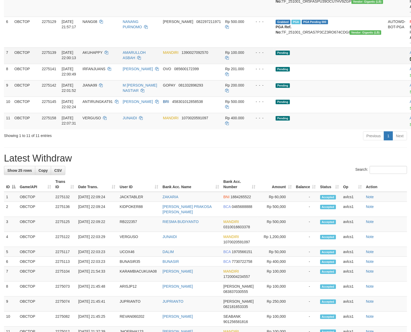
click at [410, 61] on link "Send PGA" at bounding box center [418, 59] width 17 height 4
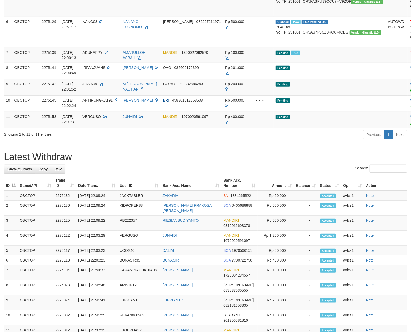
click at [263, 217] on div "**********" at bounding box center [205, 199] width 411 height 739
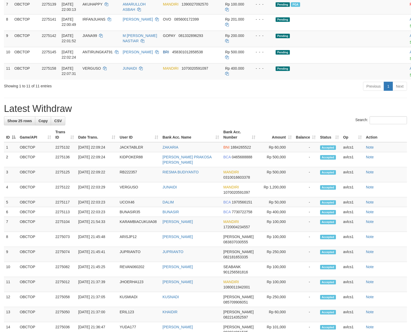
scroll to position [254, 0]
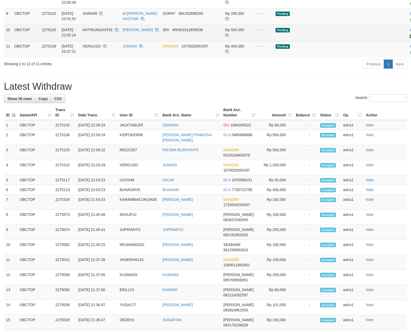
click at [410, 38] on link "Send PGA" at bounding box center [418, 36] width 17 height 4
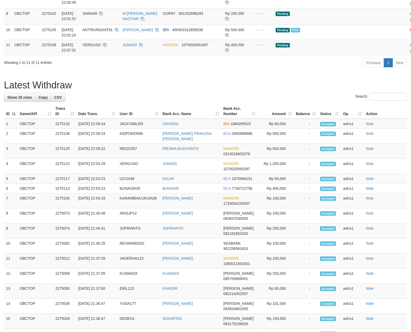
click at [280, 90] on h1 "Latest Withdraw" at bounding box center [205, 85] width 403 height 11
drag, startPoint x: 381, startPoint y: 116, endPoint x: 243, endPoint y: 94, distance: 139.6
click at [410, 53] on link "Send PGA" at bounding box center [418, 51] width 17 height 4
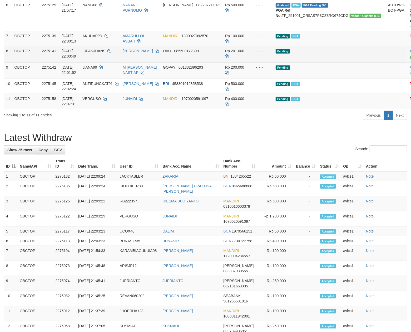
scroll to position [172, 0]
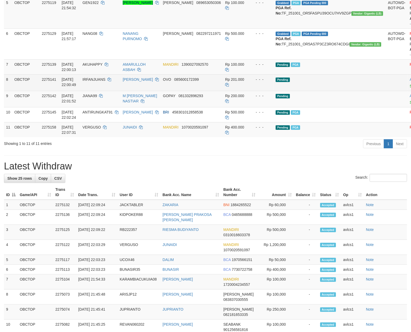
click at [48, 81] on span "2275141" at bounding box center [49, 79] width 14 height 4
copy span "2275141"
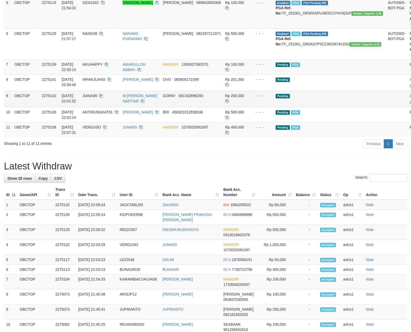
click at [52, 98] on span "2275142" at bounding box center [49, 96] width 14 height 4
copy span "2275142"
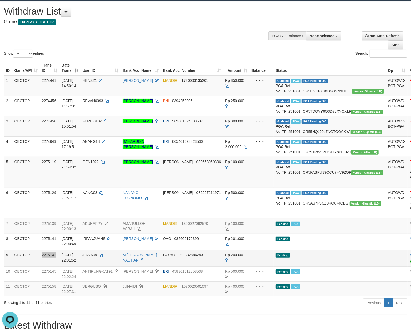
scroll to position [0, 0]
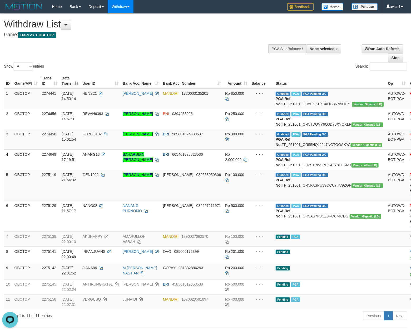
click at [175, 46] on div "Show ** ** ** *** entries Search:" at bounding box center [205, 43] width 411 height 58
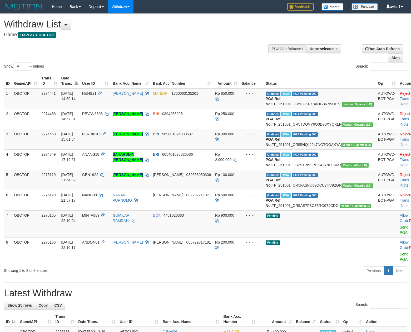
select select
select select "**"
click at [338, 190] on td "Grabbed PGA PGA Pending 000 PGA Ref. No: TF_251001_OR5FASPU39OCU7HV9ZGP Vendor:…" at bounding box center [320, 179] width 113 height 20
copy td "TF_251001_OR5FASPU39OCU7HV9ZGP"
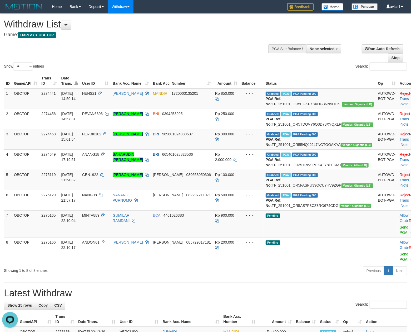
click at [188, 22] on h1 "Withdraw List" at bounding box center [136, 24] width 265 height 11
click at [195, 47] on div "Show ** ** ** *** entries Search:" at bounding box center [205, 43] width 411 height 58
click at [192, 64] on div "Show ** ** ** *** entries" at bounding box center [103, 66] width 198 height 9
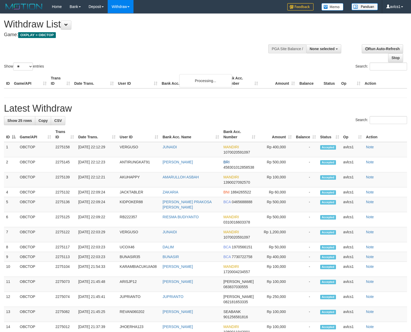
select select
select select "**"
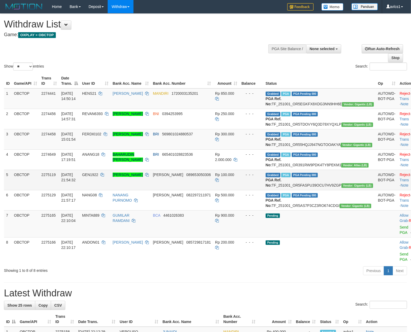
click at [340, 190] on td "Grabbed PGA PGA Pending 000 PGA Ref. No: TF_251001_OR5FASPU39OCU7HV9ZGP Vendor:…" at bounding box center [320, 179] width 113 height 20
copy td "TF_251001_OR5FASPU39OCU7HV9ZGP"
drag, startPoint x: 95, startPoint y: 194, endPoint x: 114, endPoint y: 194, distance: 19.0
click at [111, 190] on td "GEN1922" at bounding box center [95, 179] width 31 height 20
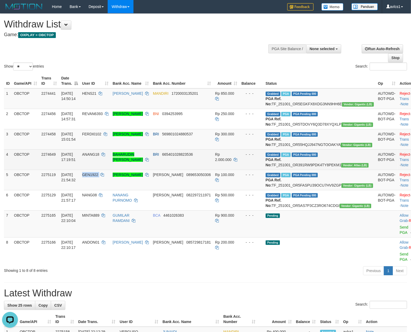
copy td "GEN1922"
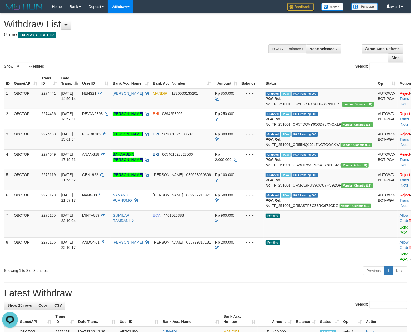
click at [185, 31] on div "Withdraw List Game: OXPLAY > OBCTOP" at bounding box center [136, 28] width 265 height 18
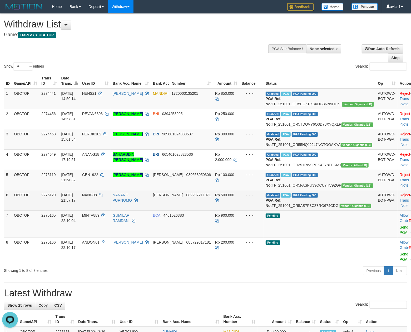
click at [329, 210] on td "Grabbed PGA PGA Pending 000 PGA Ref. No: TF_251001_OR5AS7P3CZ3RO674CDGI Vendor:…" at bounding box center [320, 200] width 113 height 20
copy td "TF_251001_OR5AS7P3CZ3RO674CDGI"
drag, startPoint x: 96, startPoint y: 222, endPoint x: 110, endPoint y: 221, distance: 13.7
click at [111, 210] on td "NANG08" at bounding box center [95, 200] width 31 height 20
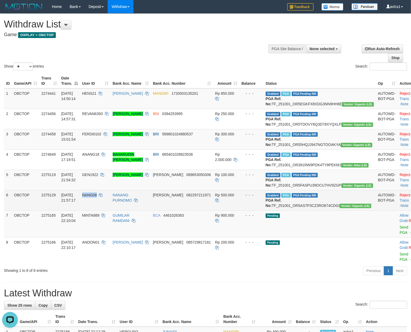
copy span "NANG08"
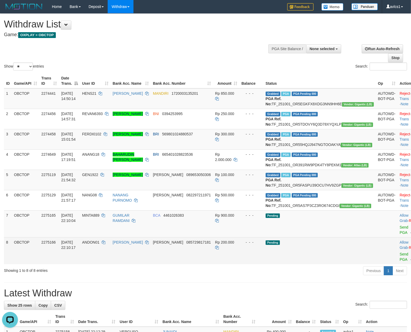
click at [264, 264] on td "- - -" at bounding box center [252, 250] width 24 height 27
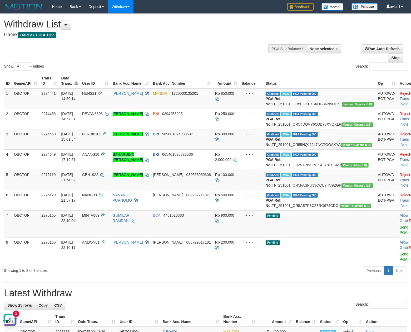
click at [7, 317] on button "Open LiveChat chat widget" at bounding box center [10, 319] width 16 height 16
click at [400, 182] on link "Check Trans" at bounding box center [411, 176] width 22 height 9
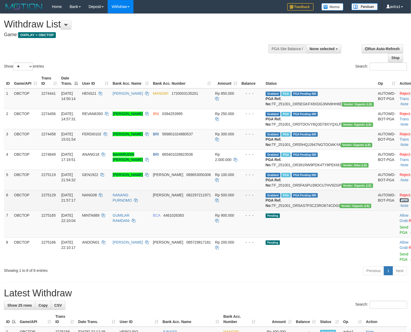
click at [400, 202] on link "Check Trans" at bounding box center [411, 197] width 22 height 9
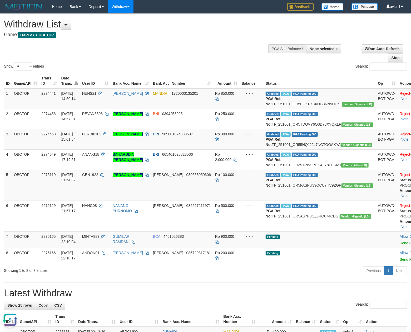
click at [220, 42] on div "Show ** ** ** *** entries Search:" at bounding box center [205, 43] width 411 height 58
